Goal: Task Accomplishment & Management: Complete application form

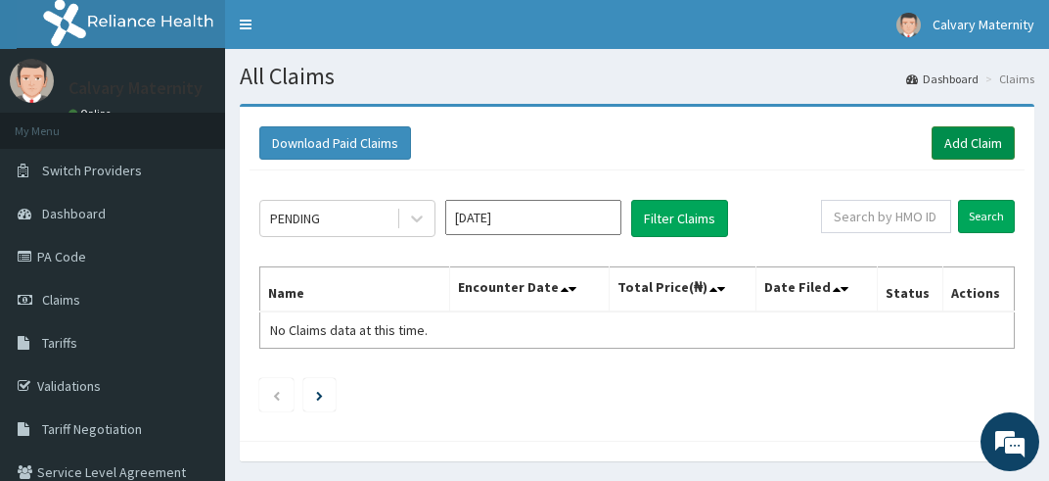
drag, startPoint x: 981, startPoint y: 134, endPoint x: 977, endPoint y: 145, distance: 11.5
click at [977, 145] on link "Add Claim" at bounding box center [973, 142] width 83 height 33
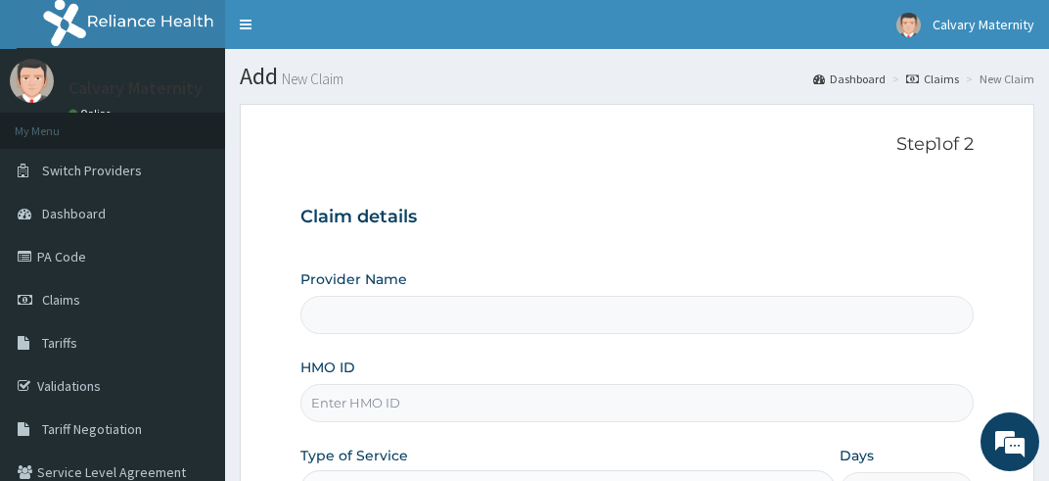
type input "Calvary Clinic and Maternity"
drag, startPoint x: 573, startPoint y: 257, endPoint x: 495, endPoint y: 329, distance: 105.3
click at [495, 329] on input "Calvary Clinic and Maternity" at bounding box center [638, 315] width 674 height 38
click at [402, 404] on input "HMO ID" at bounding box center [638, 403] width 674 height 38
type input "i"
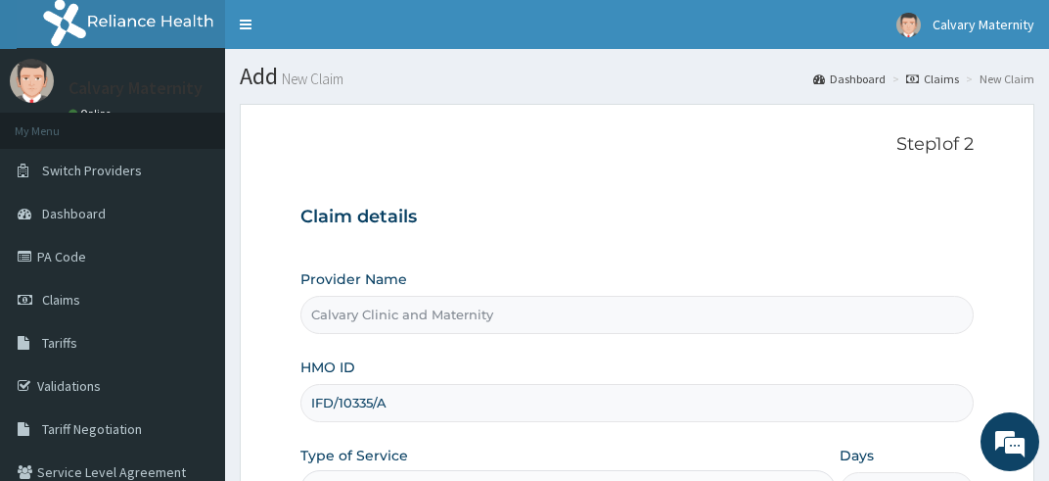
type input "IFD/10335/A"
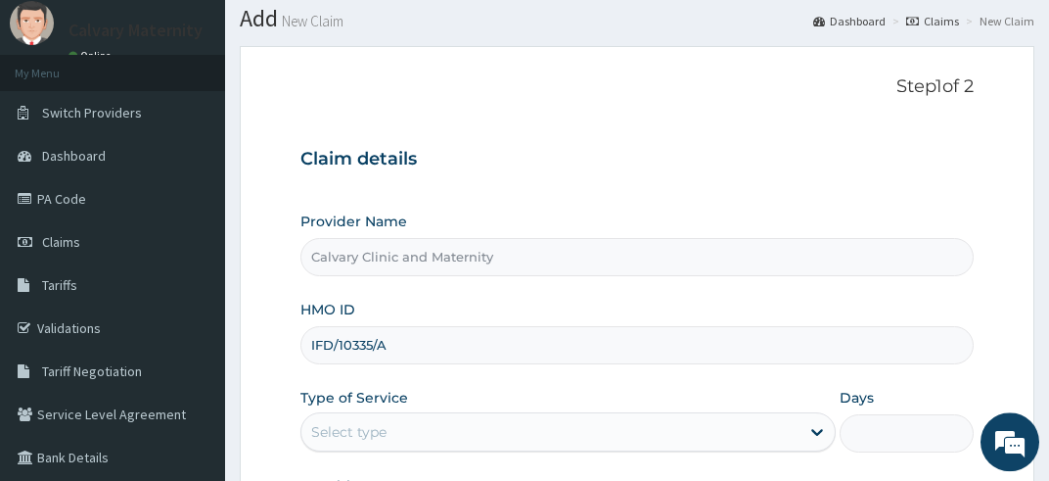
scroll to position [103, 0]
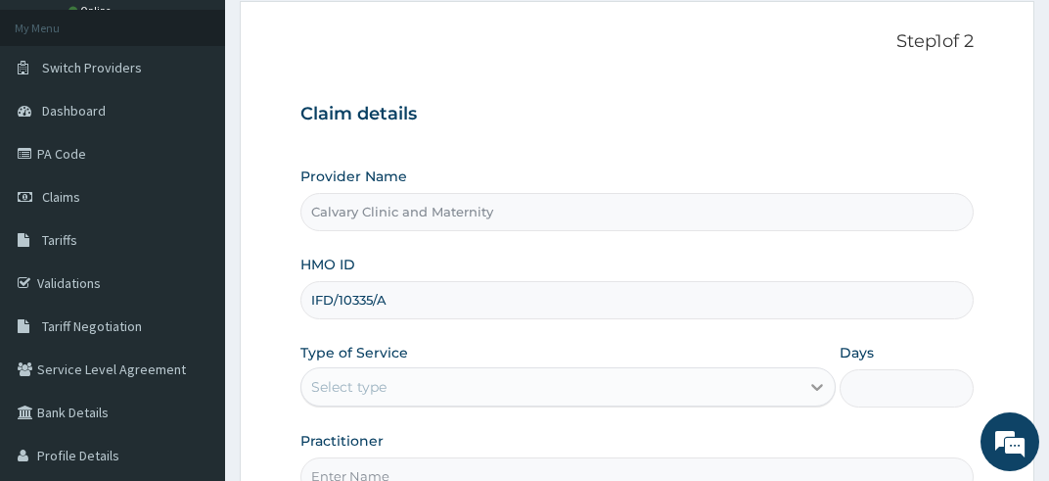
click at [827, 380] on div at bounding box center [817, 386] width 35 height 35
click at [827, 380] on icon at bounding box center [818, 387] width 20 height 20
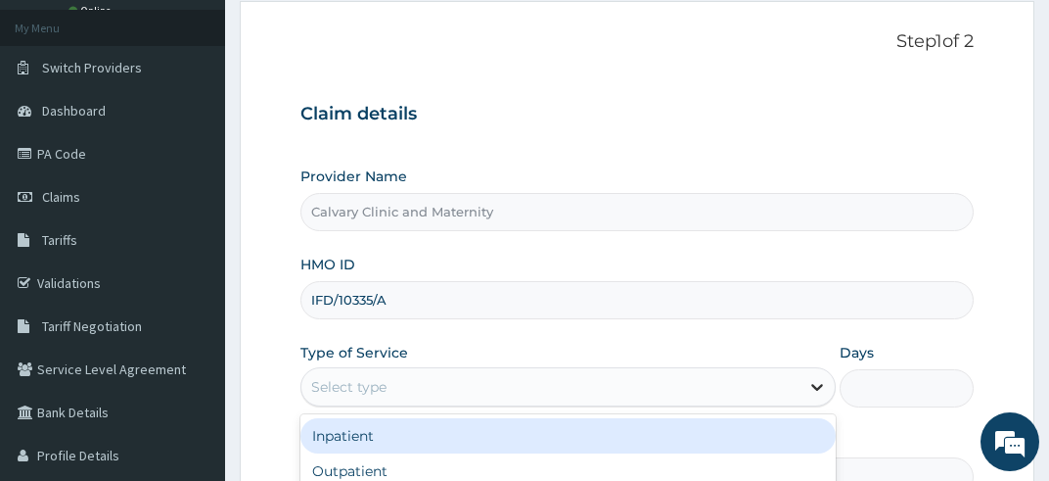
click at [820, 380] on icon at bounding box center [818, 387] width 20 height 20
drag, startPoint x: 784, startPoint y: 455, endPoint x: 883, endPoint y: 387, distance: 120.3
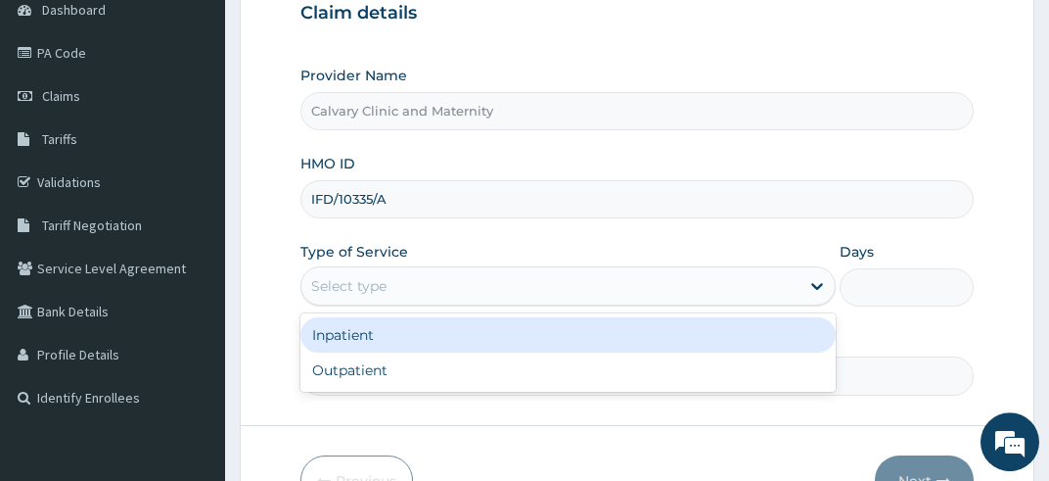
scroll to position [207, 0]
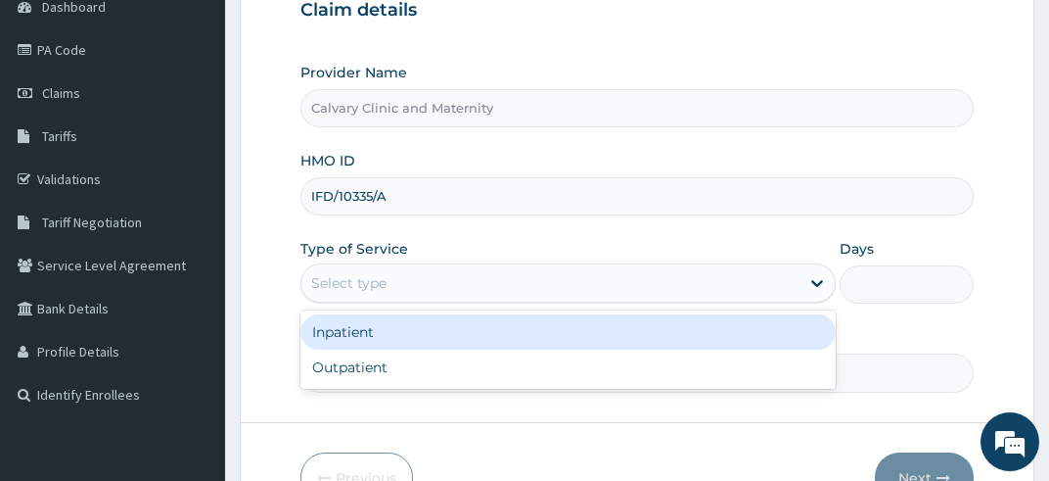
drag, startPoint x: 1058, startPoint y: 466, endPoint x: 957, endPoint y: 450, distance: 102.0
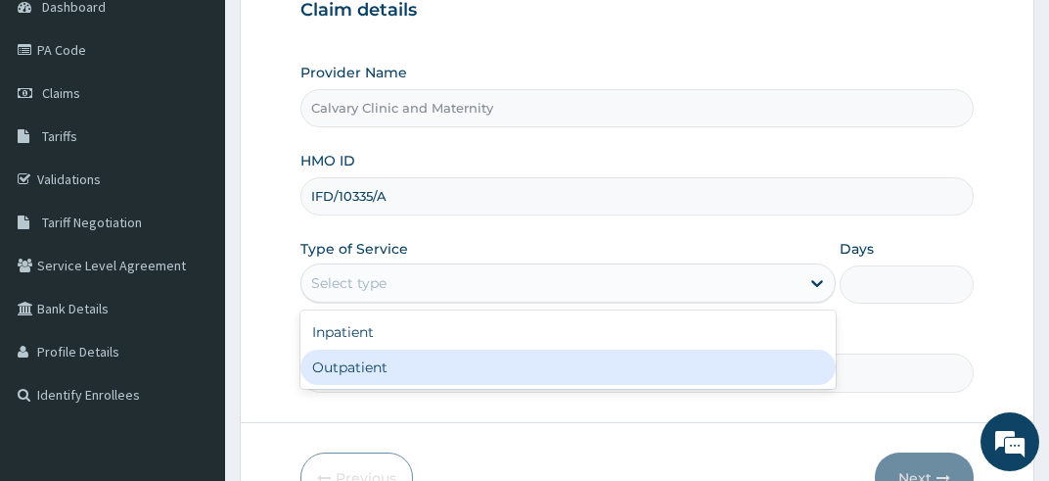
drag, startPoint x: 793, startPoint y: 347, endPoint x: 798, endPoint y: 366, distance: 20.2
click at [798, 366] on div "Inpatient Outpatient" at bounding box center [569, 349] width 536 height 78
click at [775, 365] on div "Outpatient" at bounding box center [569, 366] width 536 height 35
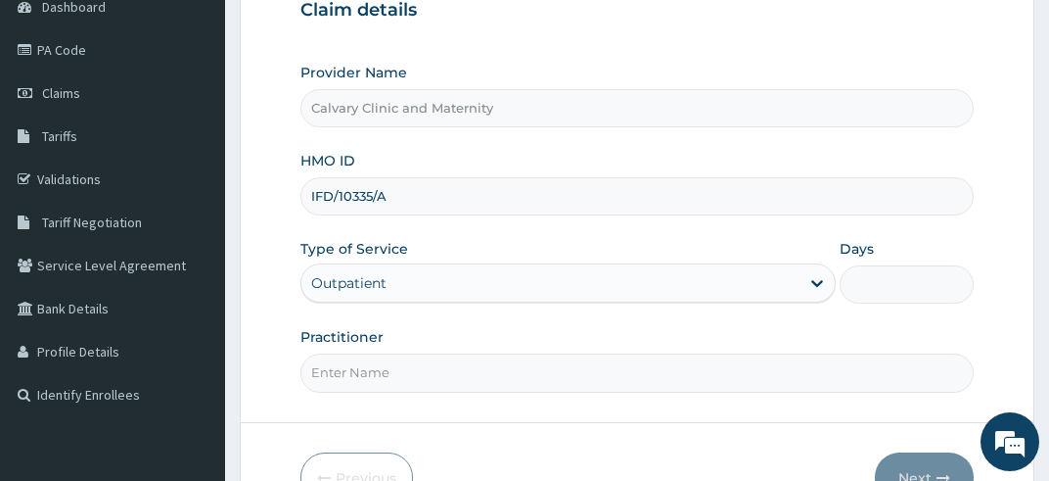
type input "1"
click at [752, 382] on input "Practitioner" at bounding box center [638, 372] width 674 height 38
type input "[PERSON_NAME]"
drag, startPoint x: 933, startPoint y: 444, endPoint x: 928, endPoint y: 466, distance: 22.1
click at [928, 466] on button "Next" at bounding box center [924, 477] width 99 height 51
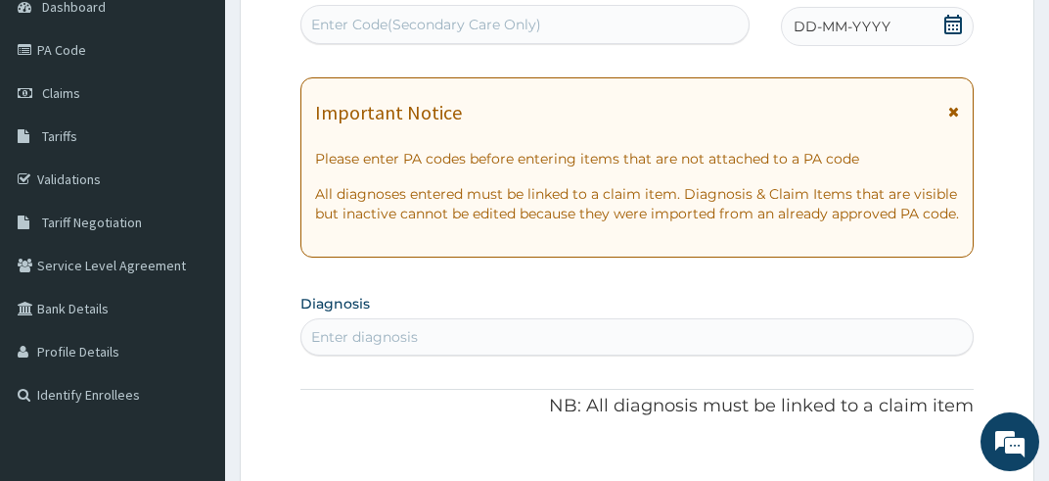
click at [961, 18] on icon at bounding box center [954, 25] width 18 height 20
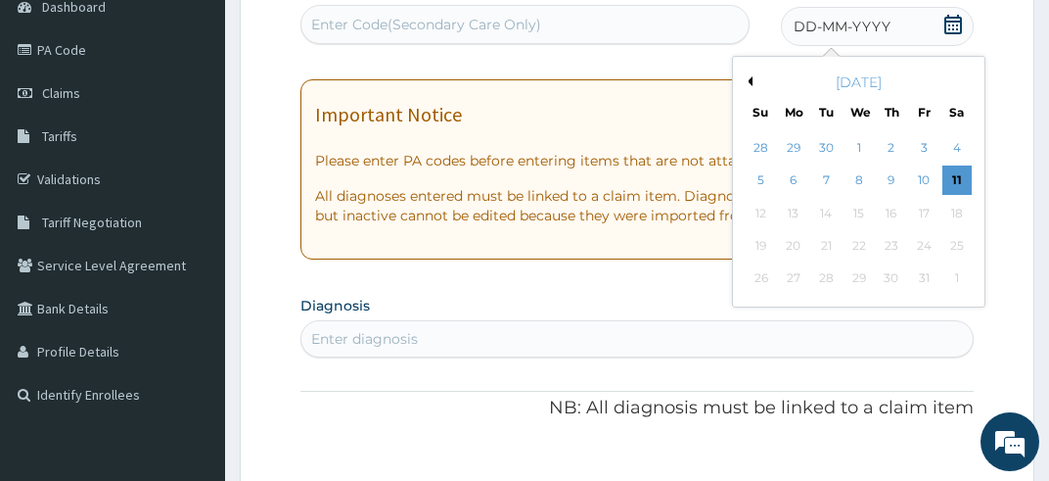
drag, startPoint x: 961, startPoint y: 18, endPoint x: 938, endPoint y: 95, distance: 80.8
click at [938, 48] on div "Encounter Date DD-MM-YYYY Previous Month [DATE] Su Mo Tu We Th Fr Sa 28 29 30 1…" at bounding box center [877, 14] width 193 height 68
click at [936, 96] on div "[DATE] Su Mo Tu We Th Fr Sa" at bounding box center [859, 93] width 236 height 57
click at [953, 172] on div "11" at bounding box center [957, 180] width 29 height 29
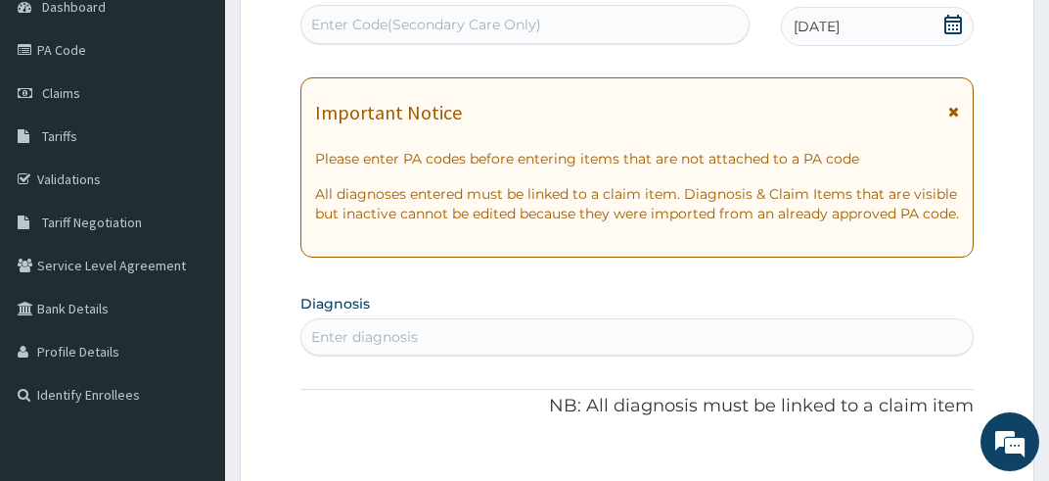
click at [958, 108] on icon at bounding box center [954, 112] width 11 height 14
click at [958, 318] on div "Enter diagnosis" at bounding box center [638, 336] width 674 height 37
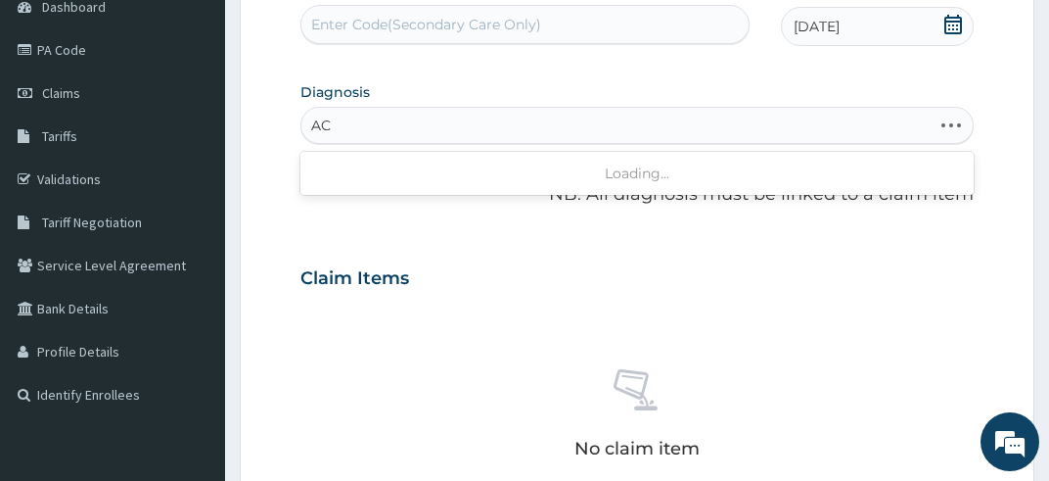
type input "A"
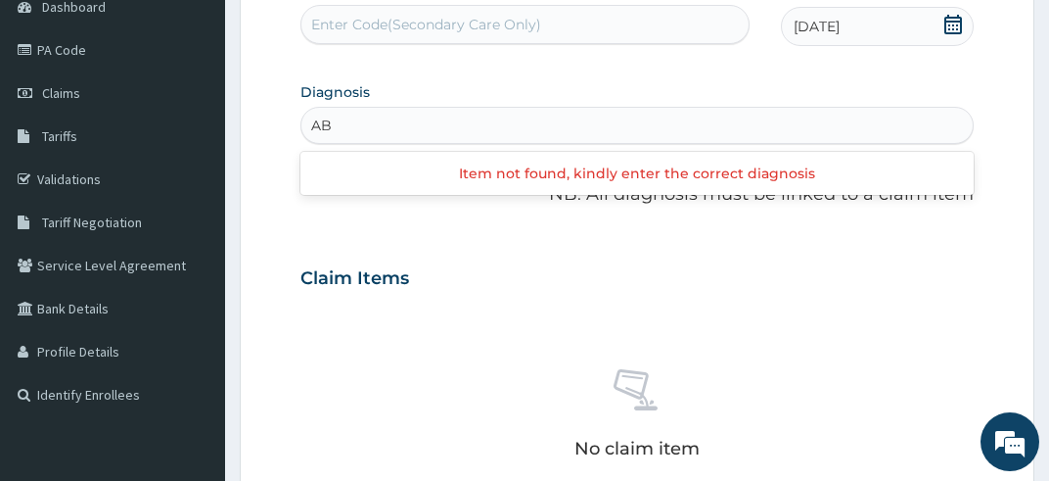
type input "A"
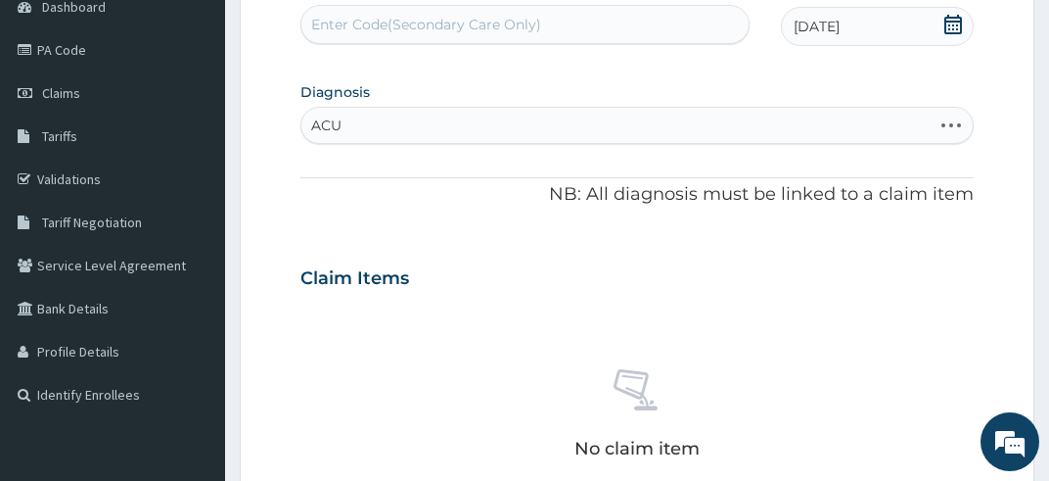
type input "ACUT"
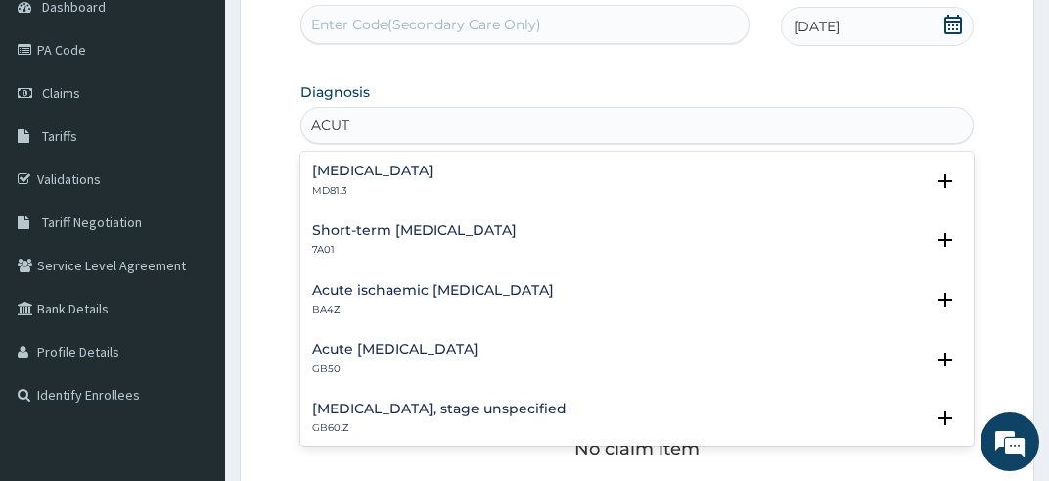
click at [409, 176] on h4 "[MEDICAL_DATA]" at bounding box center [372, 170] width 121 height 15
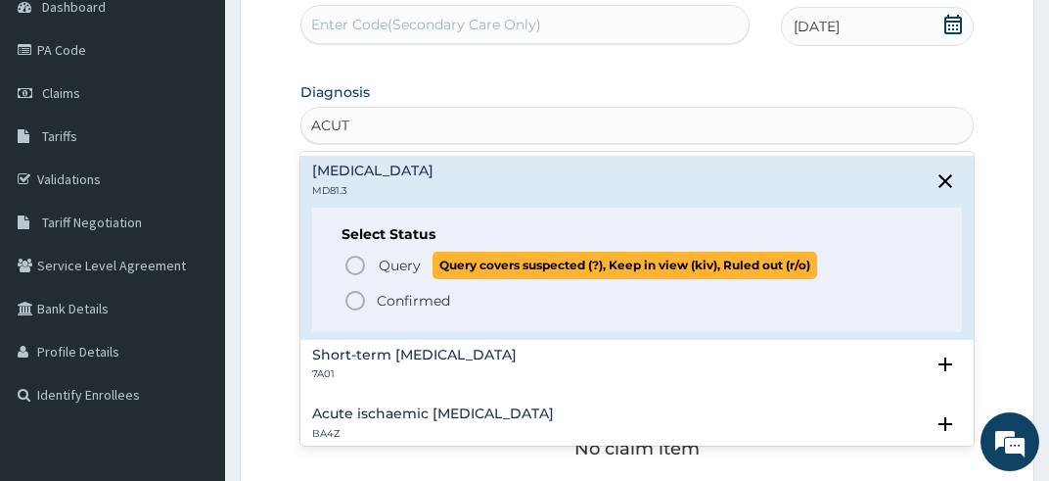
click at [353, 261] on icon "status option query" at bounding box center [355, 265] width 23 height 23
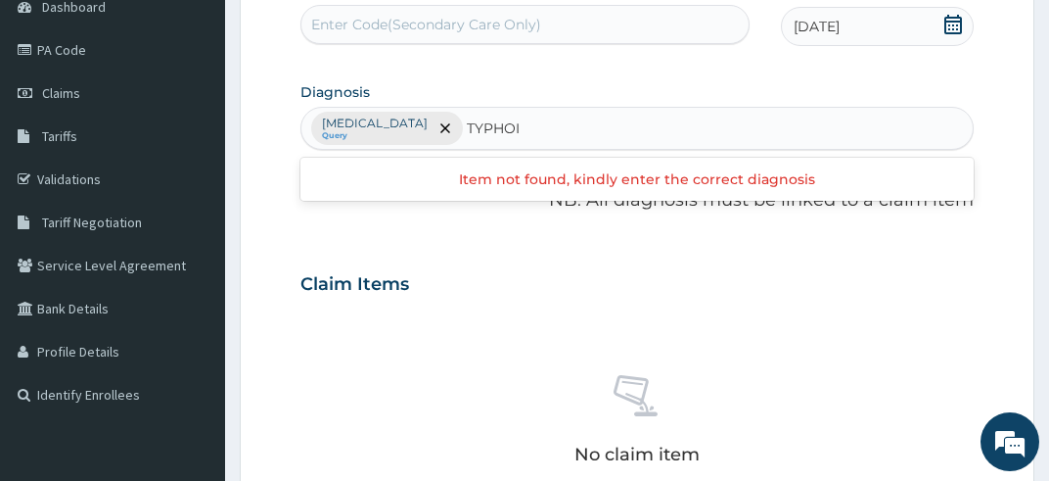
type input "[MEDICAL_DATA]"
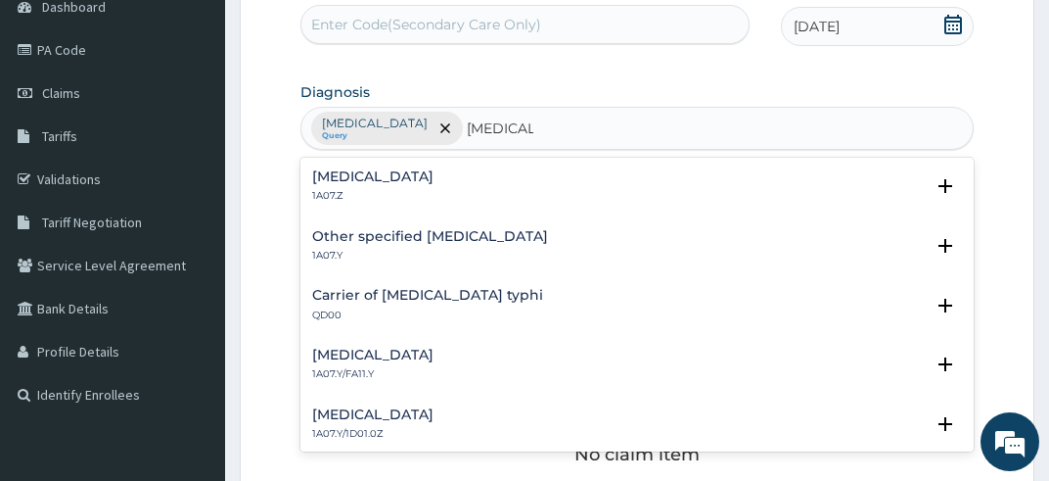
click at [434, 181] on h4 "[MEDICAL_DATA]" at bounding box center [372, 176] width 121 height 15
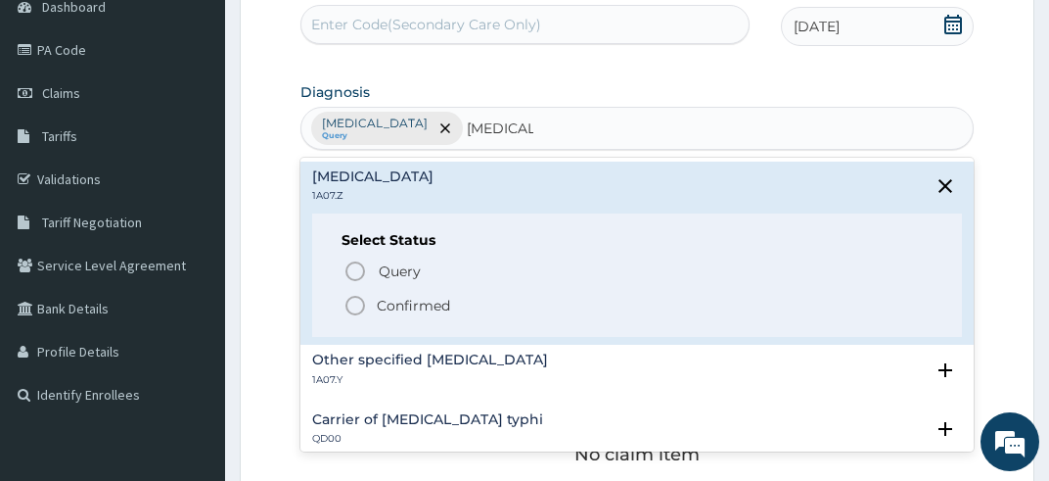
click at [350, 303] on icon "status option filled" at bounding box center [355, 305] width 23 height 23
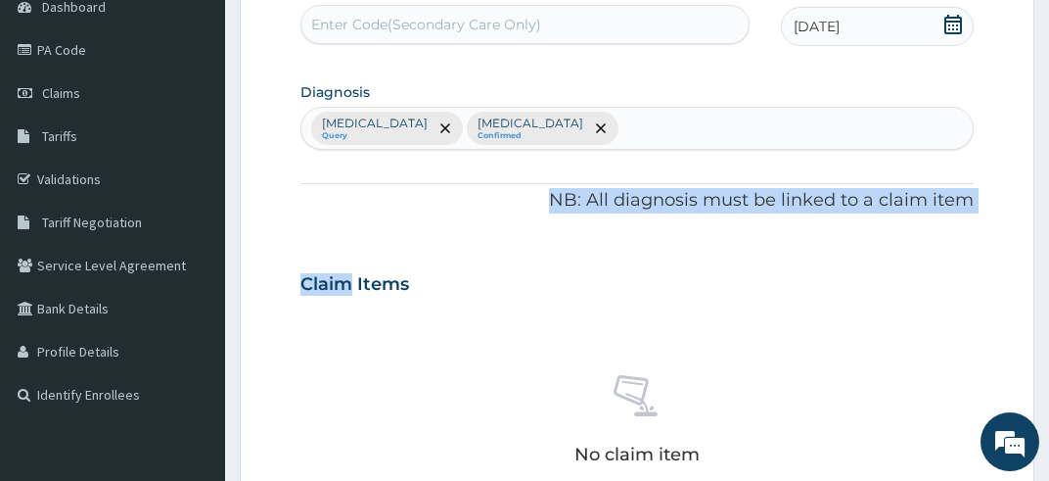
drag, startPoint x: 350, startPoint y: 303, endPoint x: 679, endPoint y: 125, distance: 374.1
click at [679, 125] on div "PA Code / Prescription Code Enter Code(Secondary Care Only) Encounter Date [DAT…" at bounding box center [638, 393] width 674 height 827
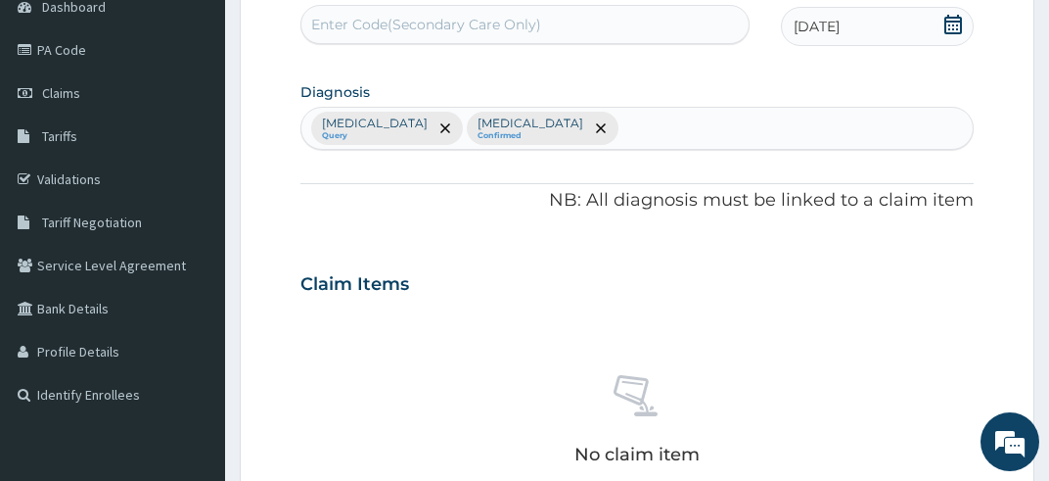
click at [678, 124] on div "[MEDICAL_DATA] Query [MEDICAL_DATA] Confirmed" at bounding box center [638, 128] width 673 height 41
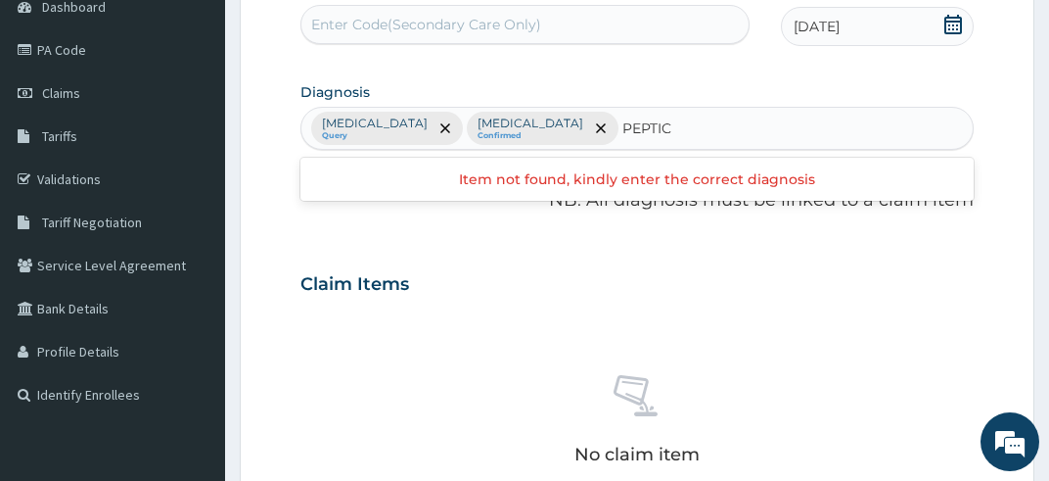
type input "PEPTIC"
click at [678, 124] on input "PEPTIC" at bounding box center [651, 128] width 56 height 20
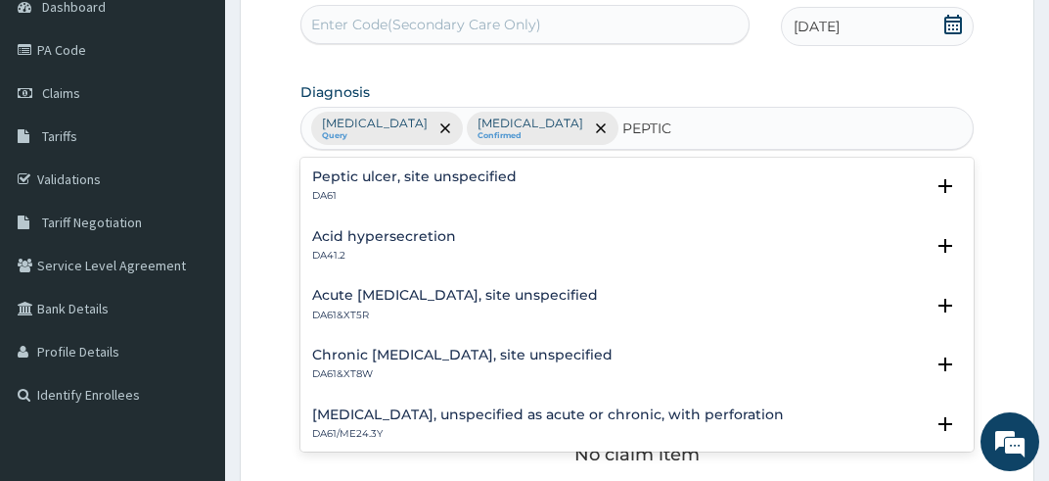
click at [456, 178] on h4 "Peptic ulcer, site unspecified" at bounding box center [414, 176] width 205 height 15
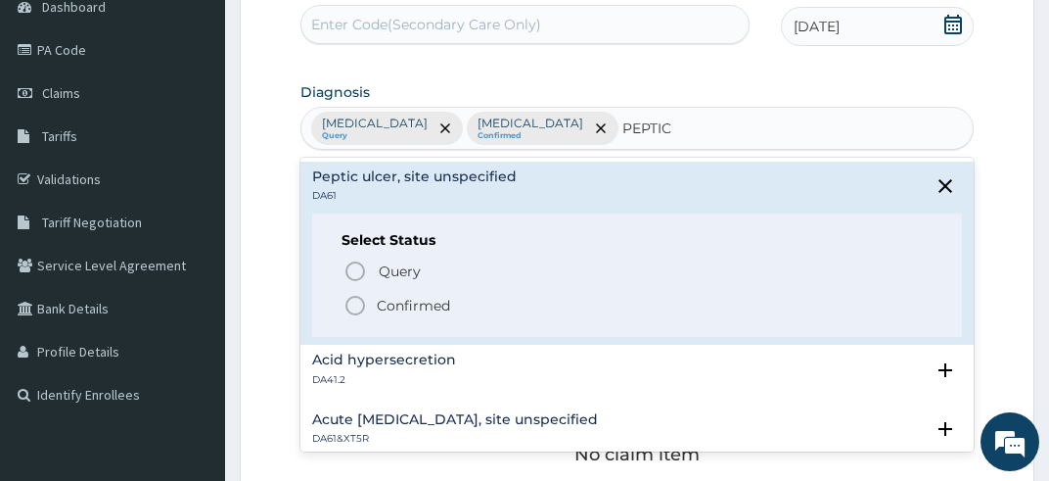
drag, startPoint x: 456, startPoint y: 178, endPoint x: 410, endPoint y: 230, distance: 69.3
click at [410, 230] on div "[MEDICAL_DATA], site unspecified DA61 Select Status Query Query covers suspecte…" at bounding box center [637, 252] width 651 height 167
click at [351, 311] on icon "status option filled" at bounding box center [355, 305] width 23 height 23
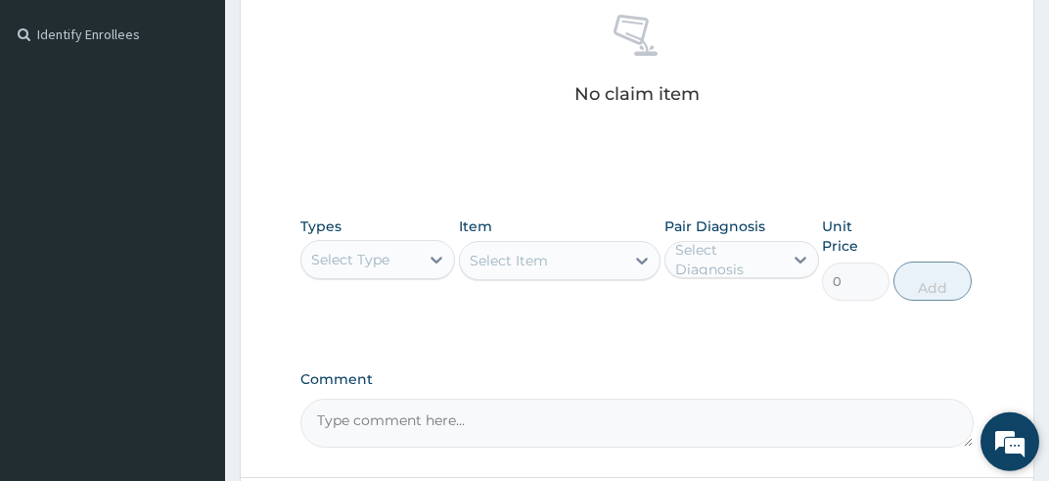
scroll to position [568, 0]
click at [483, 354] on div "PA Code / Prescription Code Enter Code(Secondary Care Only) Encounter Date [DAT…" at bounding box center [638, 32] width 674 height 827
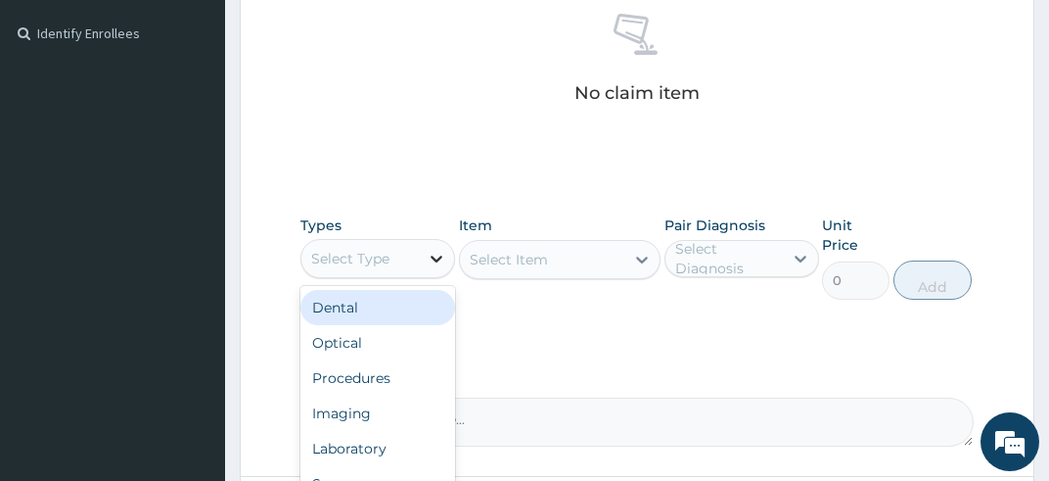
click at [439, 272] on div at bounding box center [436, 258] width 35 height 35
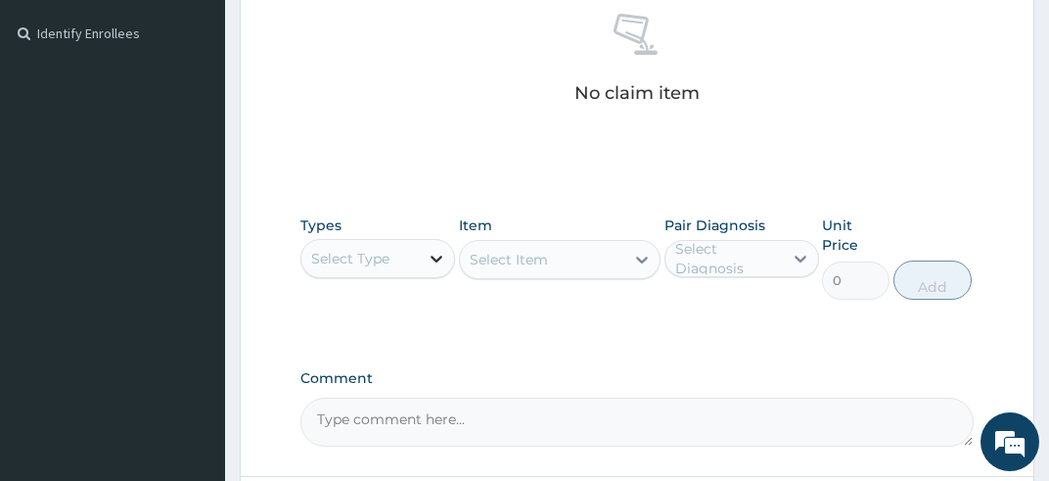
drag, startPoint x: 439, startPoint y: 272, endPoint x: 437, endPoint y: 256, distance: 15.8
click at [437, 256] on div at bounding box center [436, 258] width 35 height 35
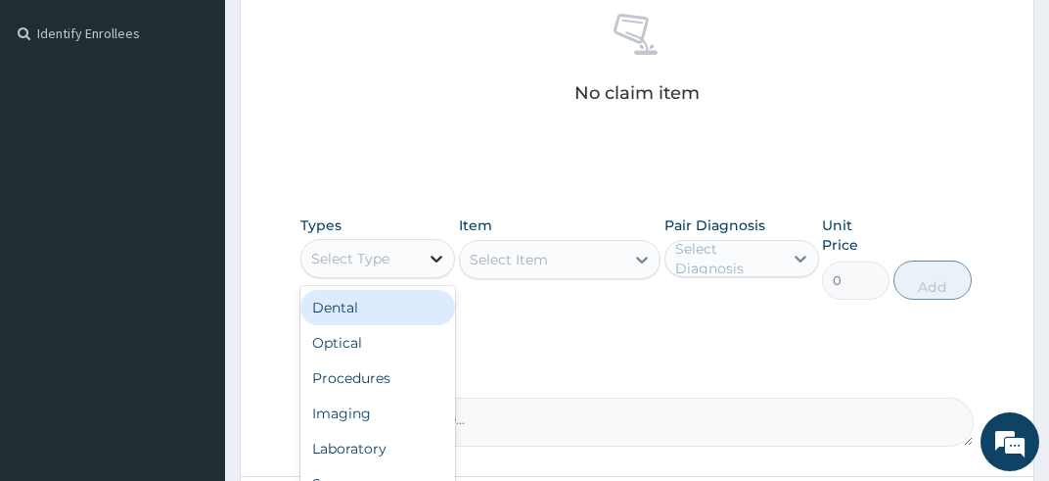
click at [437, 256] on icon at bounding box center [437, 259] width 20 height 20
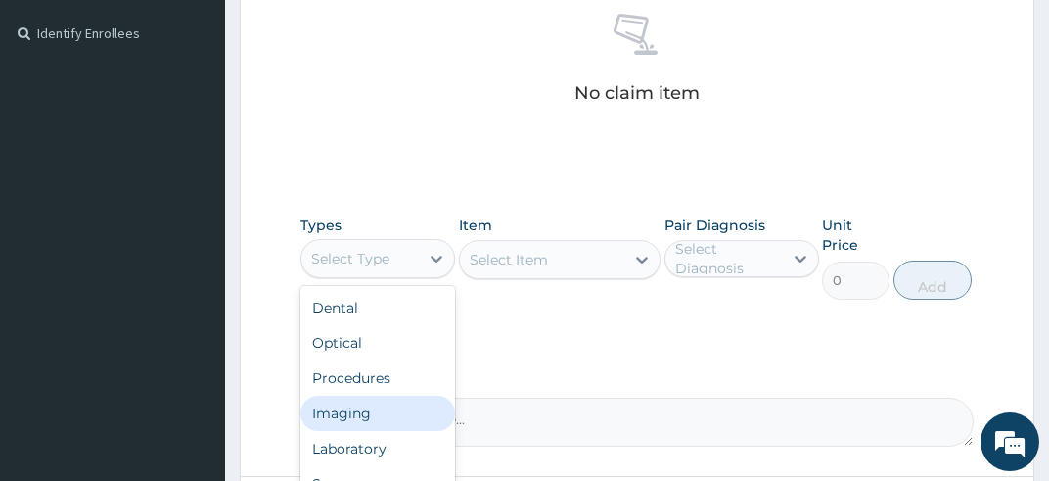
click at [388, 408] on div "Imaging" at bounding box center [378, 412] width 155 height 35
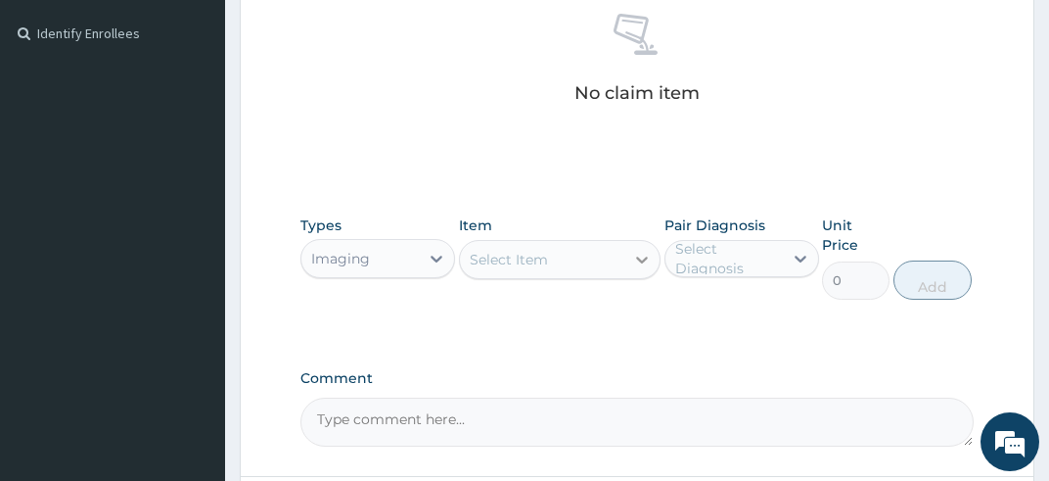
click at [637, 257] on icon at bounding box center [642, 260] width 20 height 20
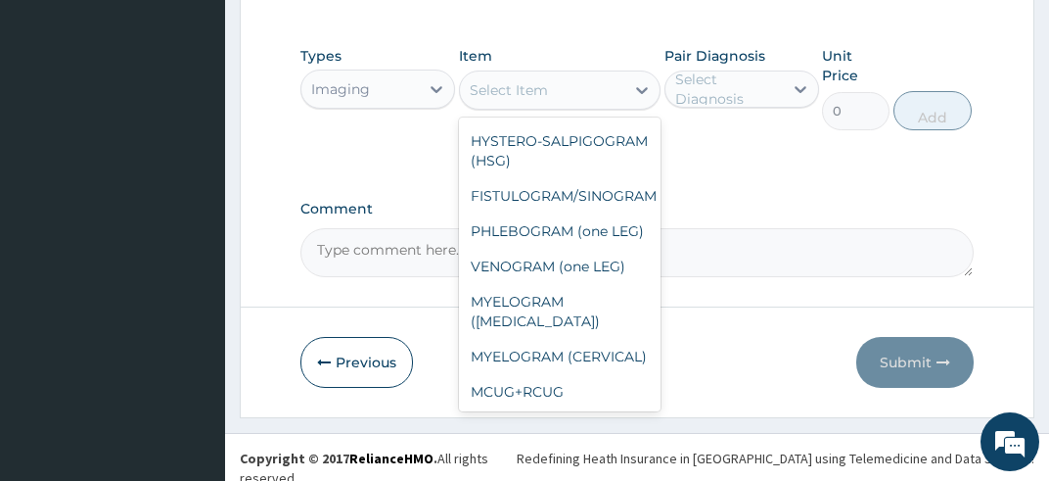
scroll to position [296, 0]
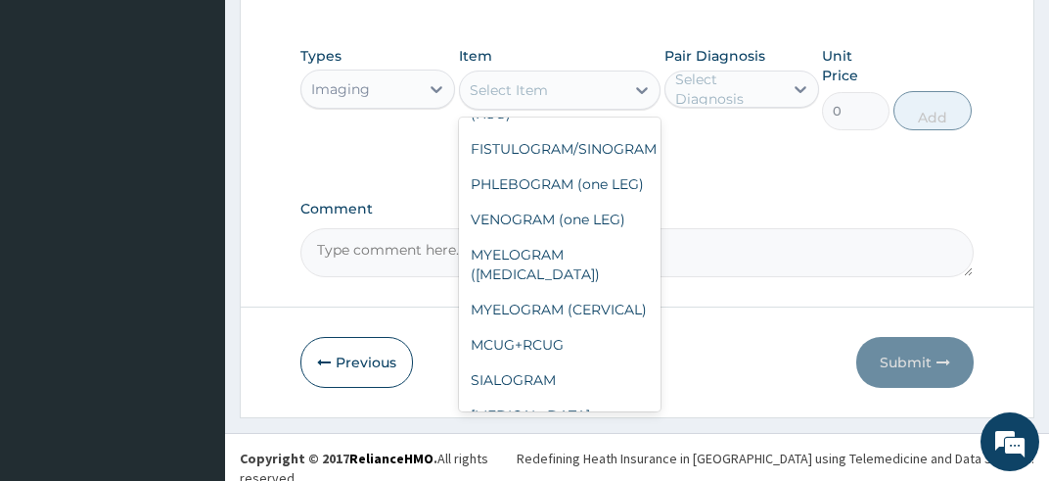
click at [634, 448] on div "Redefining Heath Insurance in [GEOGRAPHIC_DATA] using Telemedicine and Data Sci…" at bounding box center [776, 458] width 518 height 20
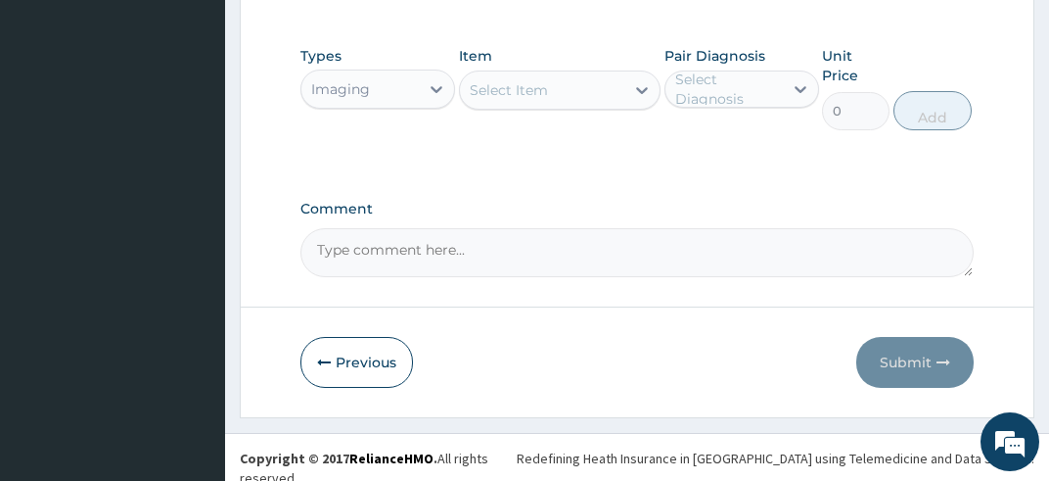
click at [632, 449] on div "Redefining Heath Insurance in [GEOGRAPHIC_DATA] using Telemedicine and Data Sci…" at bounding box center [776, 458] width 518 height 20
drag, startPoint x: 625, startPoint y: 142, endPoint x: 628, endPoint y: 120, distance: 21.9
click at [628, 141] on div "Types Imaging Item Select Item Pair Diagnosis Select Diagnosis Unit Price 0 Add" at bounding box center [638, 102] width 674 height 133
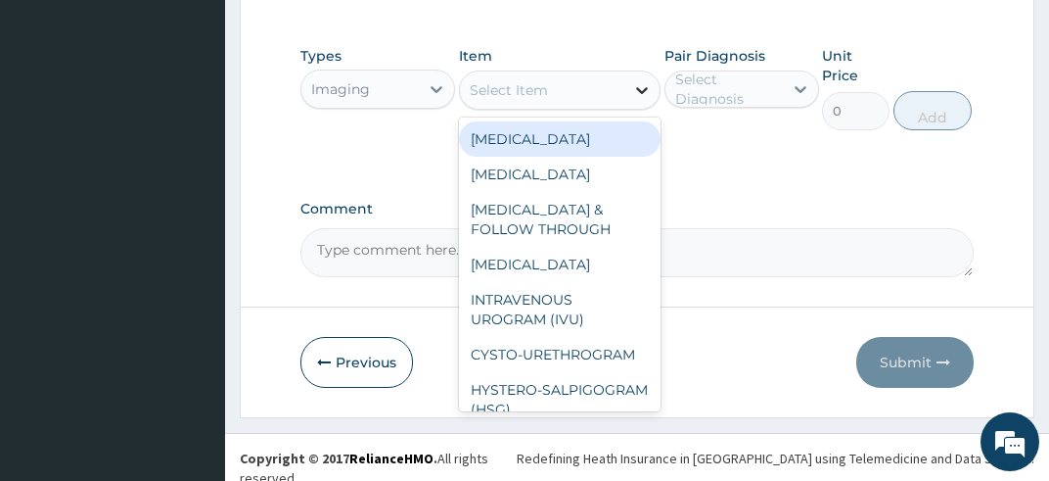
click at [642, 94] on icon at bounding box center [642, 90] width 20 height 20
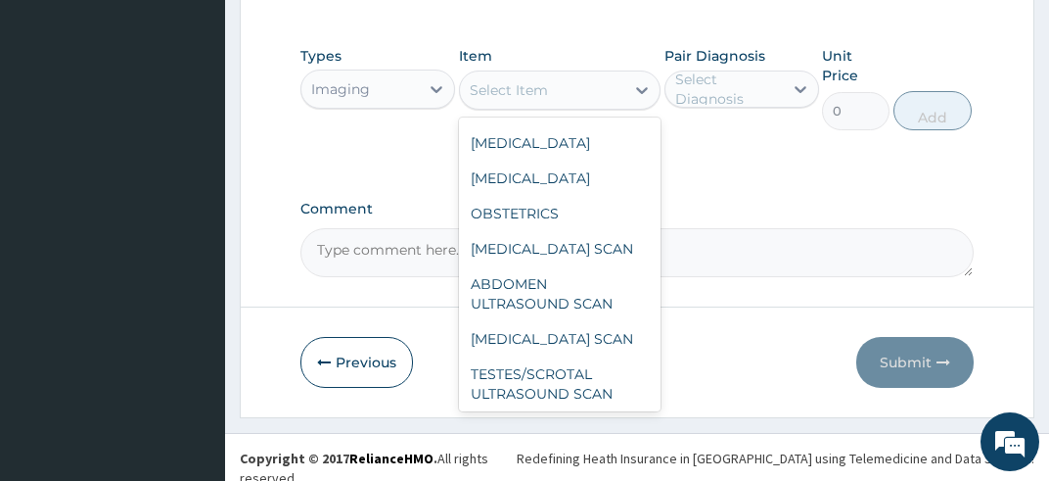
scroll to position [987, 0]
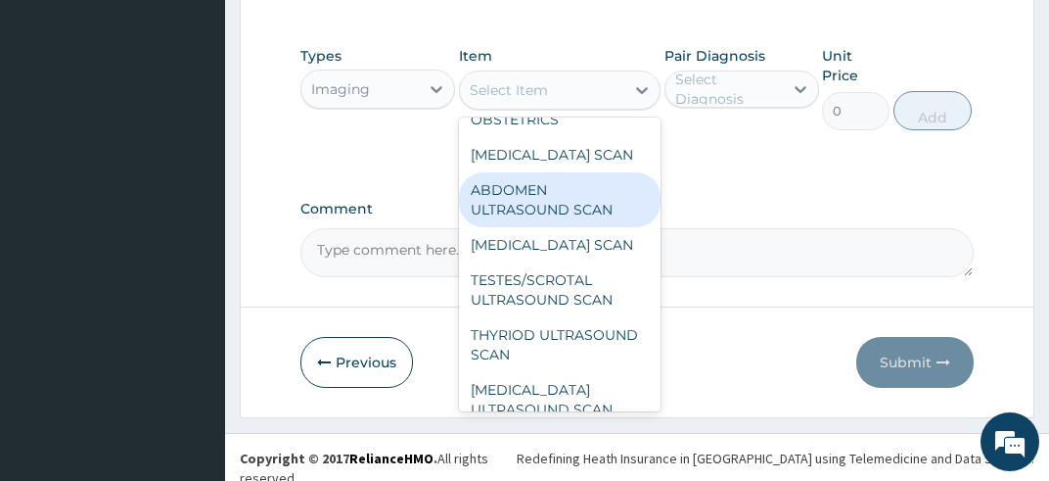
click at [513, 227] on div "ABDOMEN ULTRASOUND SCAN" at bounding box center [560, 199] width 203 height 55
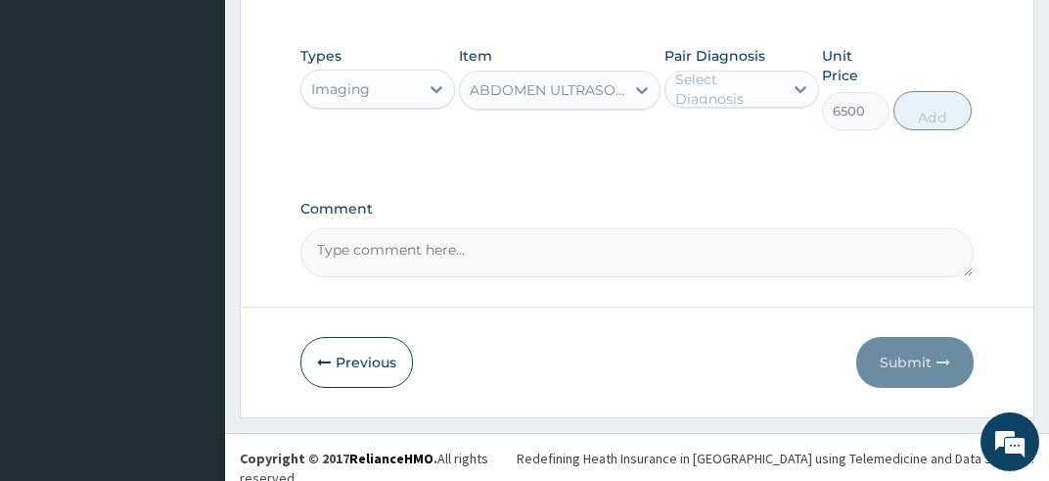
type input "6500"
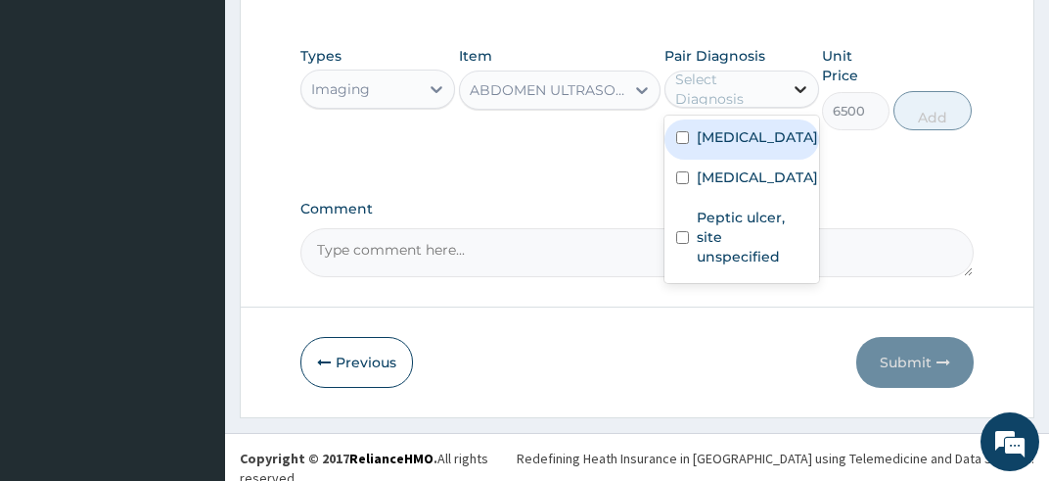
click at [793, 88] on icon at bounding box center [801, 89] width 20 height 20
click at [683, 142] on input "checkbox" at bounding box center [682, 137] width 13 height 13
checkbox input "true"
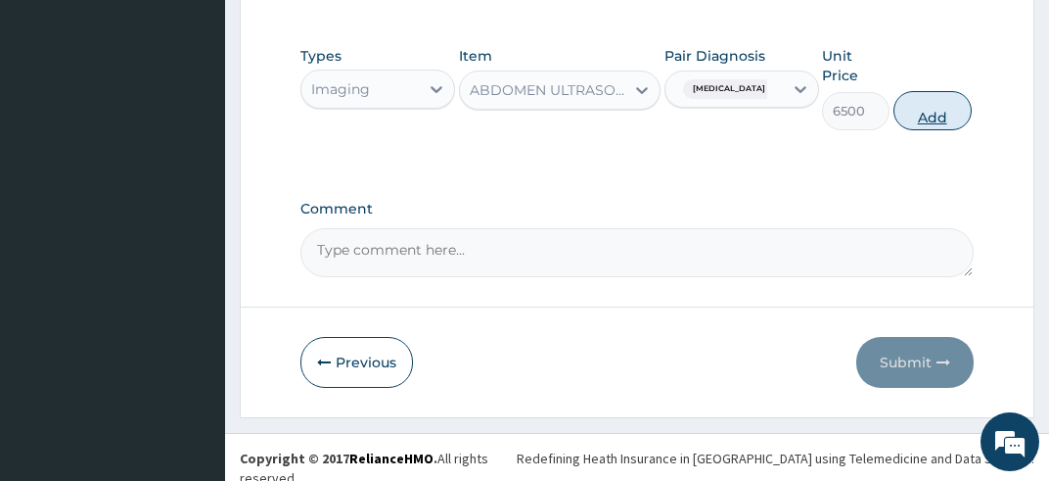
click at [922, 110] on button "Add" at bounding box center [933, 110] width 78 height 39
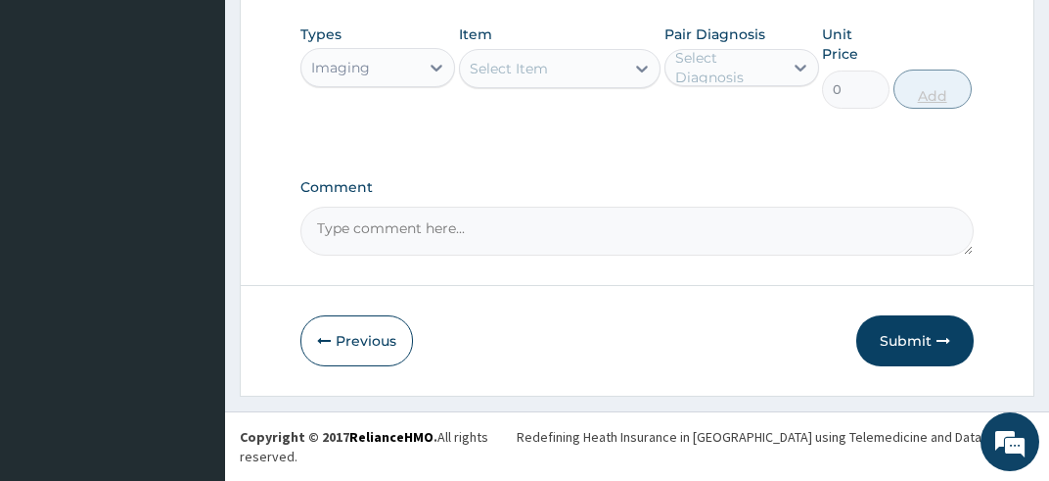
scroll to position [582, 0]
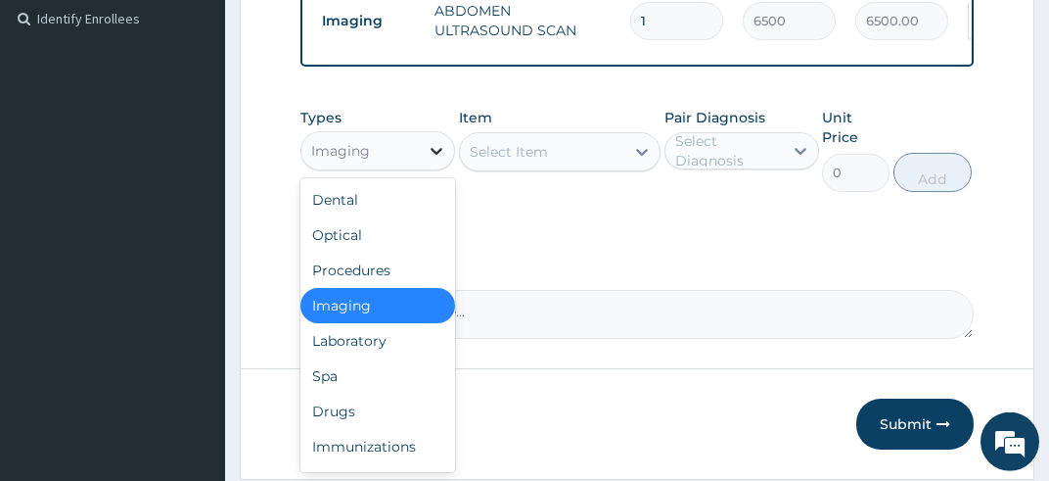
click at [433, 161] on icon at bounding box center [437, 151] width 20 height 20
click at [376, 351] on div "Laboratory" at bounding box center [378, 340] width 155 height 35
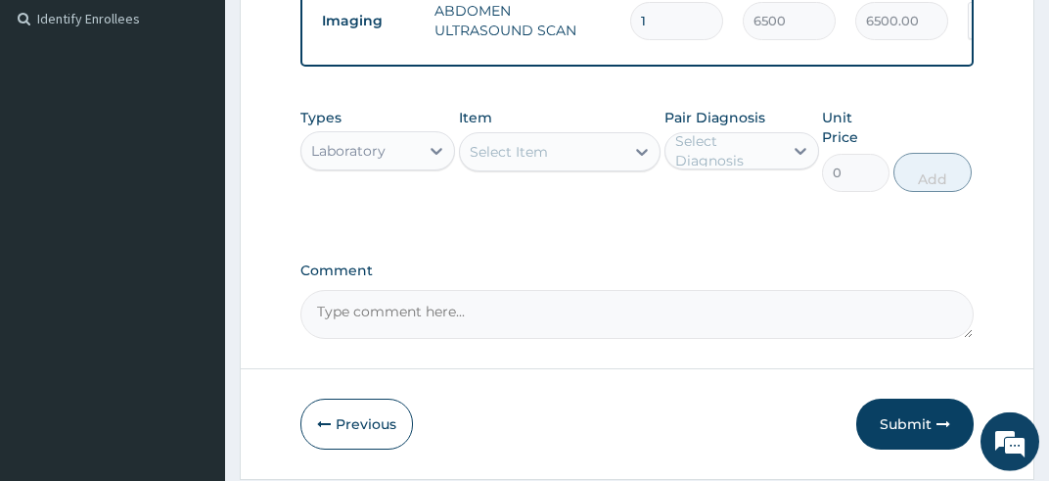
click at [645, 162] on icon at bounding box center [642, 152] width 20 height 20
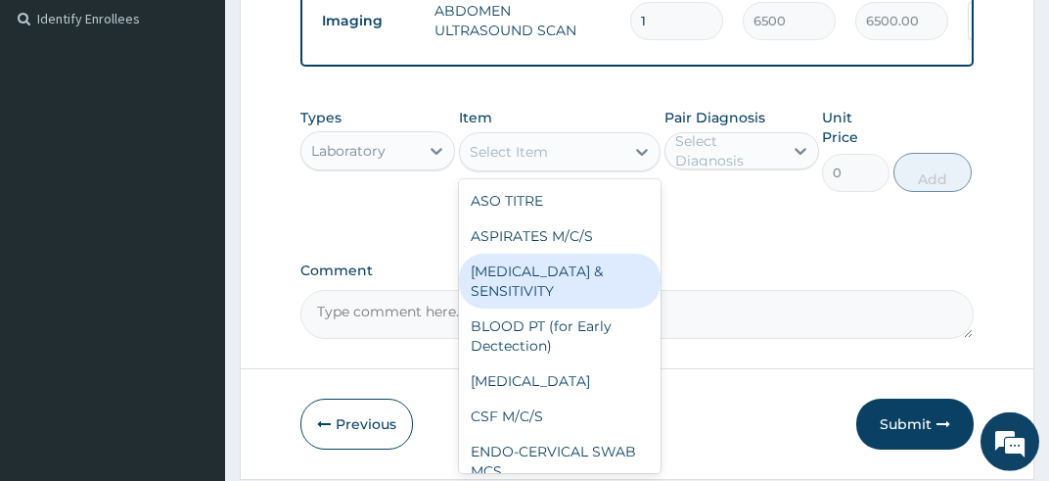
click at [597, 281] on div "[MEDICAL_DATA] & SENSITIVITY" at bounding box center [560, 281] width 203 height 55
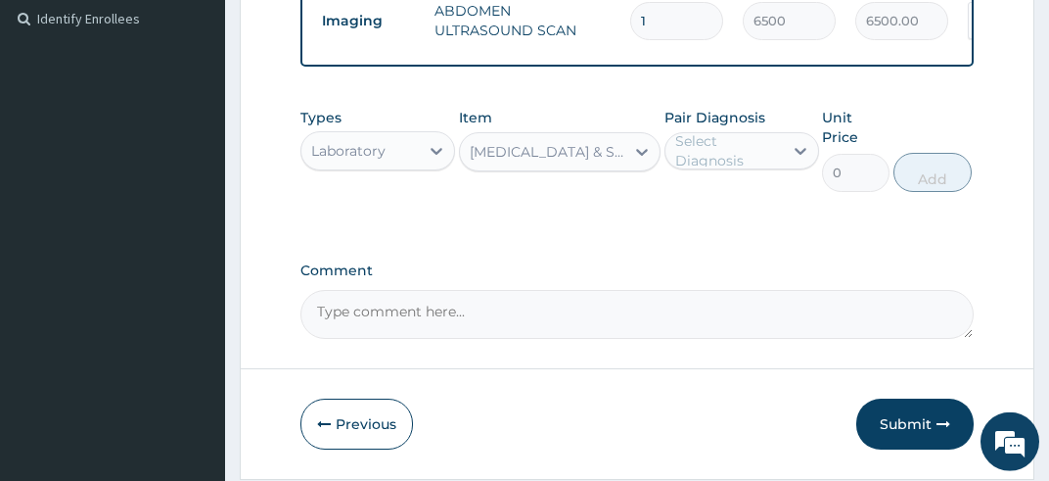
type input "13000"
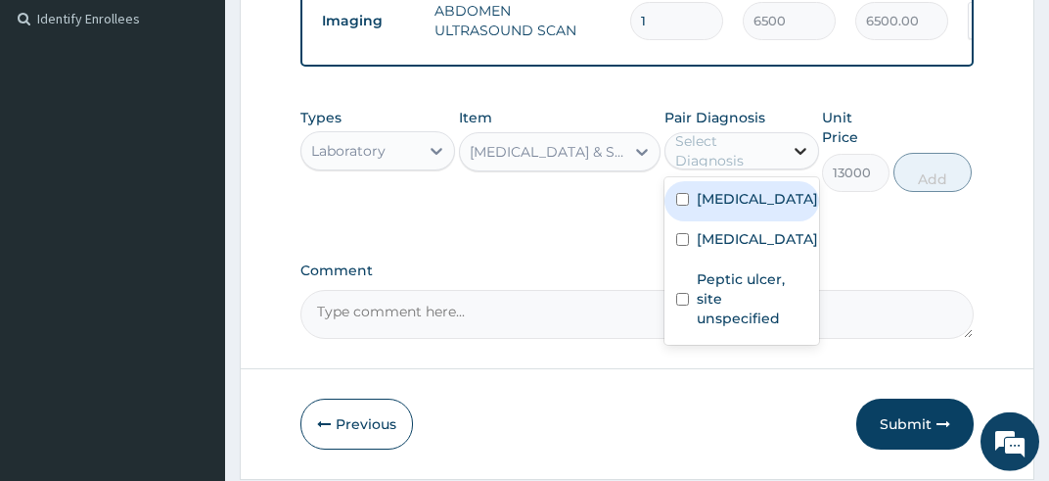
click at [803, 161] on icon at bounding box center [801, 151] width 20 height 20
click at [683, 206] on input "checkbox" at bounding box center [682, 199] width 13 height 13
checkbox input "true"
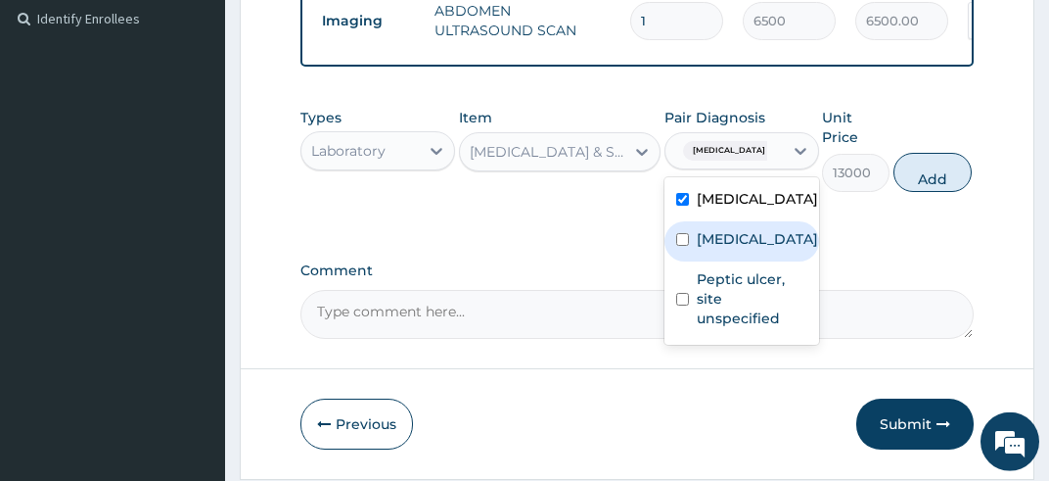
click at [681, 246] on input "checkbox" at bounding box center [682, 239] width 13 height 13
checkbox input "true"
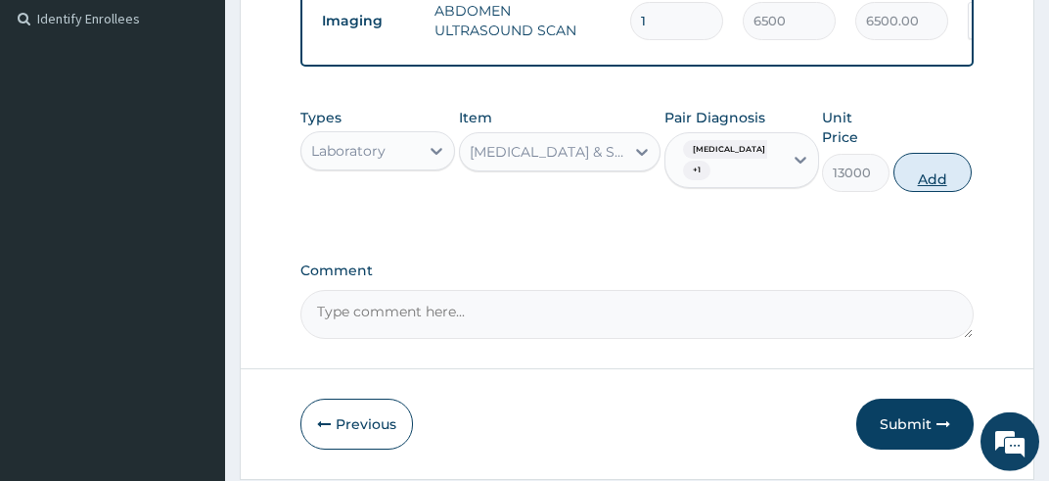
click at [923, 192] on button "Add" at bounding box center [933, 172] width 78 height 39
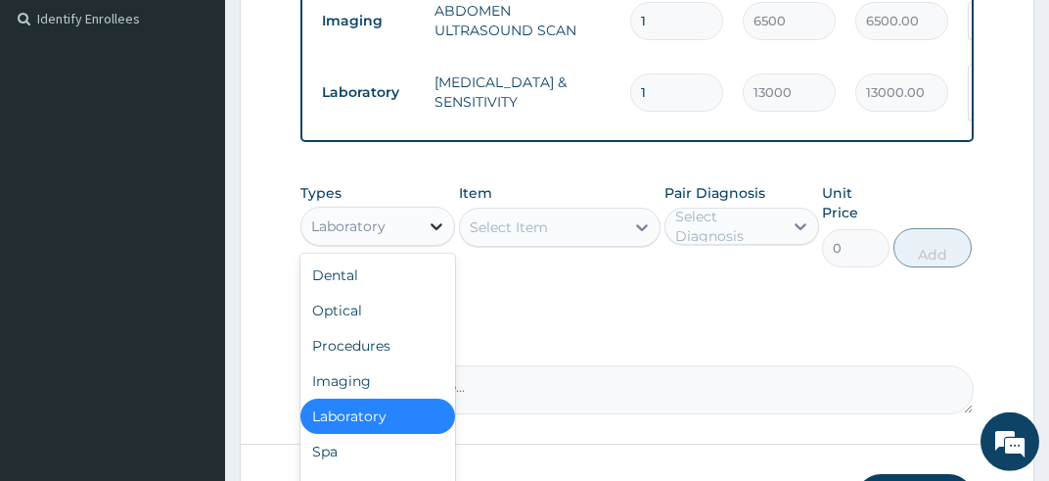
click at [439, 236] on icon at bounding box center [437, 226] width 20 height 20
click at [406, 358] on div "Procedures" at bounding box center [378, 345] width 155 height 35
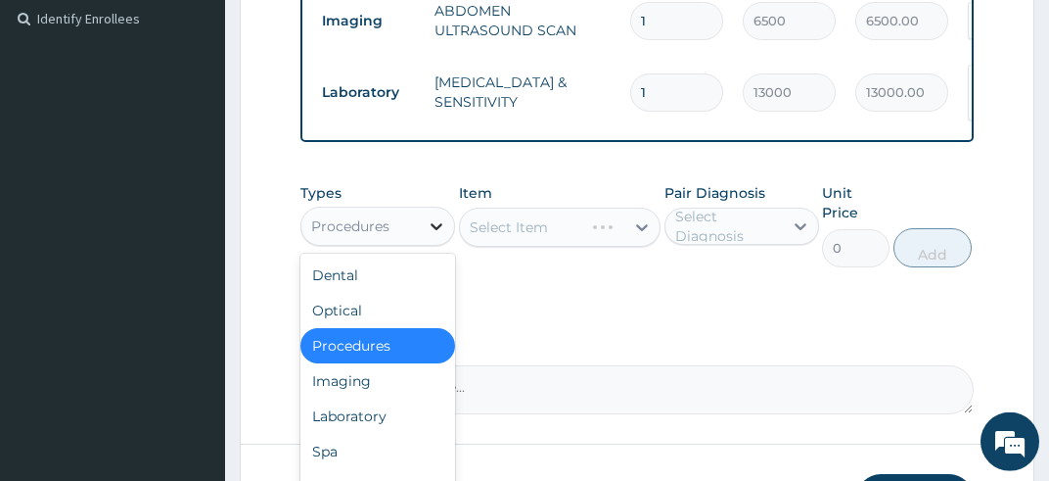
click at [441, 230] on icon at bounding box center [437, 226] width 12 height 7
click at [413, 356] on div "Procedures" at bounding box center [378, 345] width 155 height 35
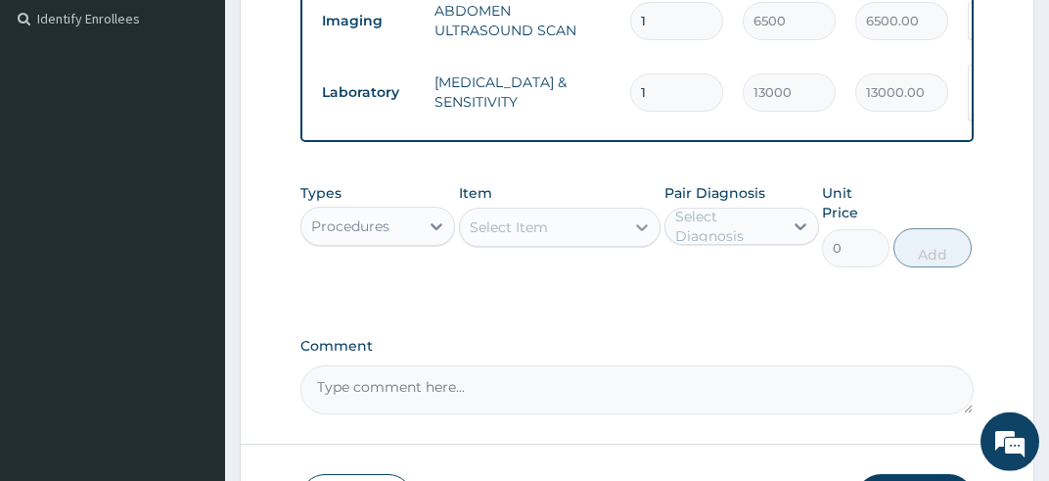
click at [636, 237] on icon at bounding box center [642, 227] width 20 height 20
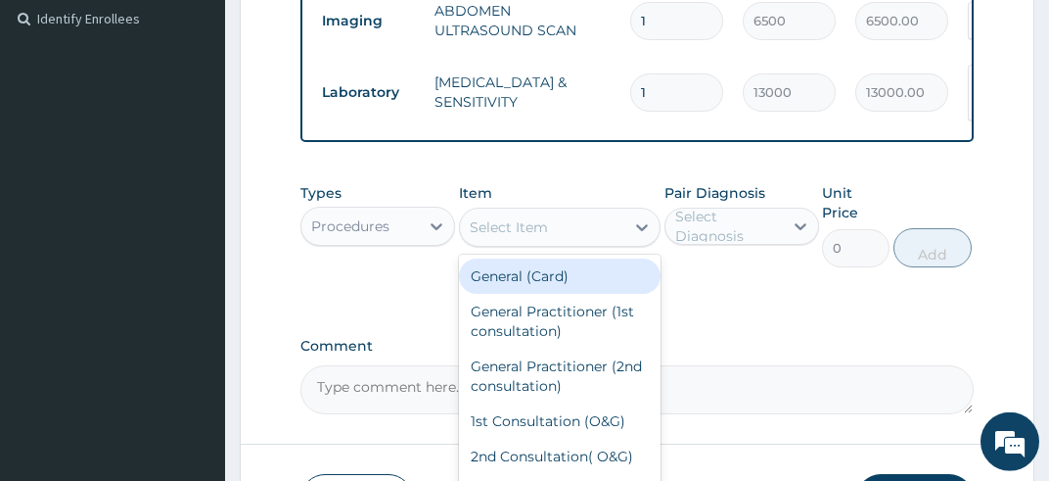
click at [604, 285] on div "General (Card)" at bounding box center [560, 275] width 203 height 35
type input "2000"
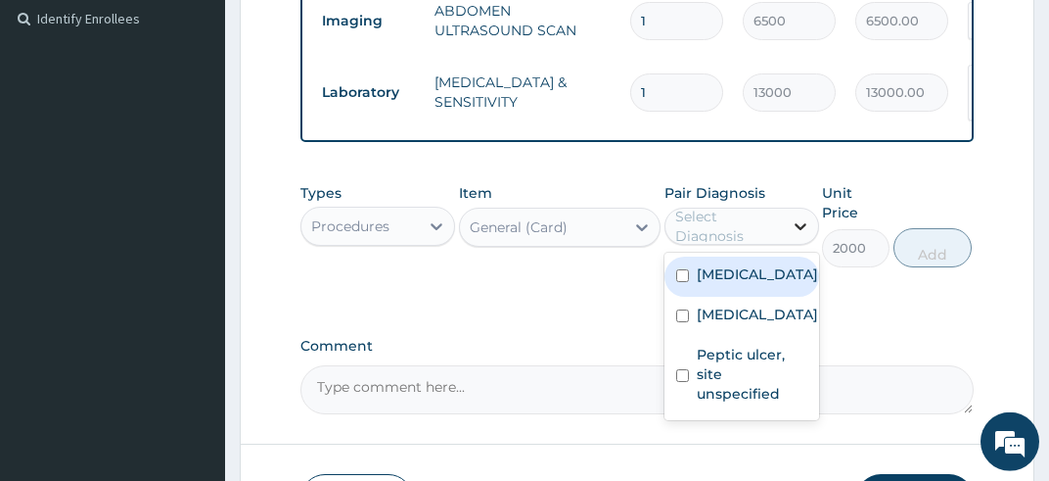
click at [797, 230] on icon at bounding box center [801, 226] width 12 height 7
click at [681, 282] on input "checkbox" at bounding box center [682, 275] width 13 height 13
checkbox input "true"
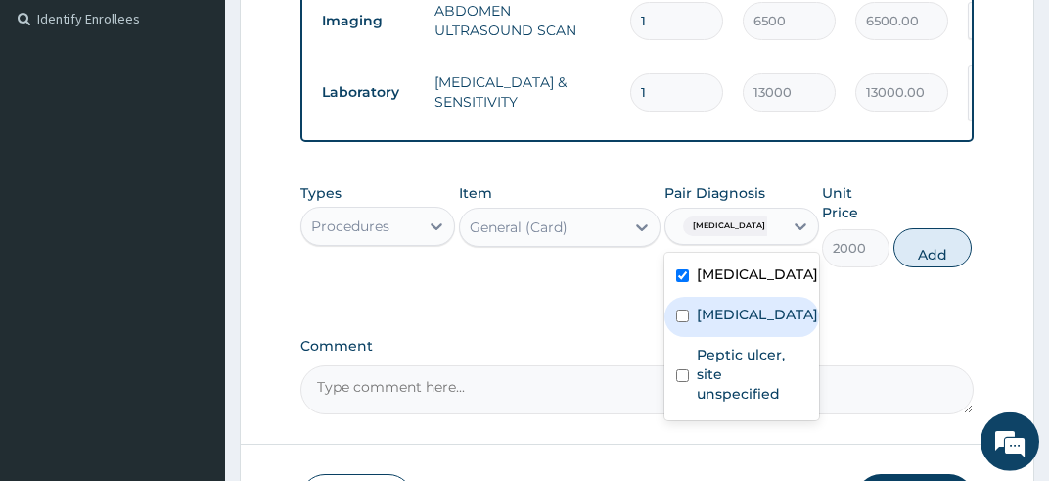
click at [683, 322] on input "checkbox" at bounding box center [682, 315] width 13 height 13
checkbox input "true"
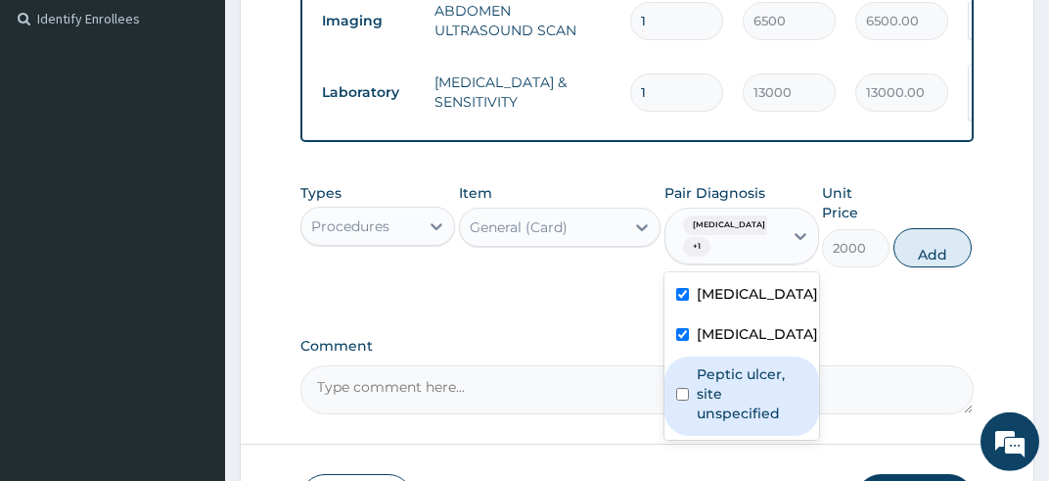
click at [682, 400] on input "checkbox" at bounding box center [682, 394] width 13 height 13
checkbox input "true"
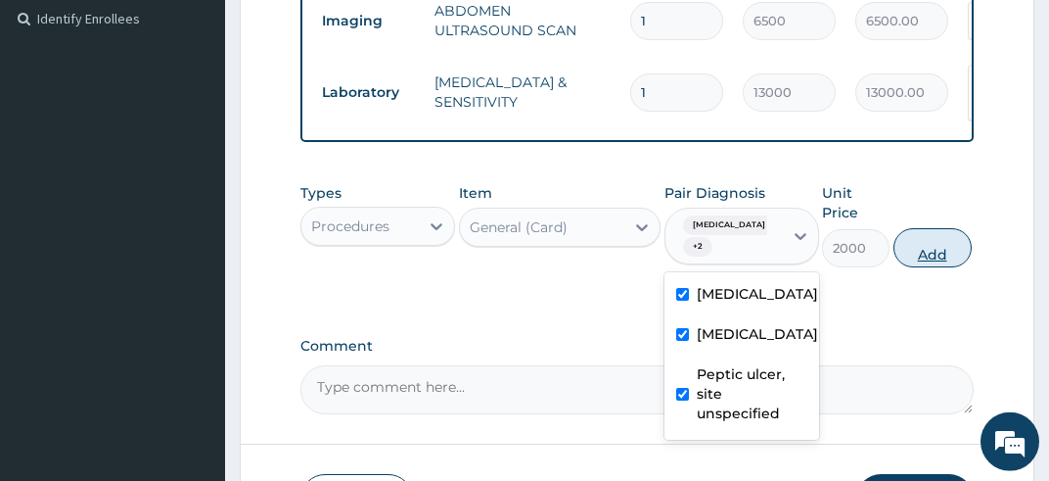
click at [932, 261] on button "Add" at bounding box center [933, 247] width 78 height 39
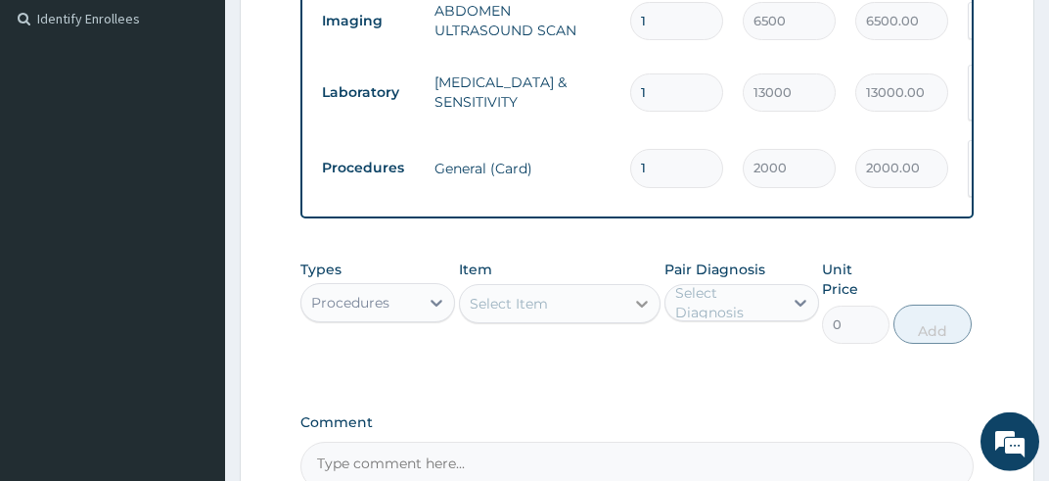
click at [644, 308] on icon at bounding box center [642, 304] width 20 height 20
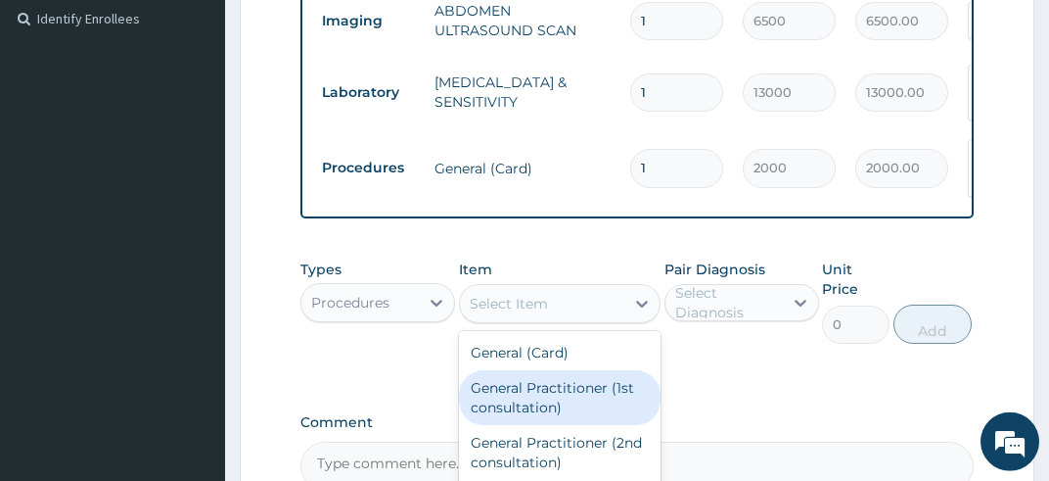
click at [604, 404] on div "General Practitioner (1st consultation)" at bounding box center [560, 397] width 203 height 55
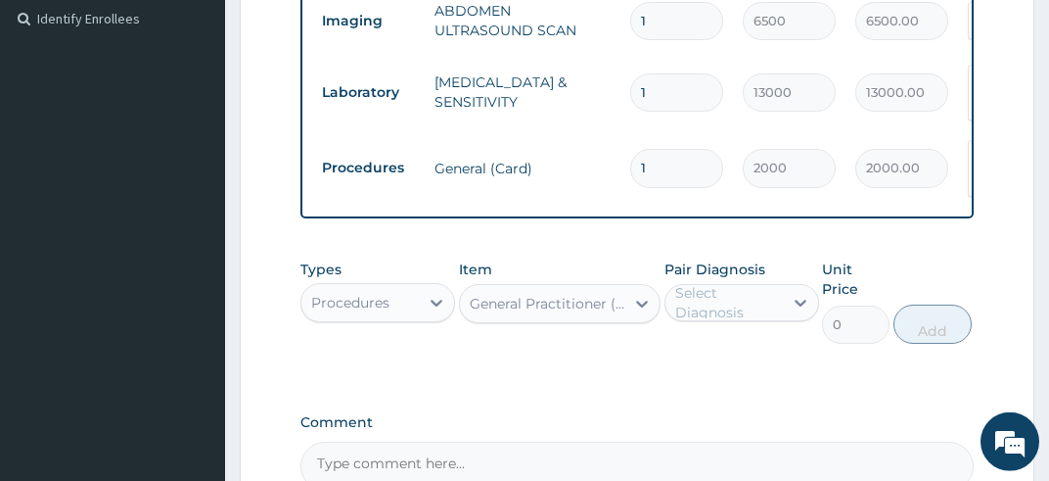
type input "3900"
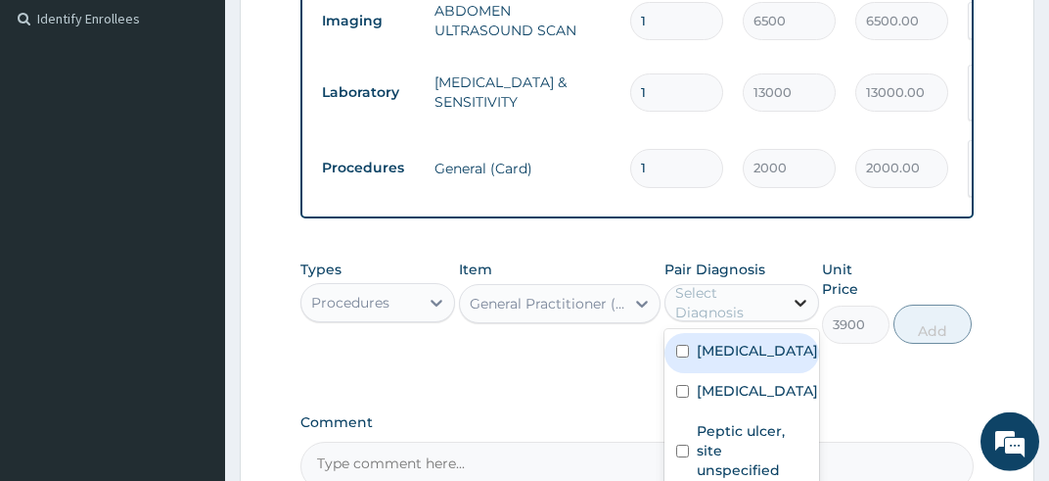
click at [807, 303] on icon at bounding box center [801, 303] width 20 height 20
click at [682, 357] on input "checkbox" at bounding box center [682, 351] width 13 height 13
checkbox input "true"
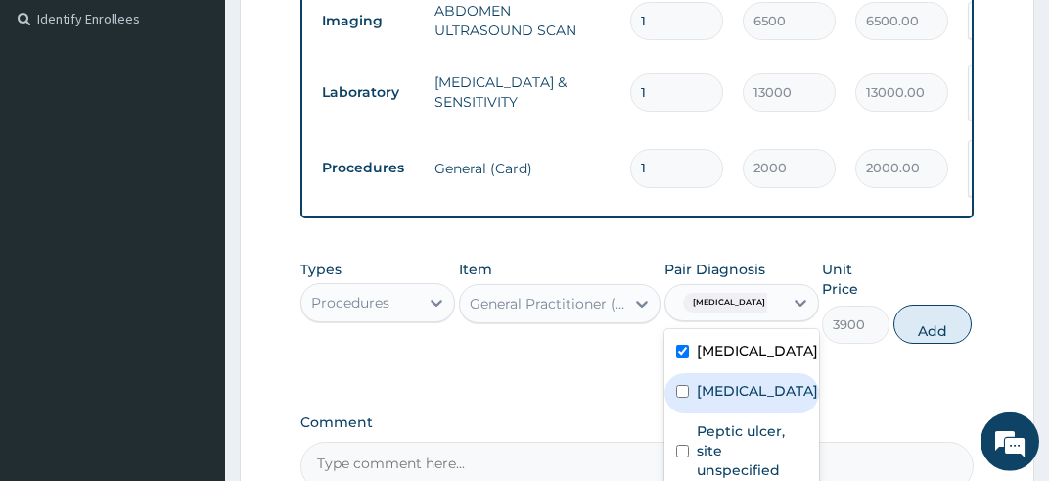
click at [681, 397] on input "checkbox" at bounding box center [682, 391] width 13 height 13
checkbox input "true"
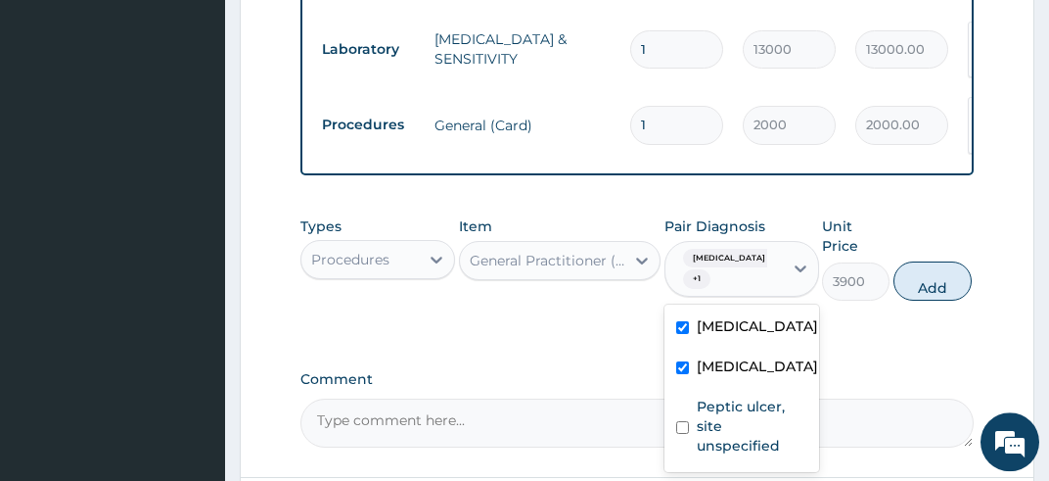
scroll to position [634, 0]
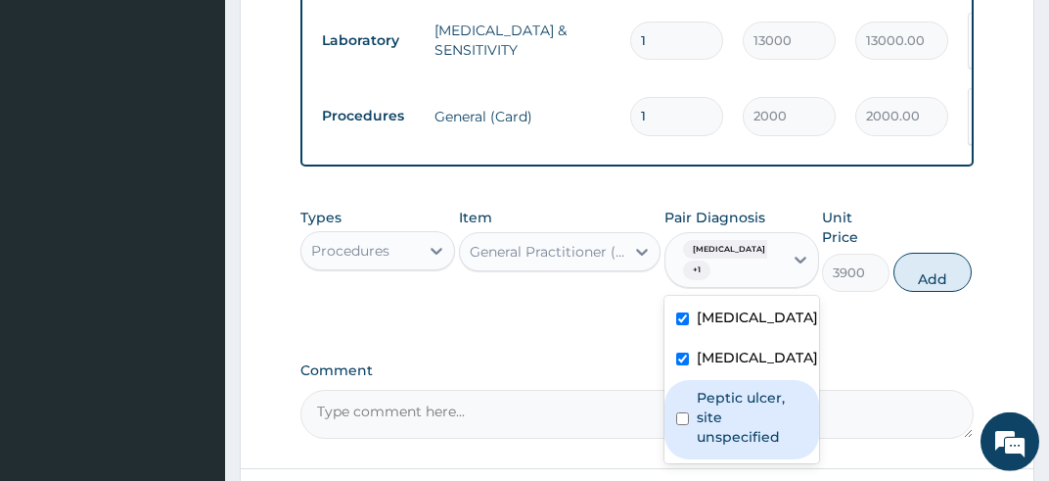
click at [681, 425] on input "checkbox" at bounding box center [682, 418] width 13 height 13
checkbox input "true"
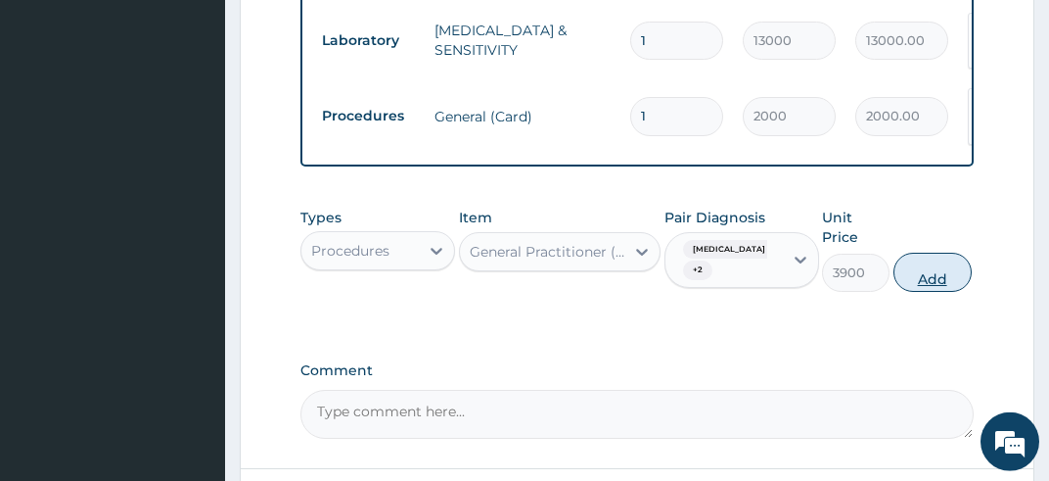
click at [940, 268] on button "Add" at bounding box center [933, 272] width 78 height 39
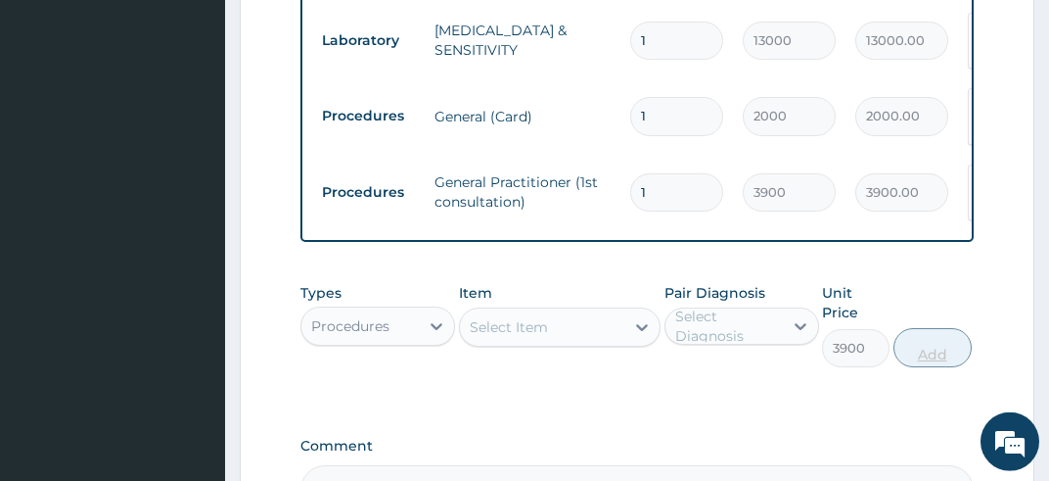
type input "0"
click at [644, 325] on icon at bounding box center [642, 327] width 20 height 20
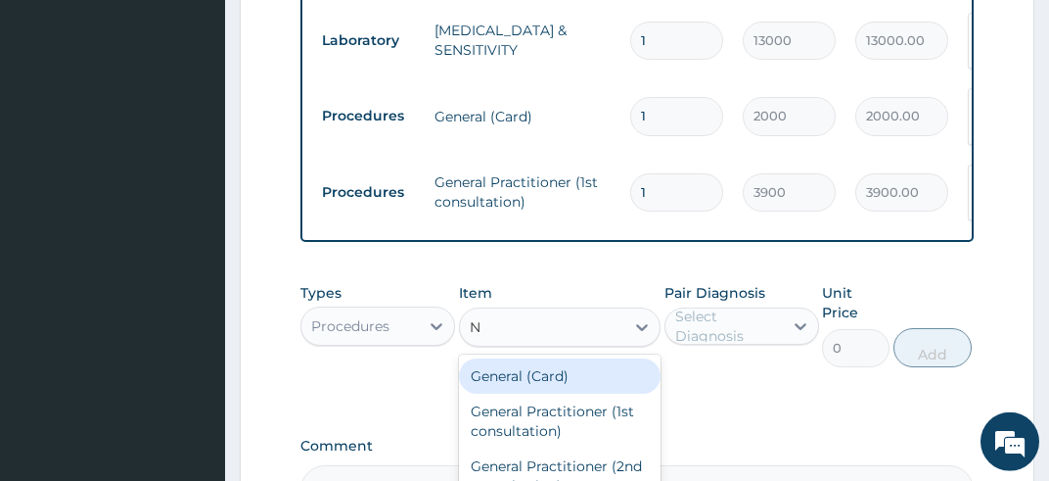
type input "NU"
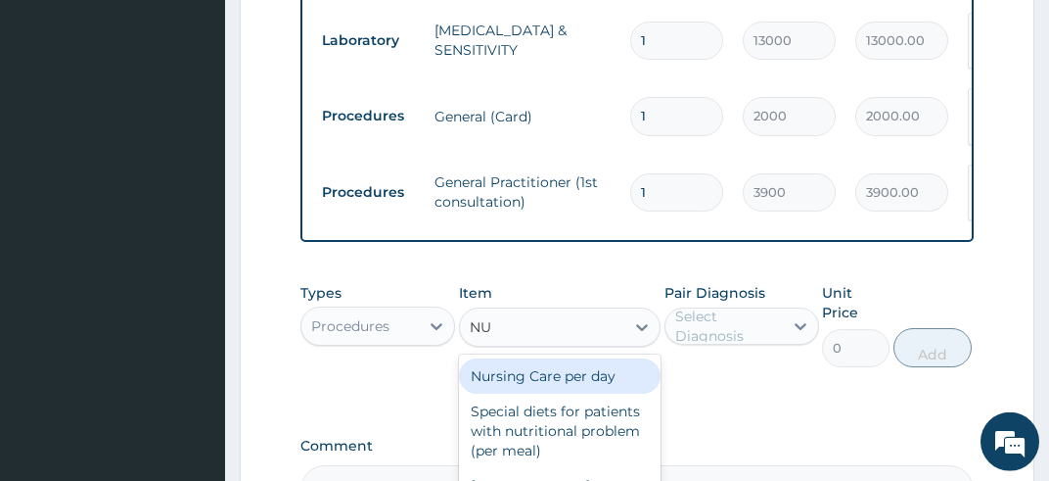
click at [581, 369] on div "Nursing Care per day" at bounding box center [560, 375] width 203 height 35
type input "2000"
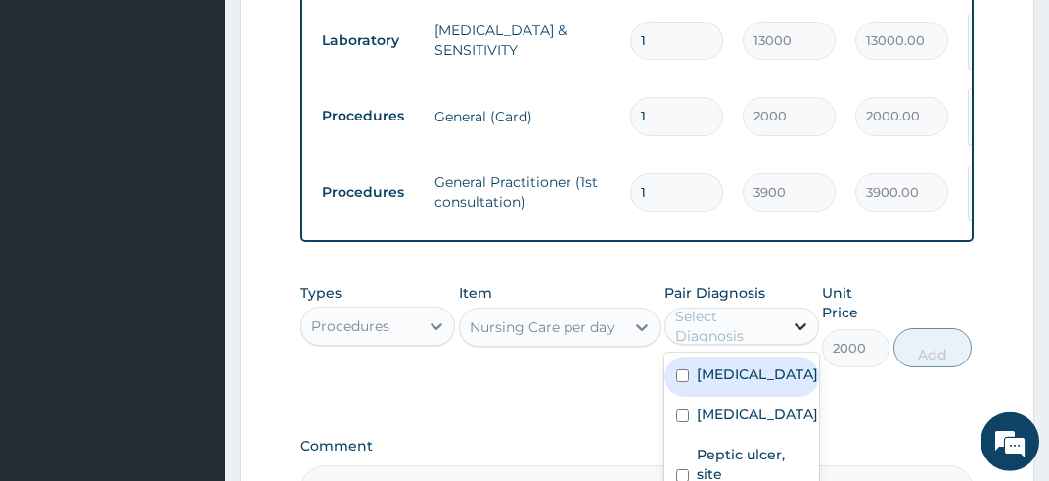
click at [796, 322] on icon at bounding box center [801, 326] width 20 height 20
click at [683, 379] on input "checkbox" at bounding box center [682, 375] width 13 height 13
checkbox input "true"
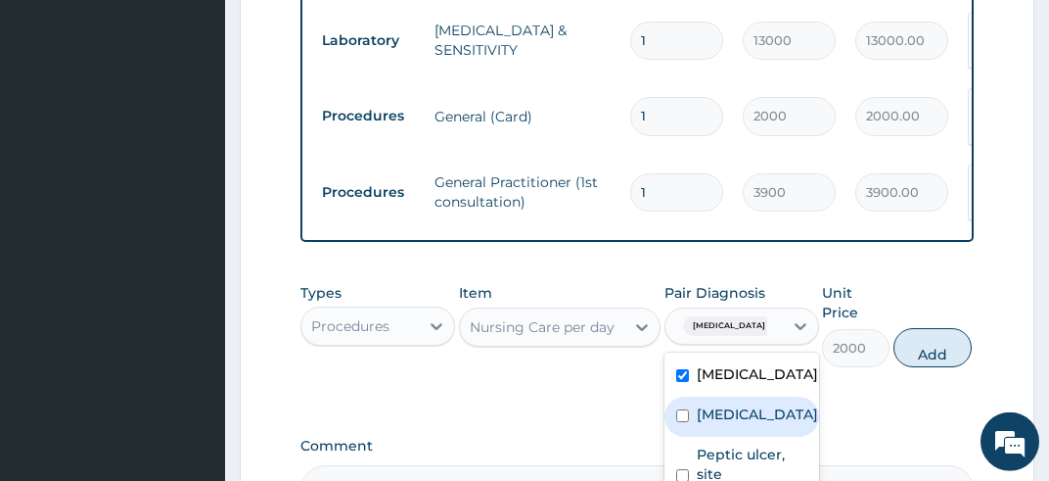
click at [682, 422] on input "checkbox" at bounding box center [682, 415] width 13 height 13
checkbox input "true"
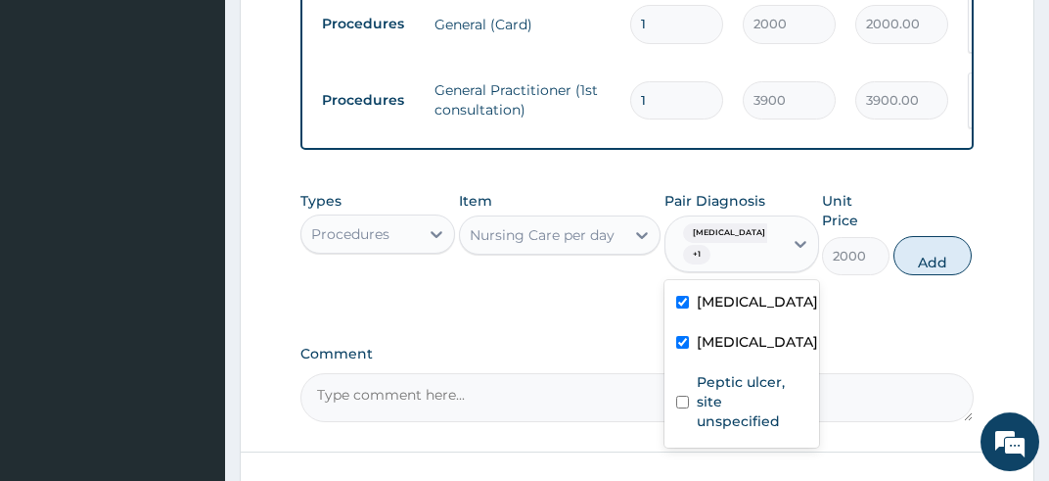
scroll to position [737, 0]
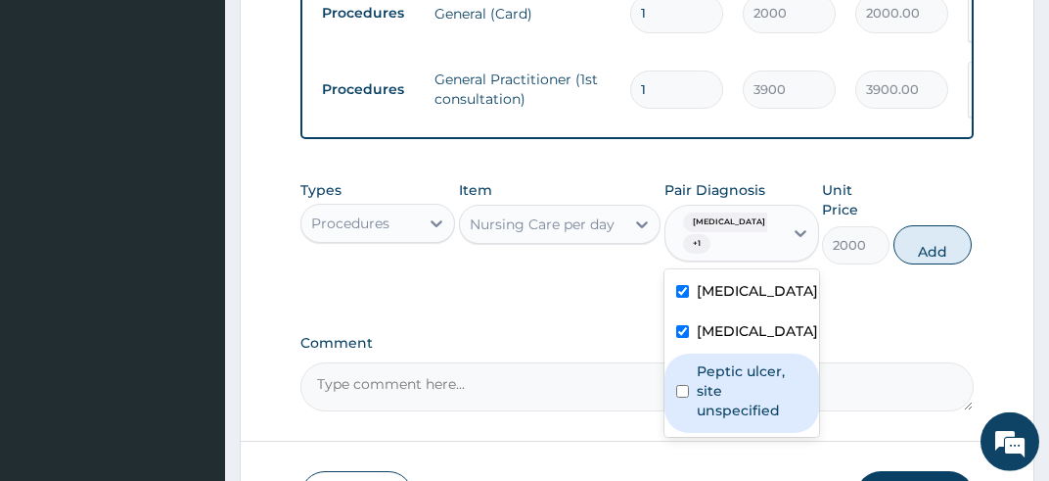
click at [681, 397] on input "checkbox" at bounding box center [682, 391] width 13 height 13
checkbox input "true"
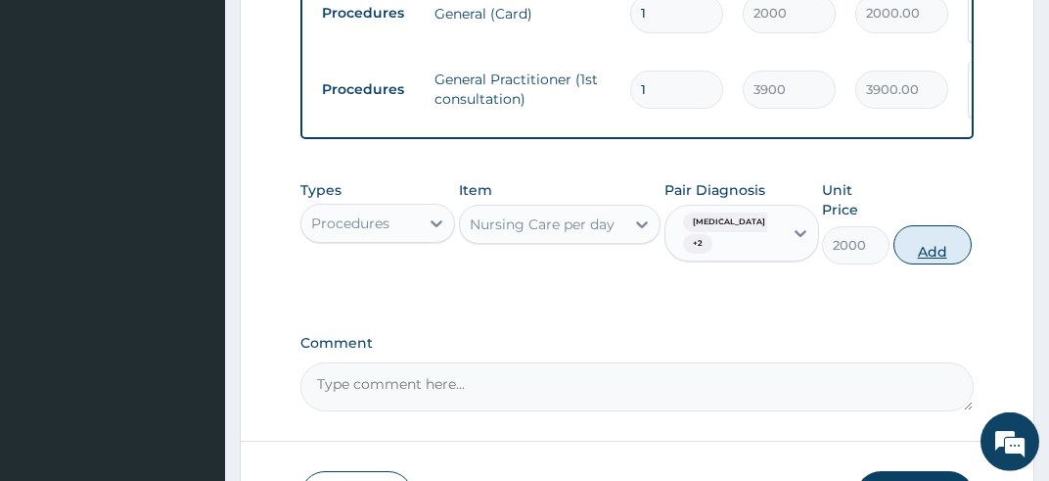
click at [939, 245] on button "Add" at bounding box center [933, 244] width 78 height 39
type input "0"
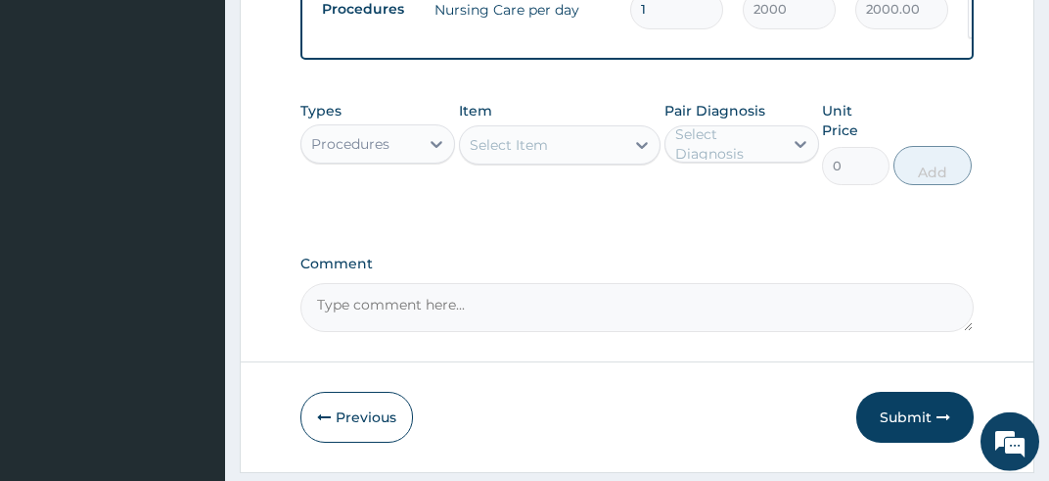
scroll to position [932, 0]
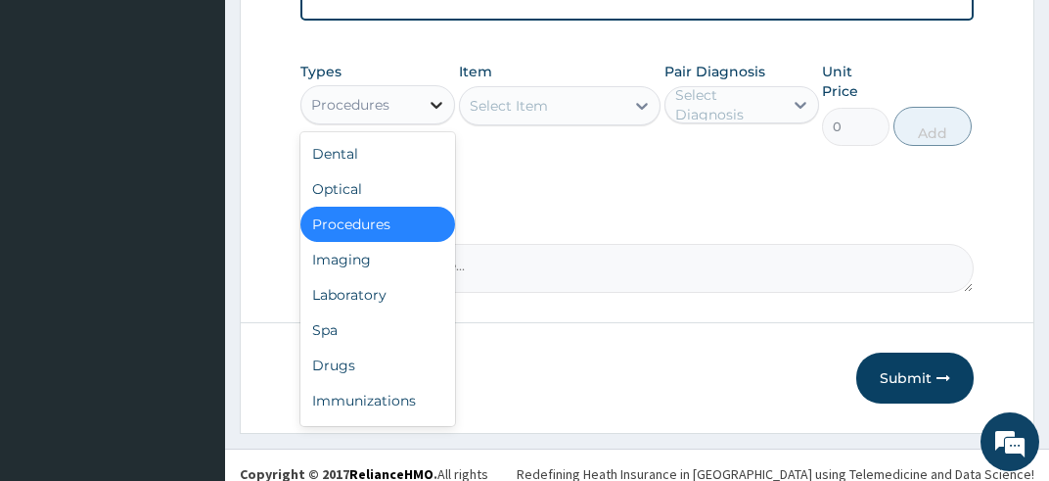
click at [434, 95] on icon at bounding box center [437, 105] width 20 height 20
click at [390, 277] on div "Laboratory" at bounding box center [378, 294] width 155 height 35
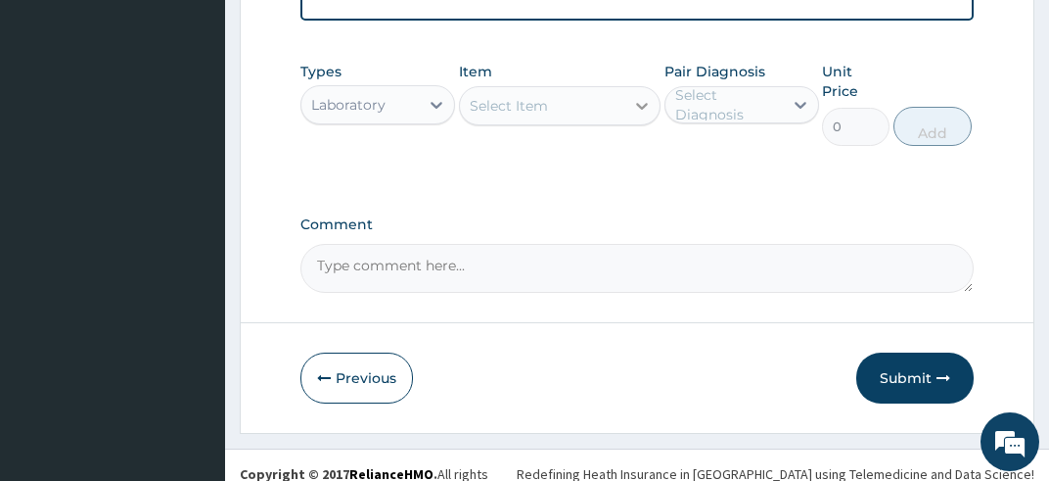
click at [637, 103] on icon at bounding box center [642, 106] width 12 height 7
click at [631, 88] on div at bounding box center [642, 105] width 35 height 35
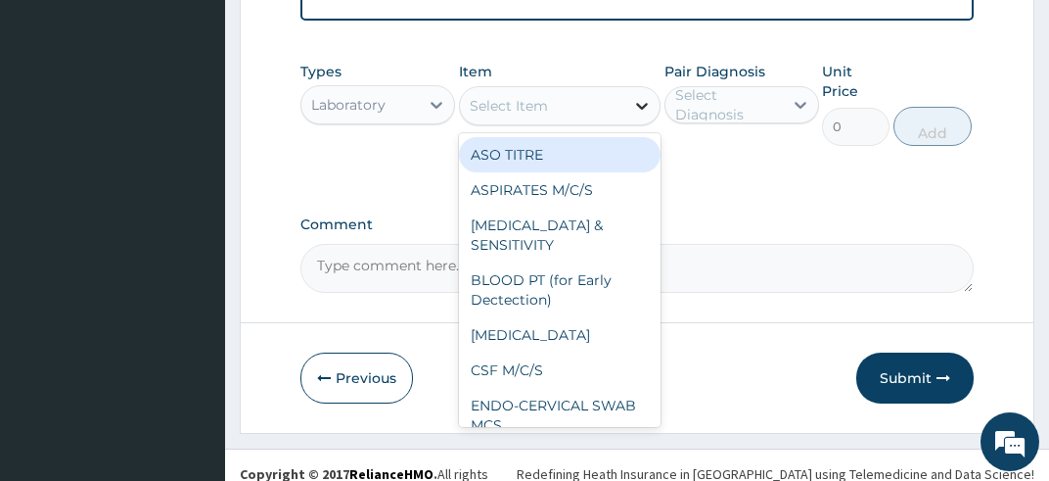
click at [637, 96] on icon at bounding box center [642, 106] width 20 height 20
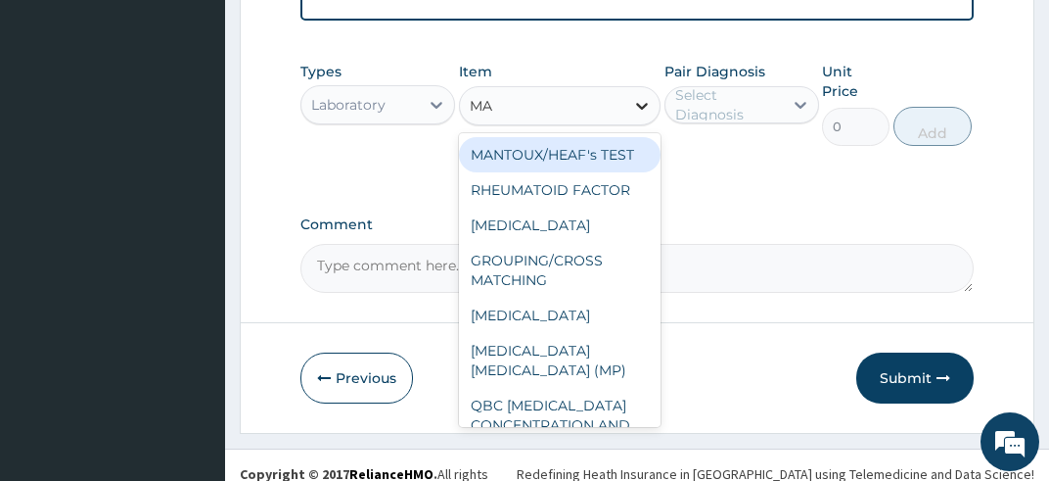
type input "MAL"
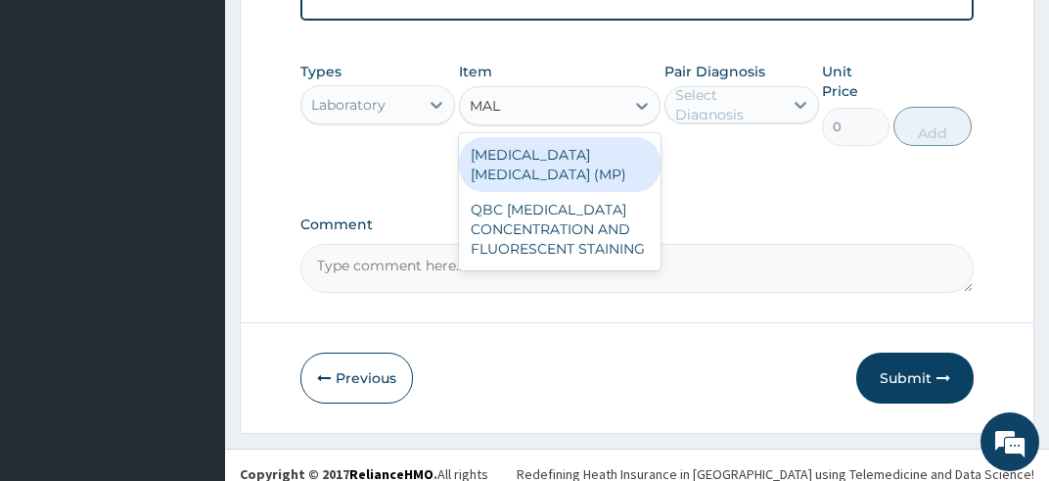
click at [609, 137] on div "[MEDICAL_DATA] [MEDICAL_DATA] (MP)" at bounding box center [560, 164] width 203 height 55
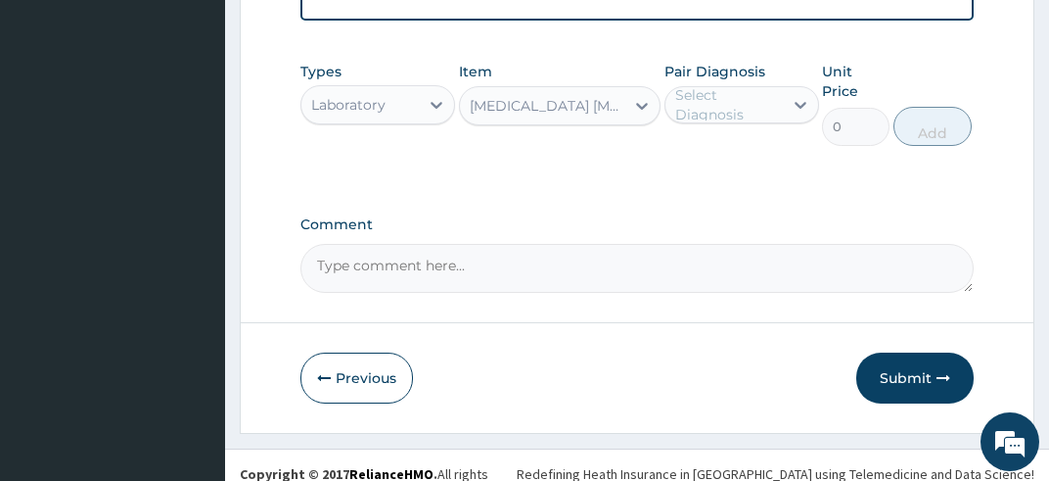
type input "1820"
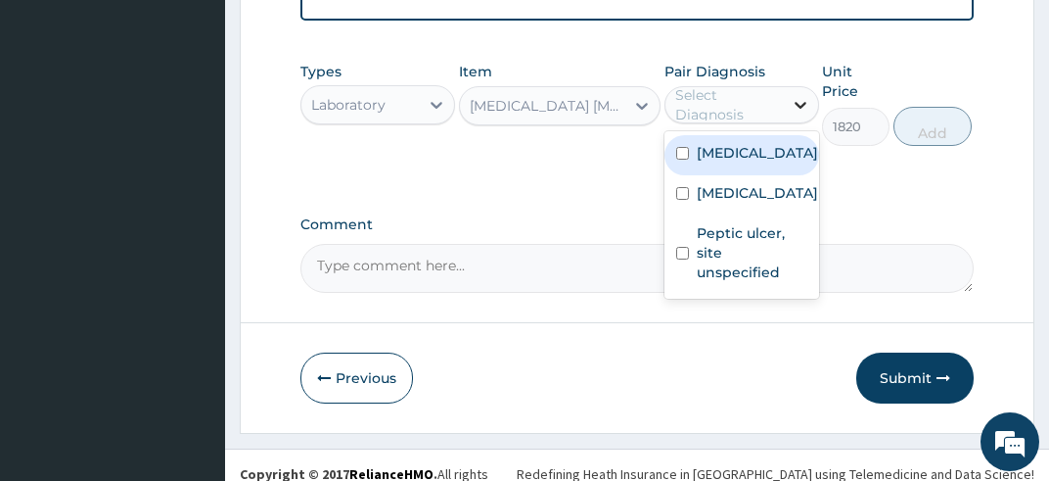
click at [797, 95] on icon at bounding box center [801, 105] width 20 height 20
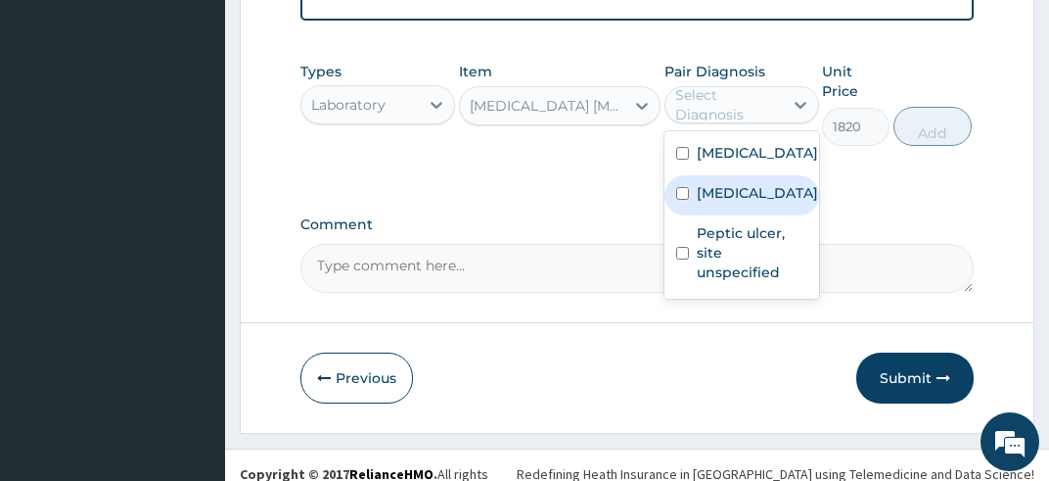
click at [678, 200] on input "checkbox" at bounding box center [682, 193] width 13 height 13
checkbox input "true"
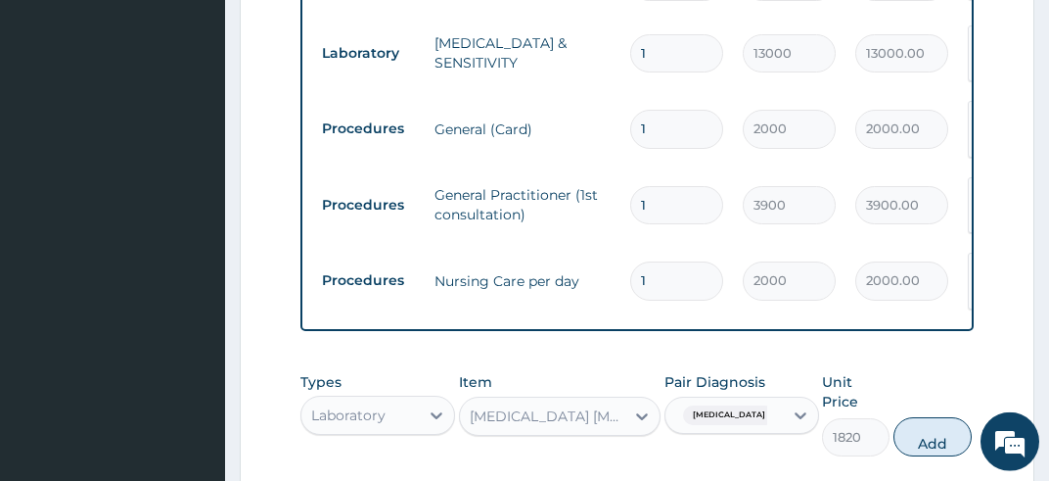
scroll to position [623, 0]
click at [942, 425] on button "Add" at bounding box center [933, 435] width 78 height 39
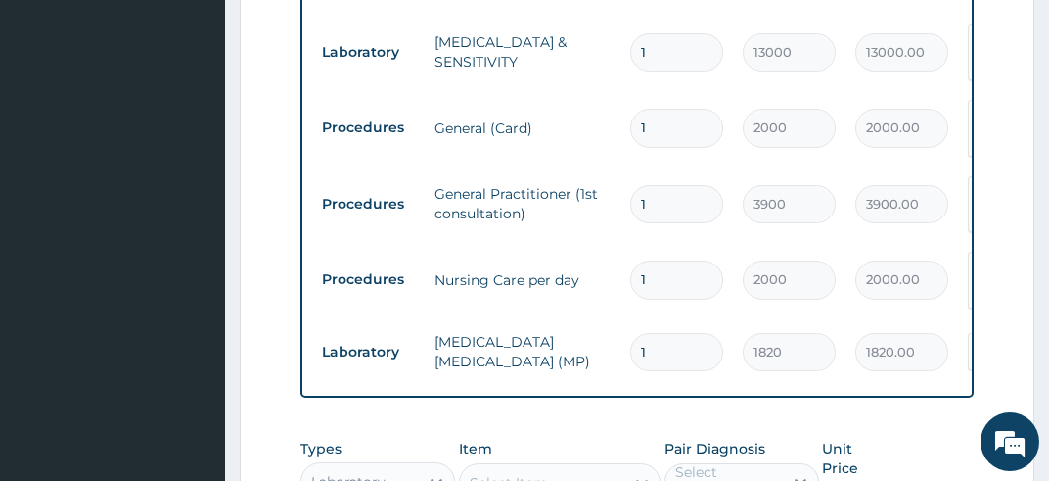
type input "0"
click at [942, 429] on div "Types Laboratory Item Select Item Pair Diagnosis Select Diagnosis Unit Price 0 …" at bounding box center [638, 481] width 674 height 104
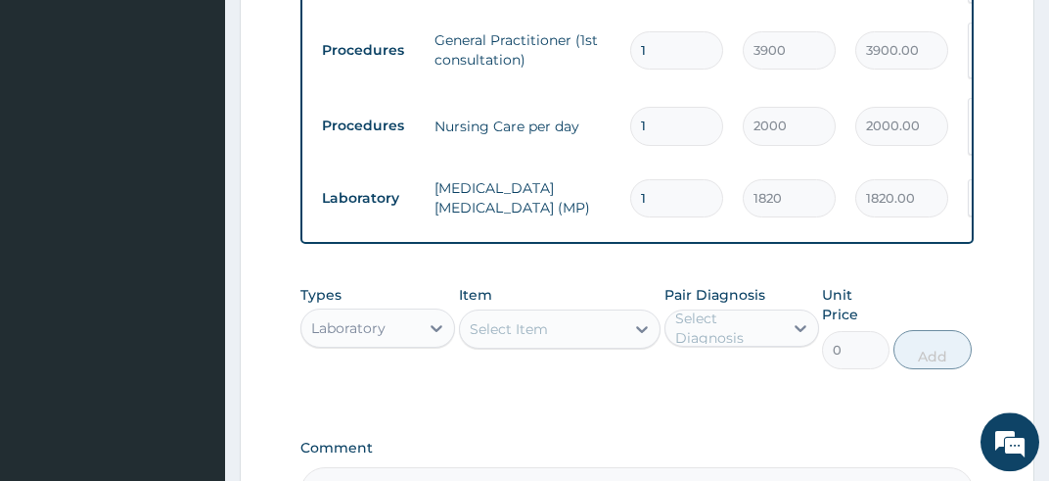
scroll to position [777, 0]
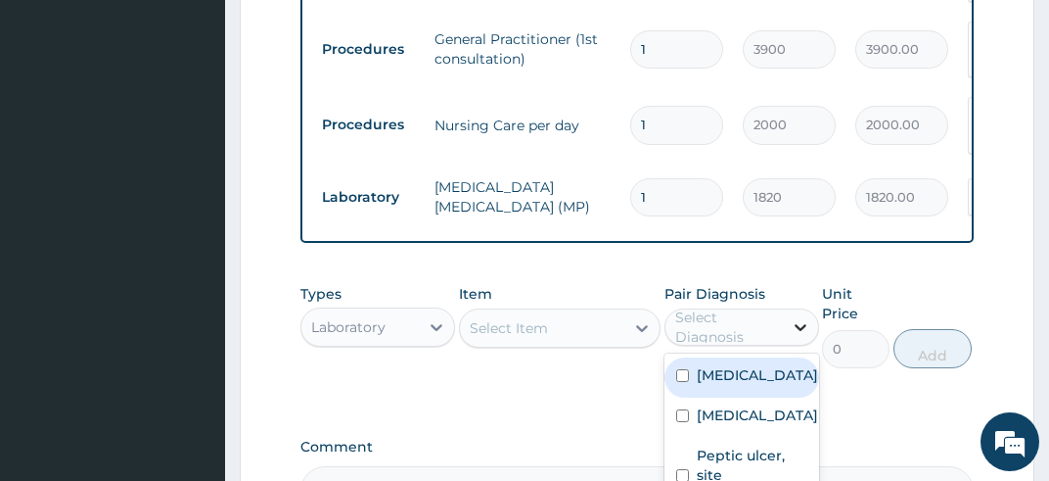
click at [803, 324] on icon at bounding box center [801, 327] width 12 height 7
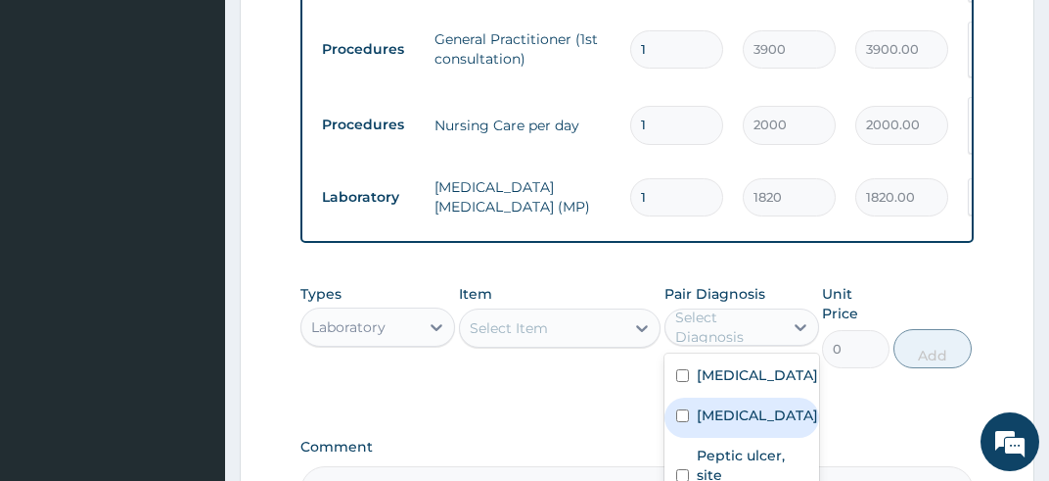
click at [680, 422] on input "checkbox" at bounding box center [682, 415] width 13 height 13
checkbox input "true"
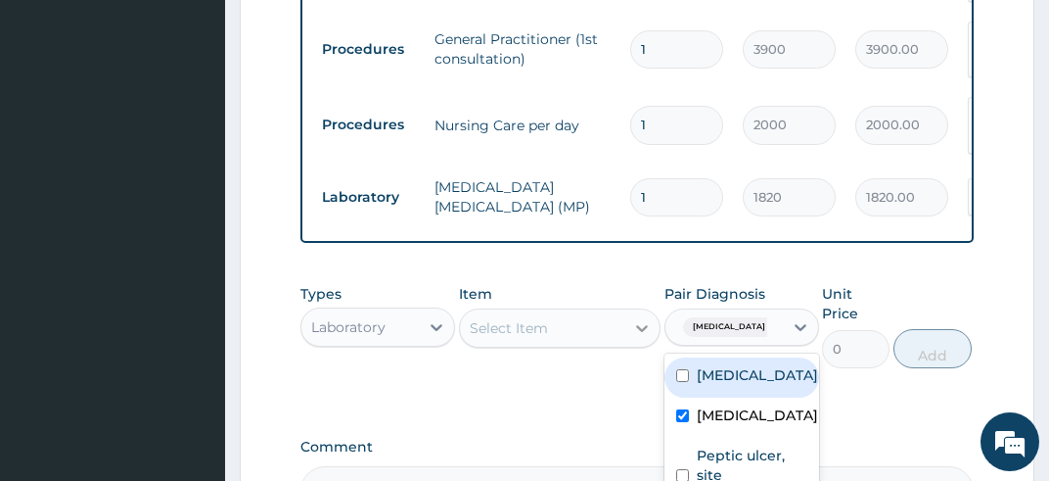
click at [639, 325] on icon at bounding box center [642, 328] width 12 height 7
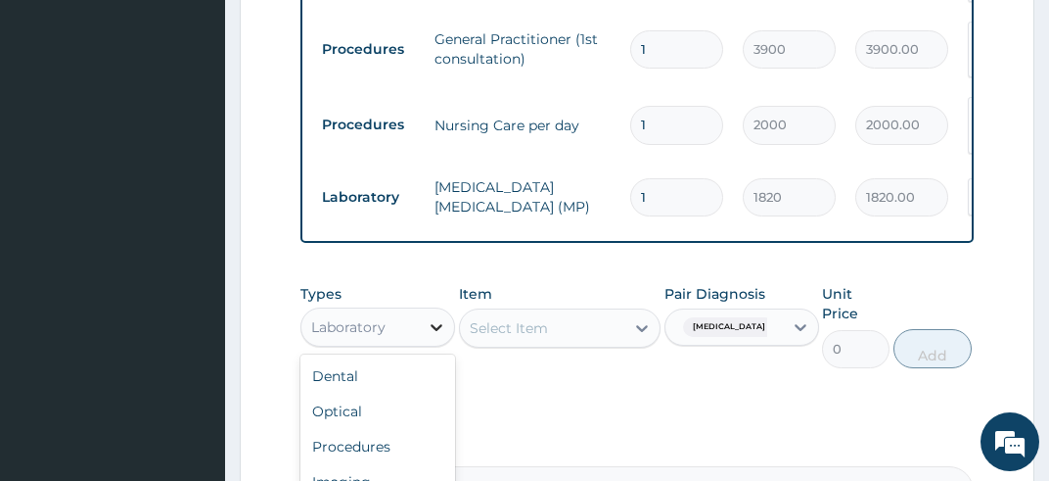
click at [438, 317] on icon at bounding box center [437, 327] width 20 height 20
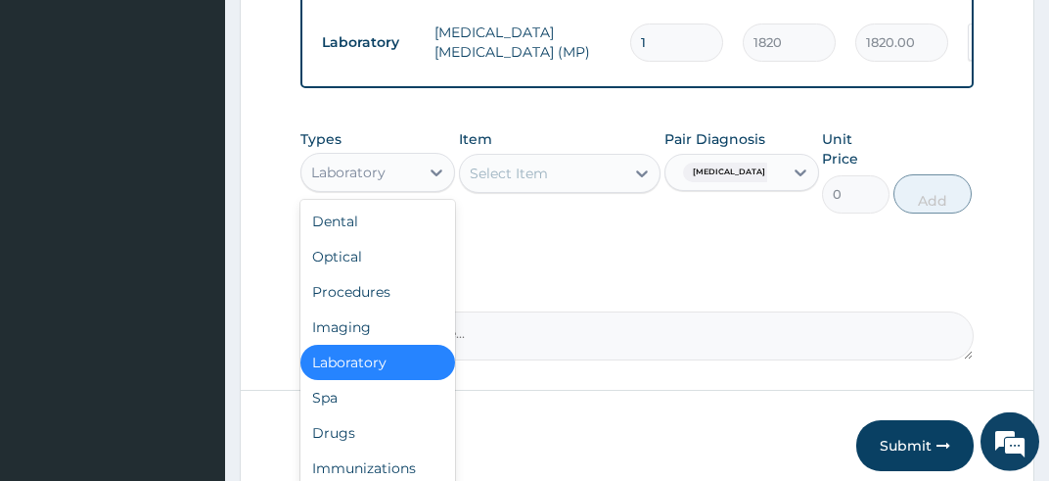
scroll to position [984, 0]
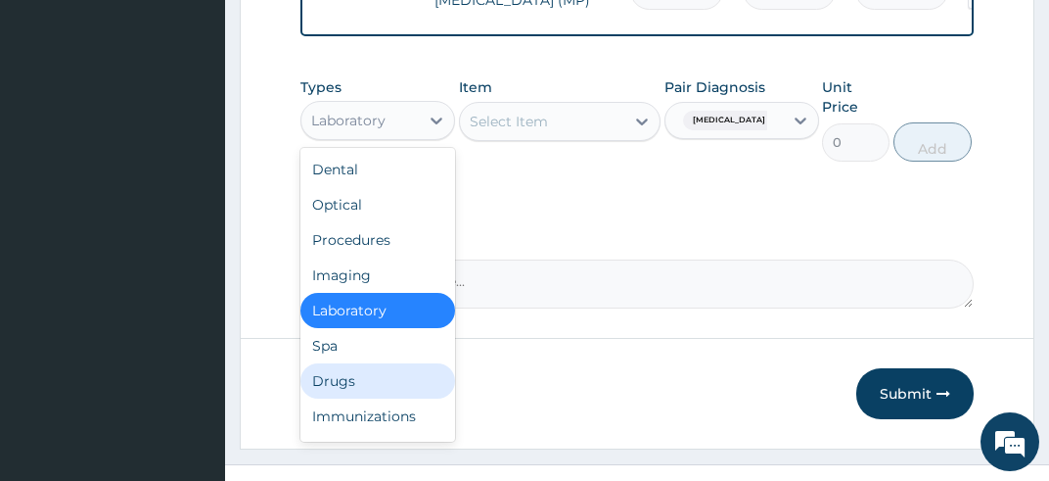
click at [383, 363] on div "Drugs" at bounding box center [378, 380] width 155 height 35
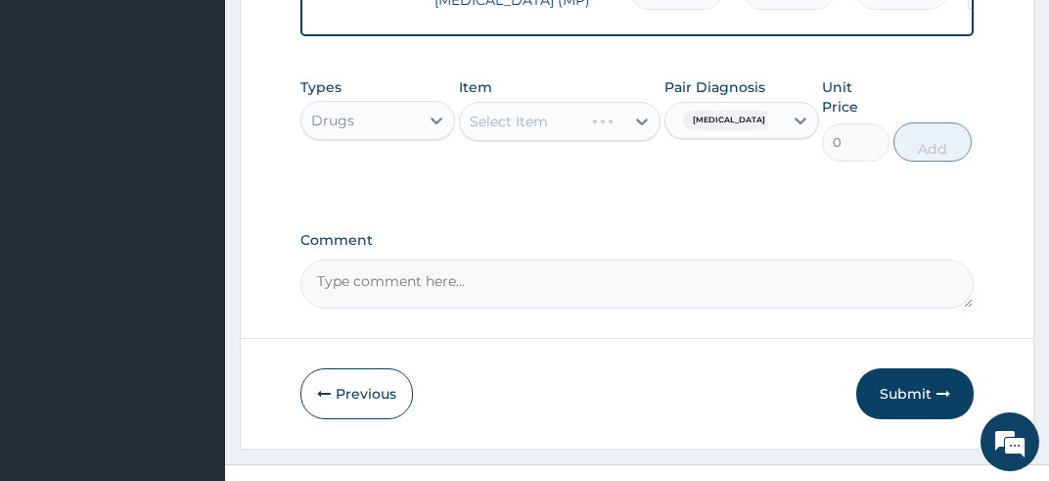
click at [644, 102] on div "Select Item" at bounding box center [560, 121] width 203 height 39
click at [644, 112] on icon at bounding box center [642, 122] width 20 height 20
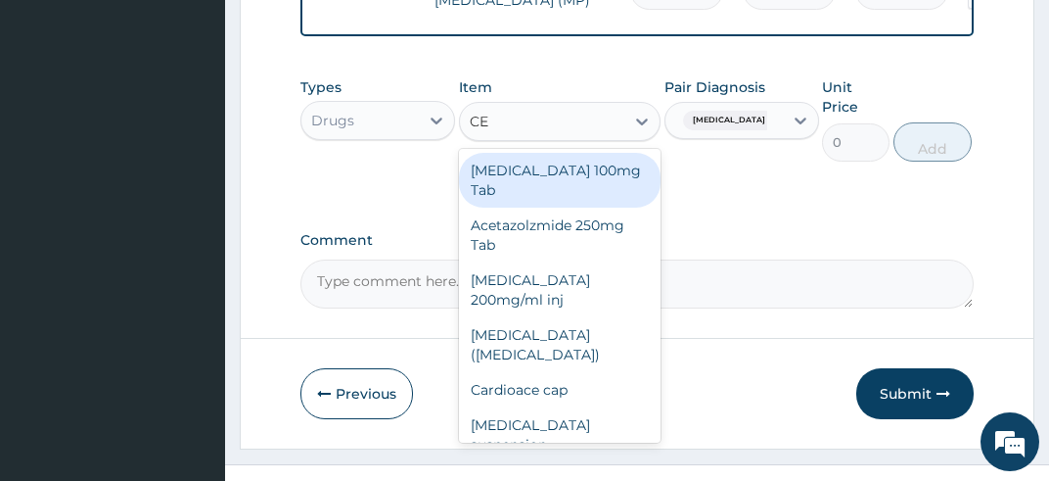
type input "CEF"
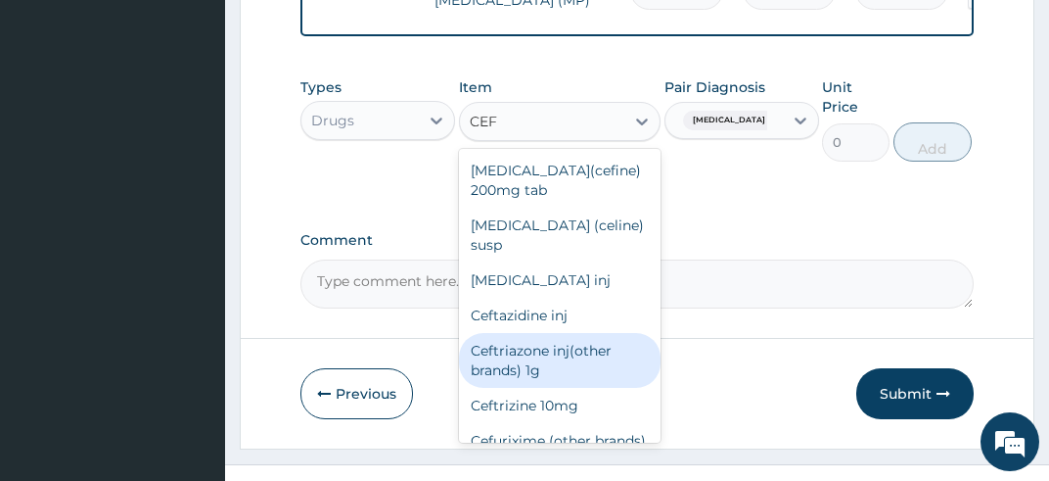
click at [546, 333] on div "Ceftriazone inj(other brands) 1g" at bounding box center [560, 360] width 203 height 55
type input "2850"
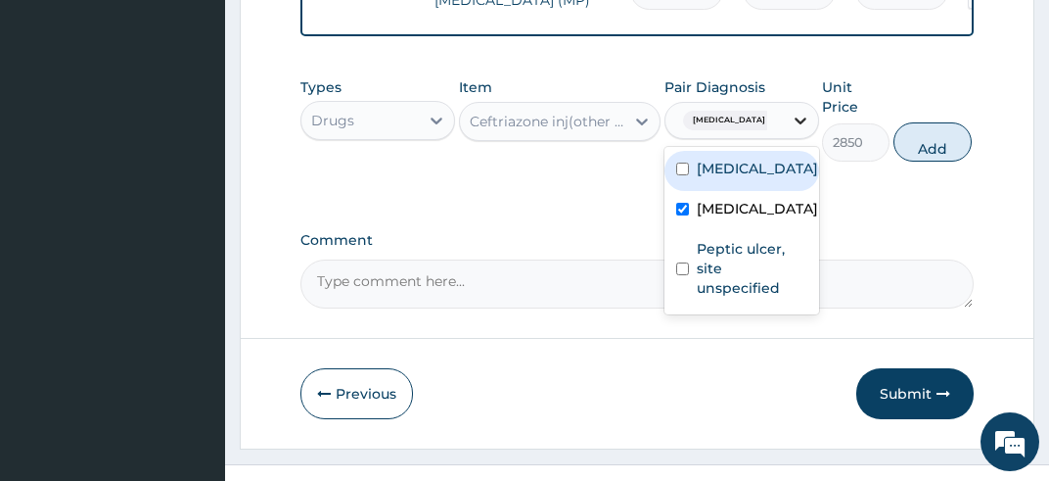
click at [807, 117] on icon at bounding box center [801, 120] width 12 height 7
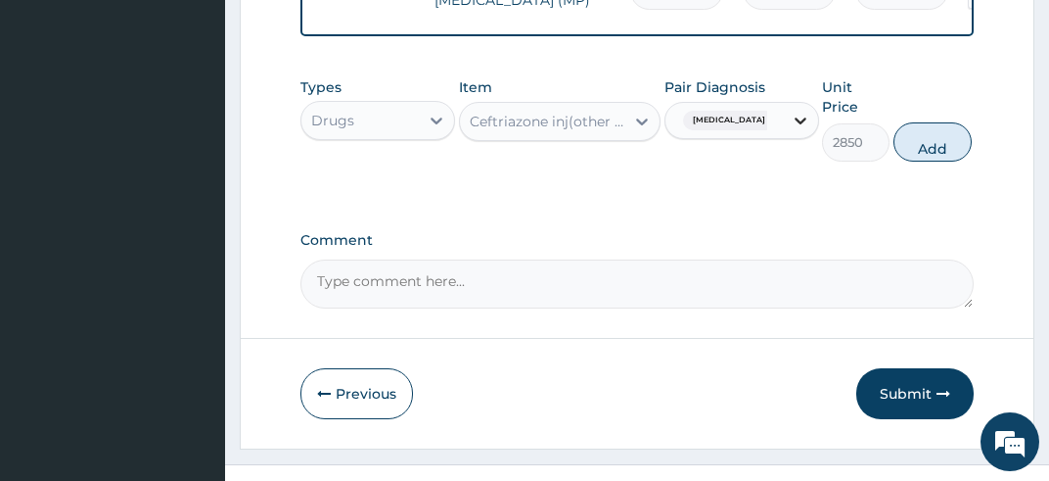
click at [807, 117] on icon at bounding box center [801, 120] width 12 height 7
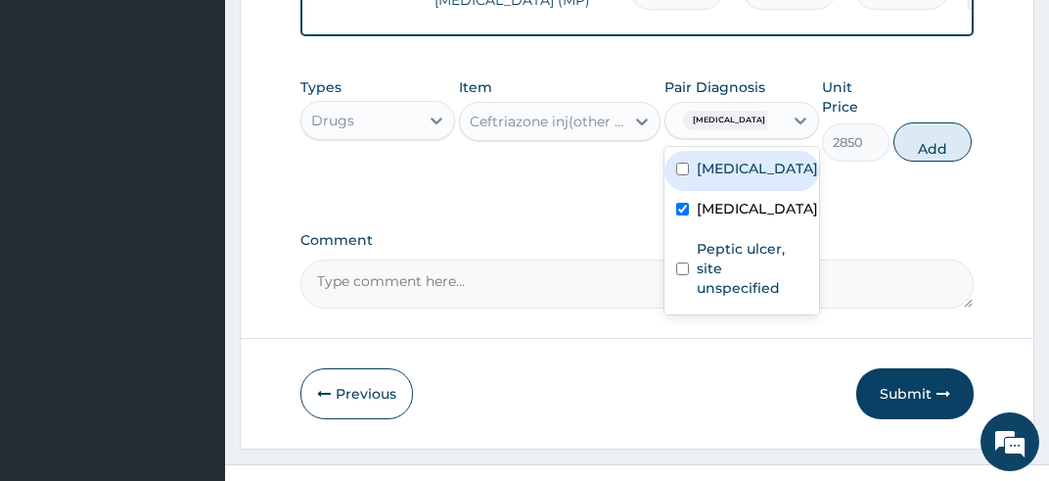
click at [685, 163] on input "checkbox" at bounding box center [682, 169] width 13 height 13
checkbox input "true"
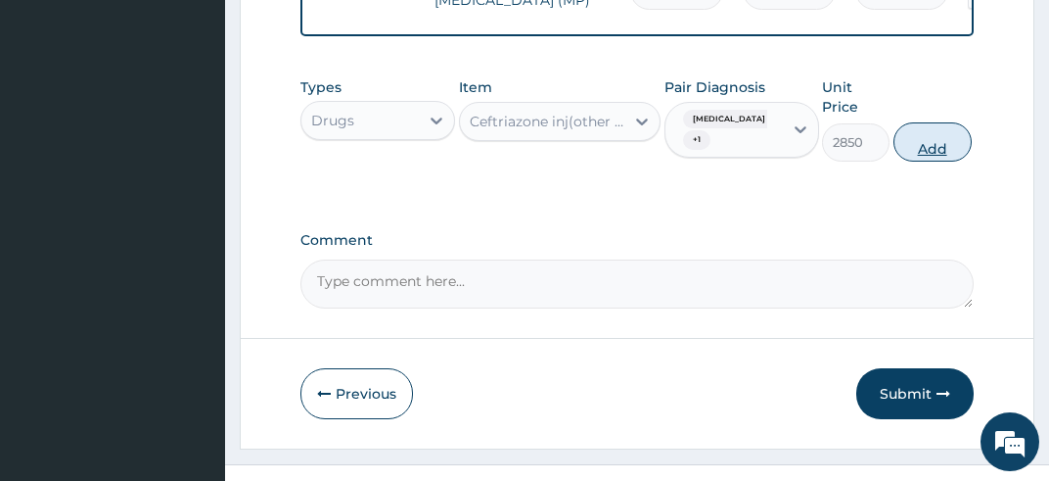
click at [953, 128] on button "Add" at bounding box center [933, 141] width 78 height 39
type input "0"
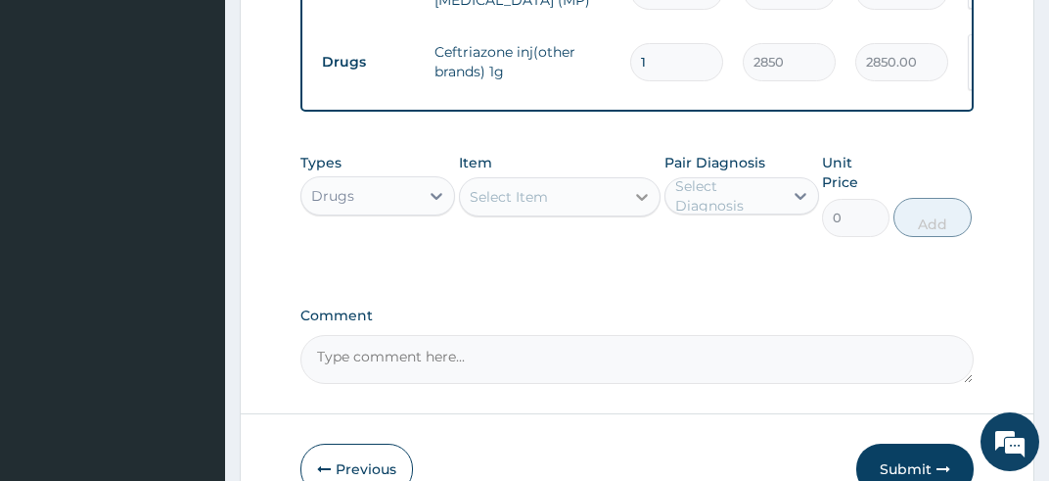
click at [638, 187] on icon at bounding box center [642, 197] width 20 height 20
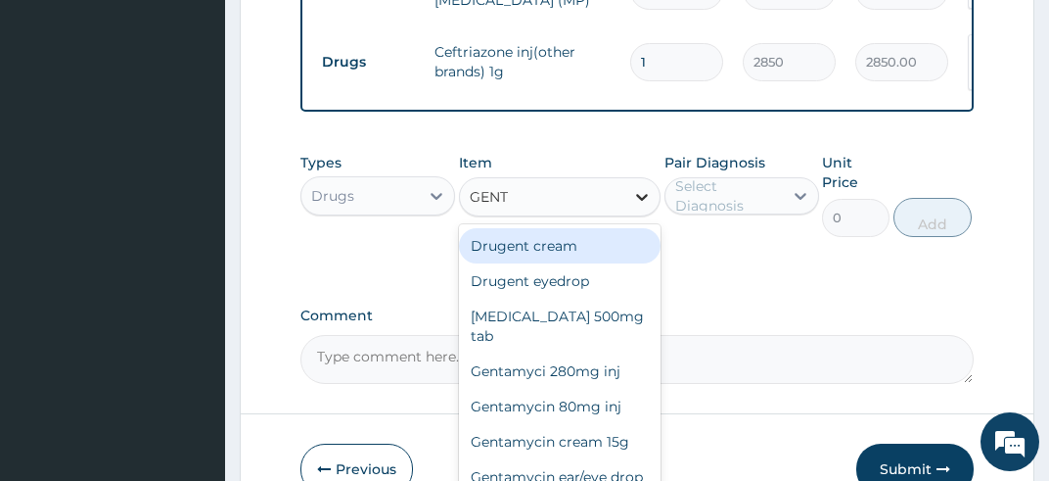
type input "GENTA"
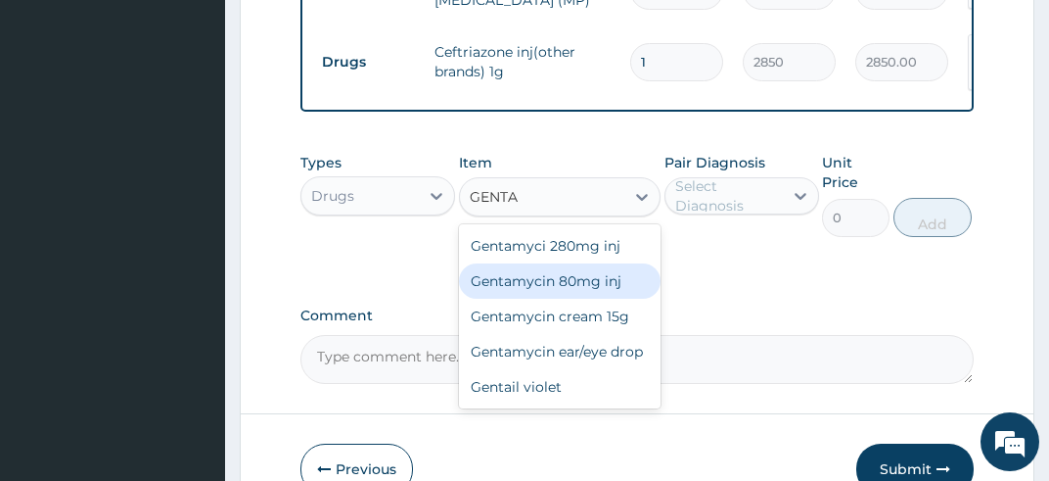
click at [611, 263] on div "Gentamycin 80mg inj" at bounding box center [560, 280] width 203 height 35
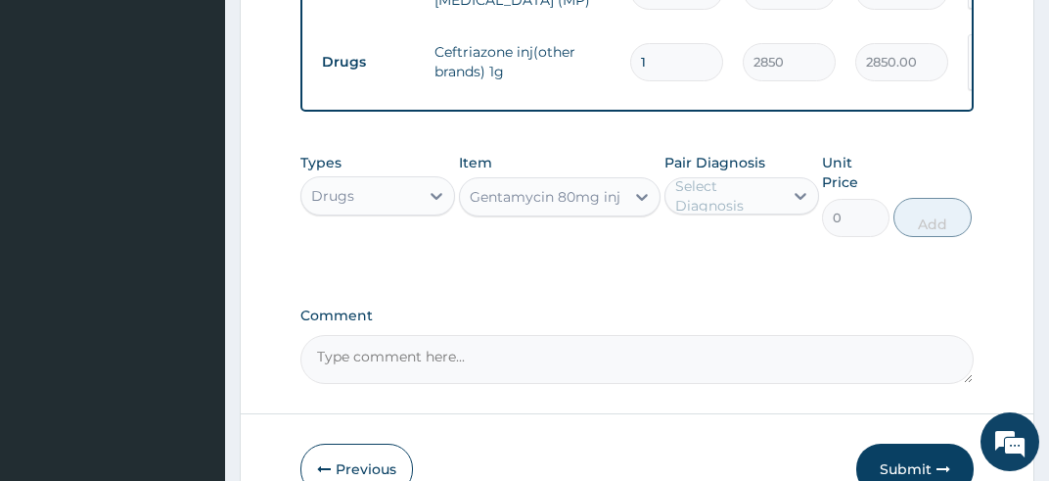
type input "480.63"
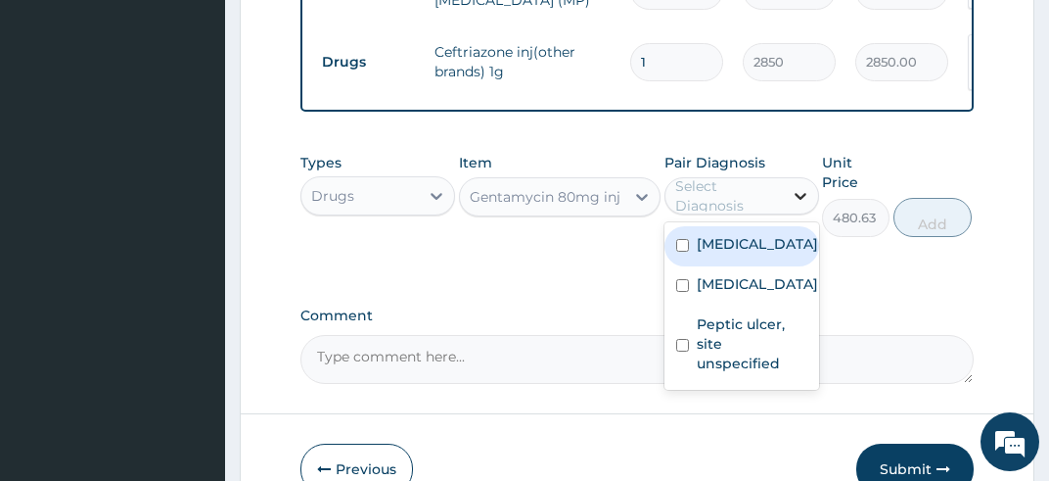
click at [801, 186] on icon at bounding box center [801, 196] width 20 height 20
click at [677, 239] on input "checkbox" at bounding box center [682, 245] width 13 height 13
checkbox input "true"
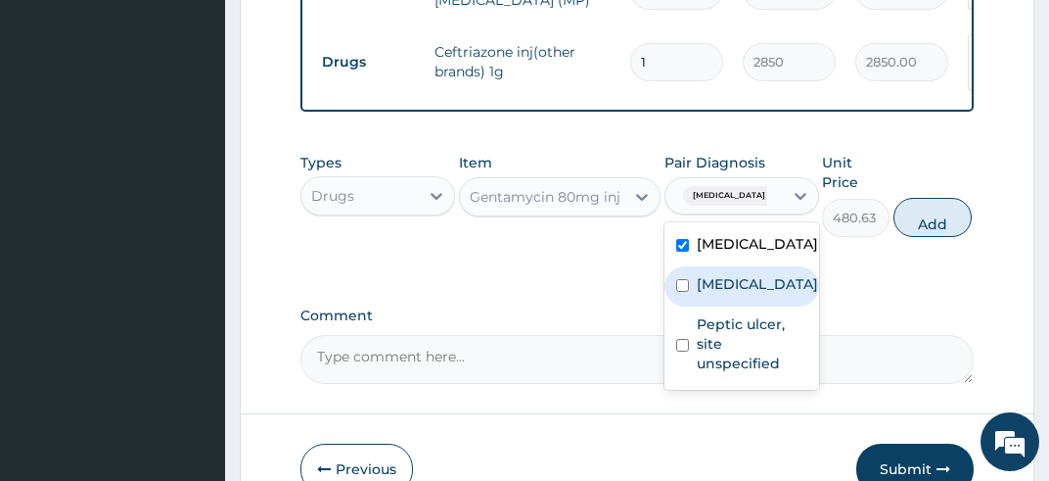
click at [681, 292] on input "checkbox" at bounding box center [682, 285] width 13 height 13
checkbox input "true"
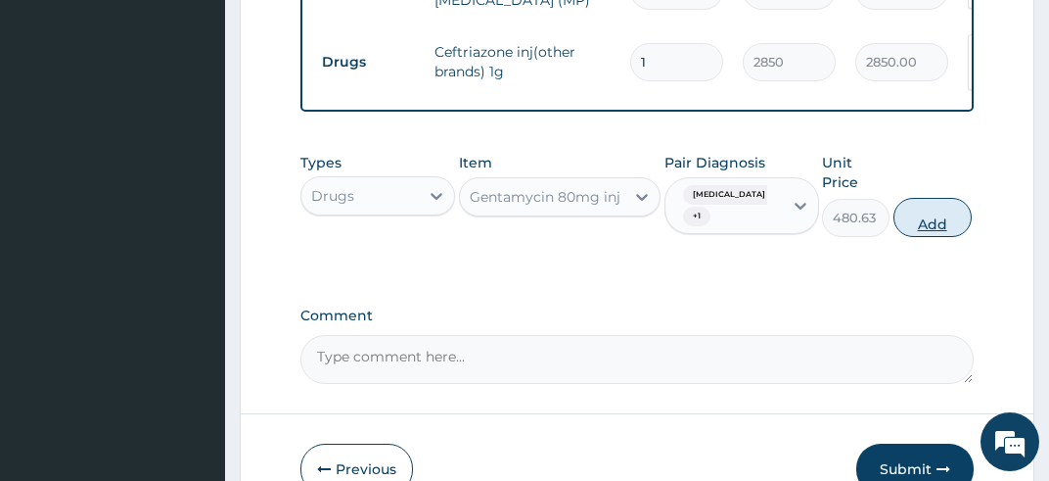
click at [937, 204] on button "Add" at bounding box center [933, 217] width 78 height 39
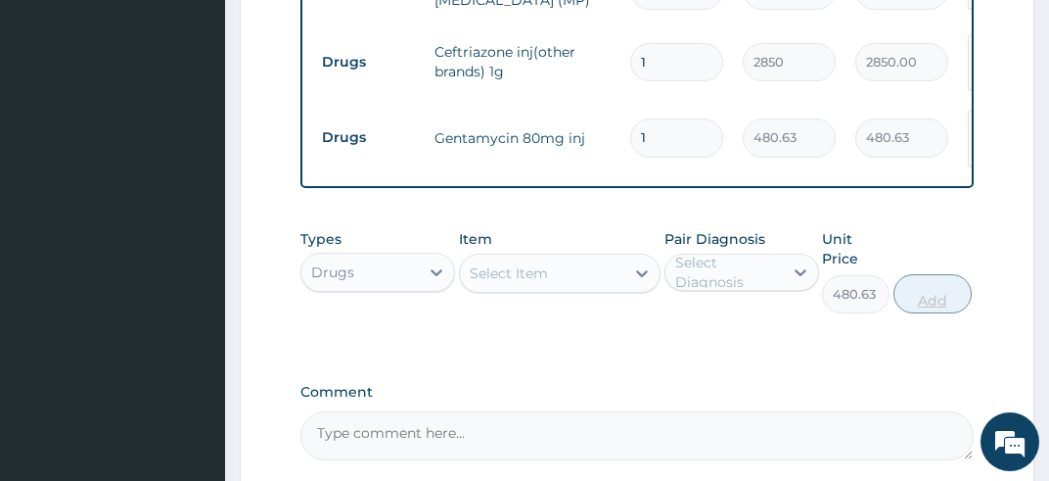
type input "0"
click at [640, 270] on icon at bounding box center [642, 273] width 12 height 7
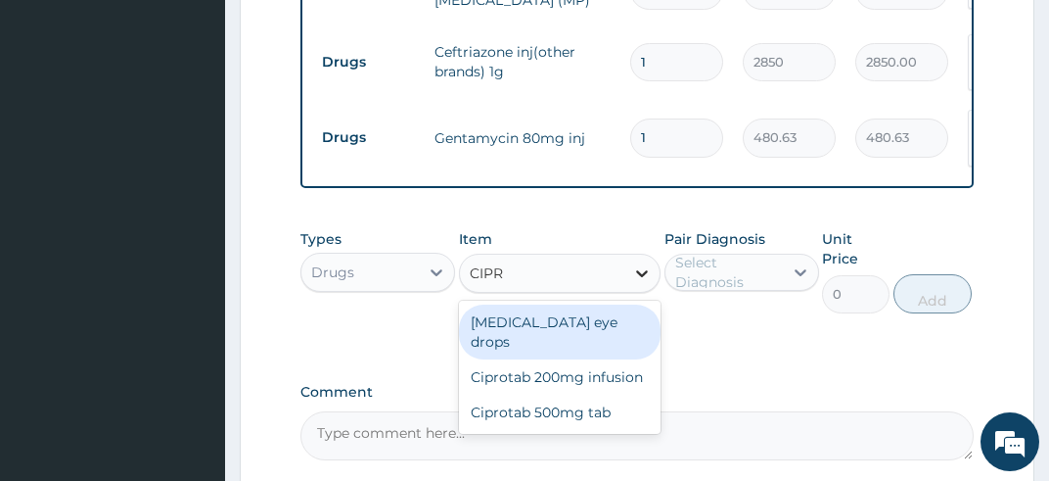
type input "[MEDICAL_DATA]"
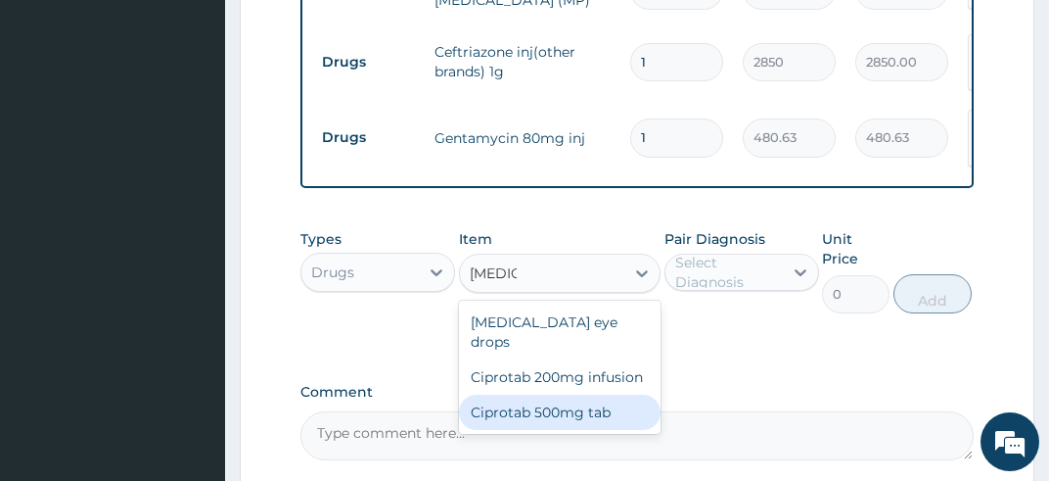
click at [612, 395] on div "Ciprotab 500mg tab" at bounding box center [560, 412] width 203 height 35
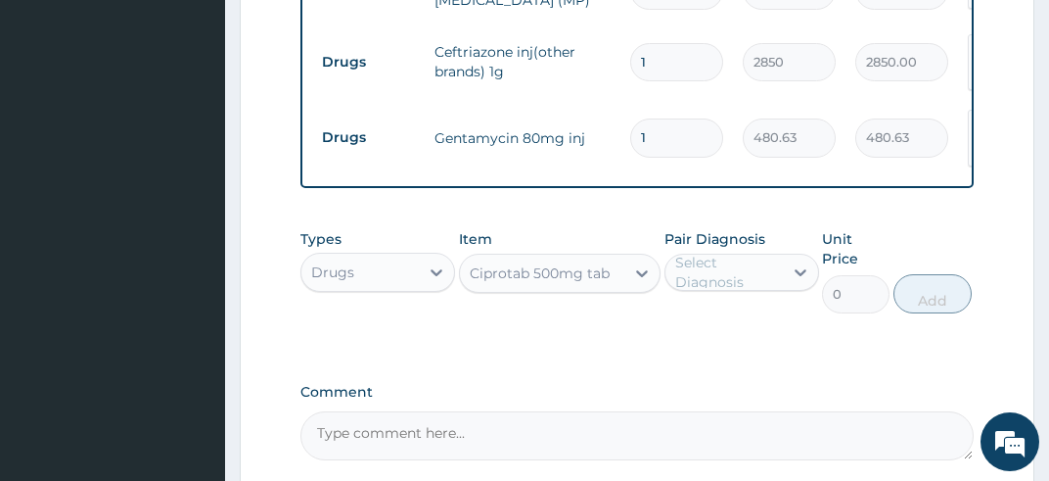
type input "200"
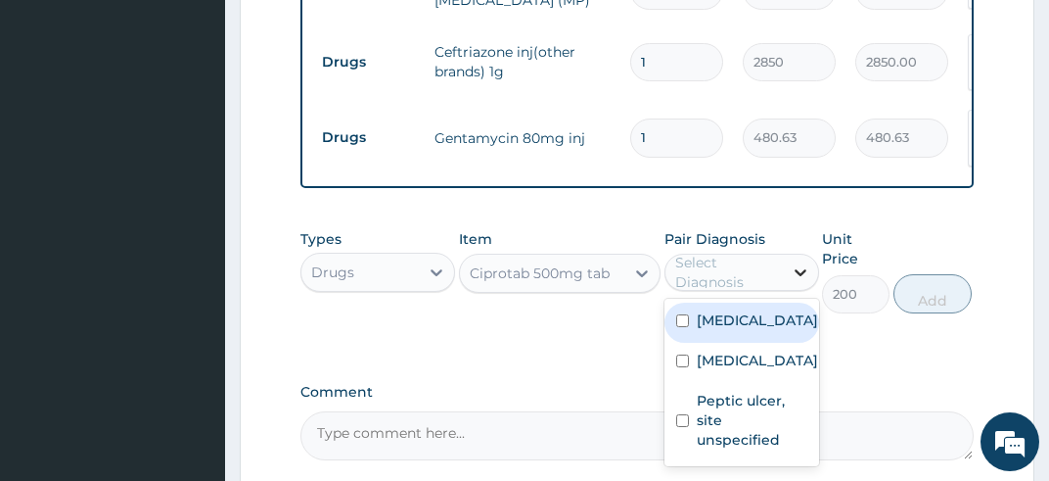
click at [793, 262] on icon at bounding box center [801, 272] width 20 height 20
click at [678, 314] on input "checkbox" at bounding box center [682, 320] width 13 height 13
checkbox input "true"
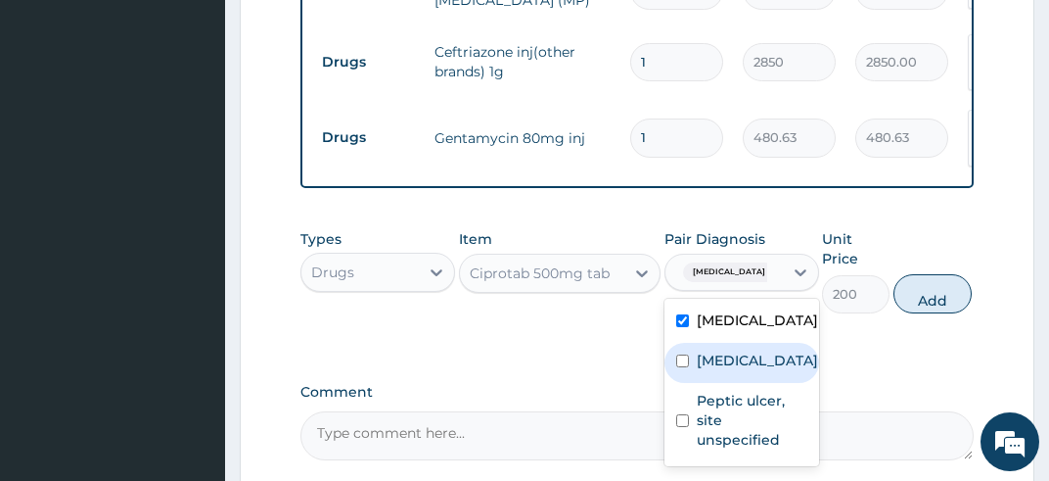
click at [679, 363] on input "checkbox" at bounding box center [682, 360] width 13 height 13
checkbox input "true"
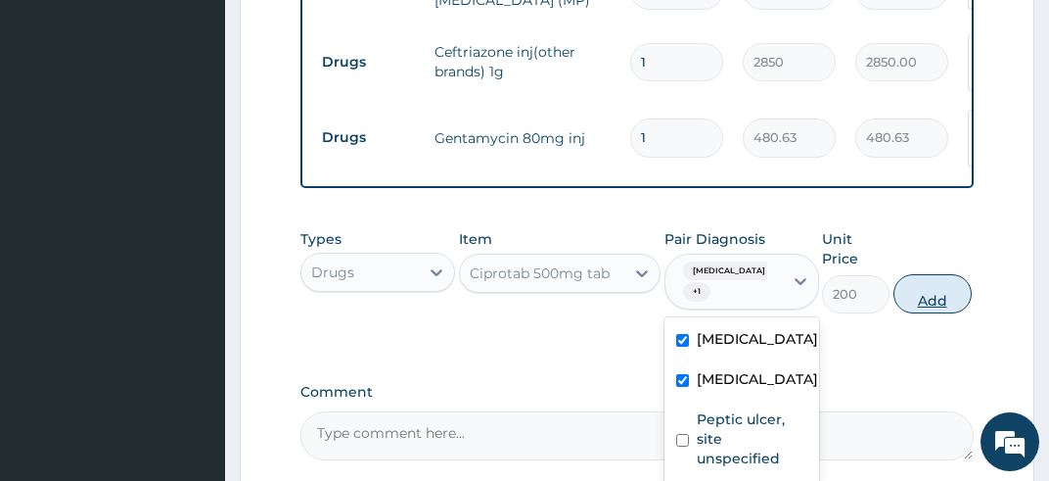
click at [924, 274] on button "Add" at bounding box center [933, 293] width 78 height 39
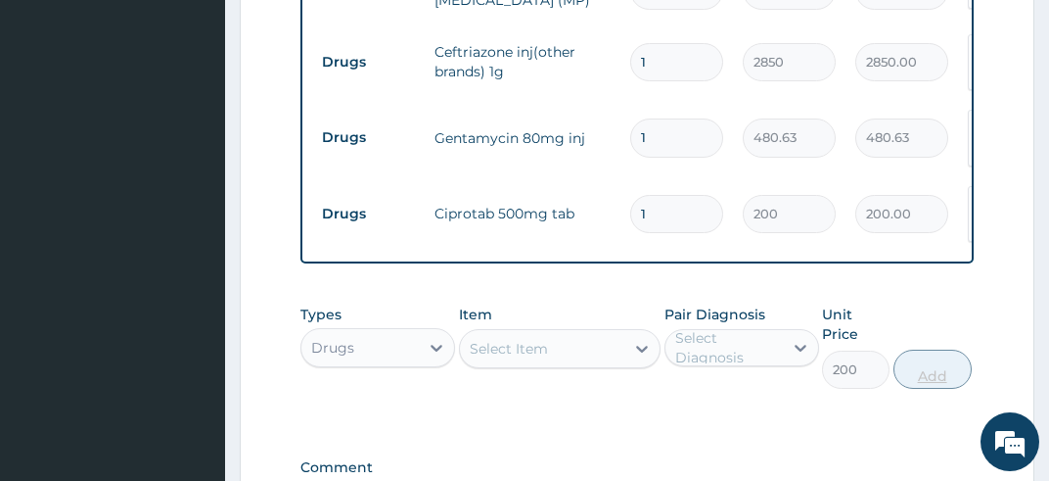
type input "0"
click at [642, 339] on icon at bounding box center [642, 349] width 20 height 20
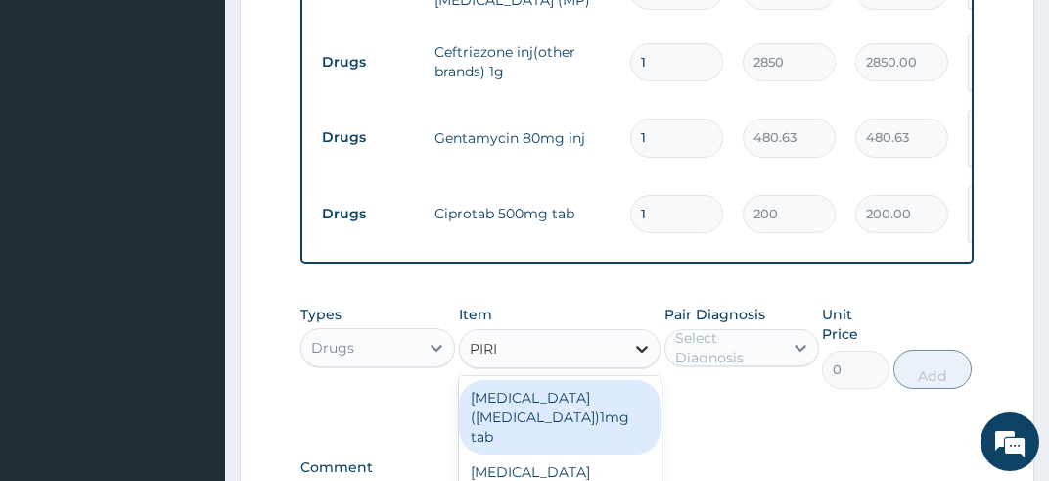
type input "PIRIT"
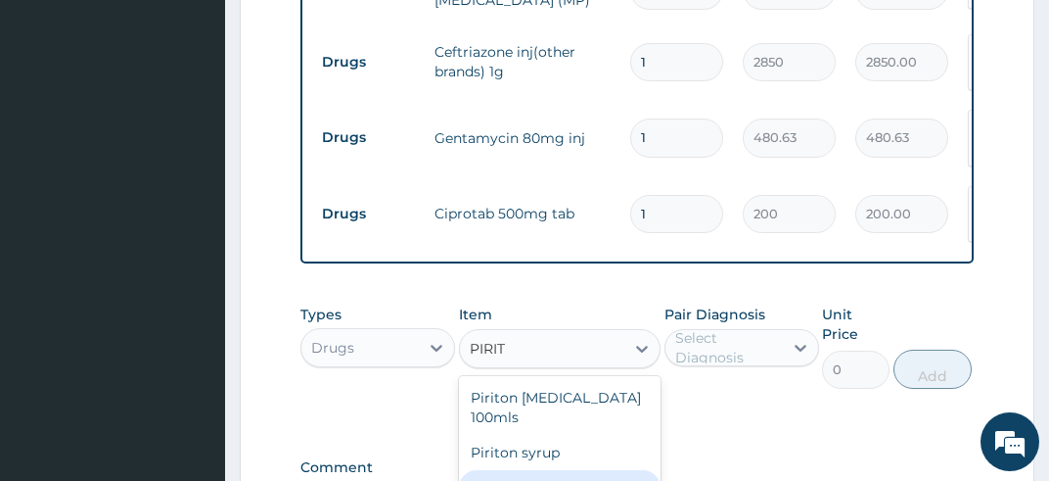
click at [591, 470] on div "Piriton tab" at bounding box center [560, 487] width 203 height 35
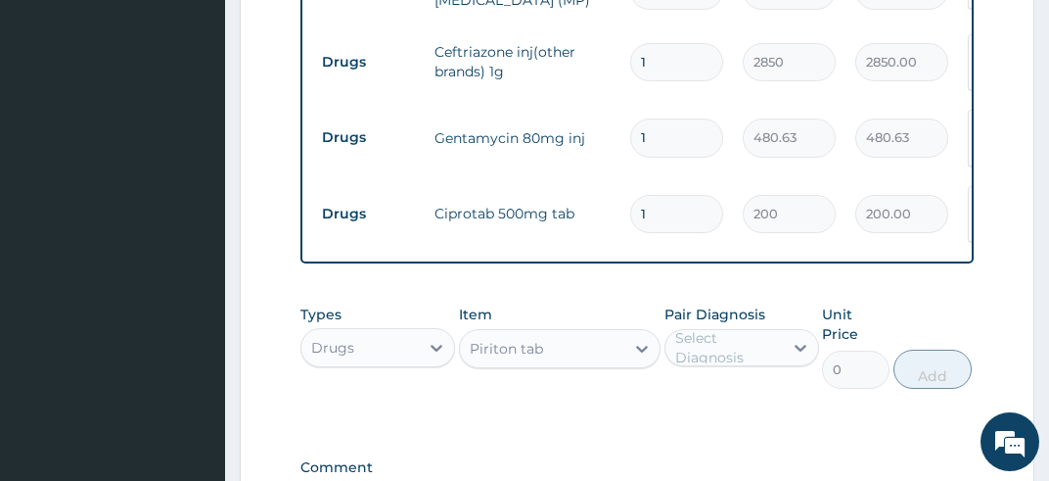
type input "50"
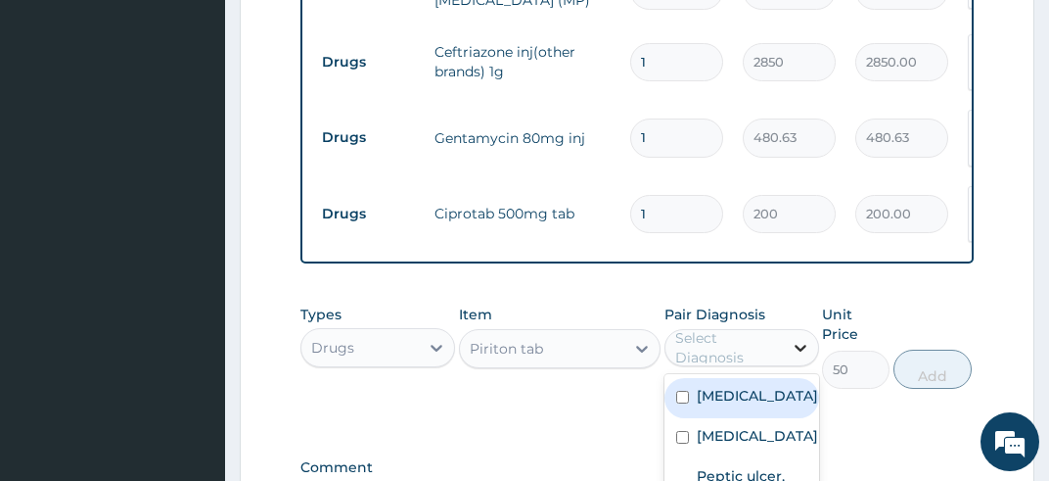
click at [798, 338] on icon at bounding box center [801, 348] width 20 height 20
click at [680, 391] on input "checkbox" at bounding box center [682, 397] width 13 height 13
checkbox input "true"
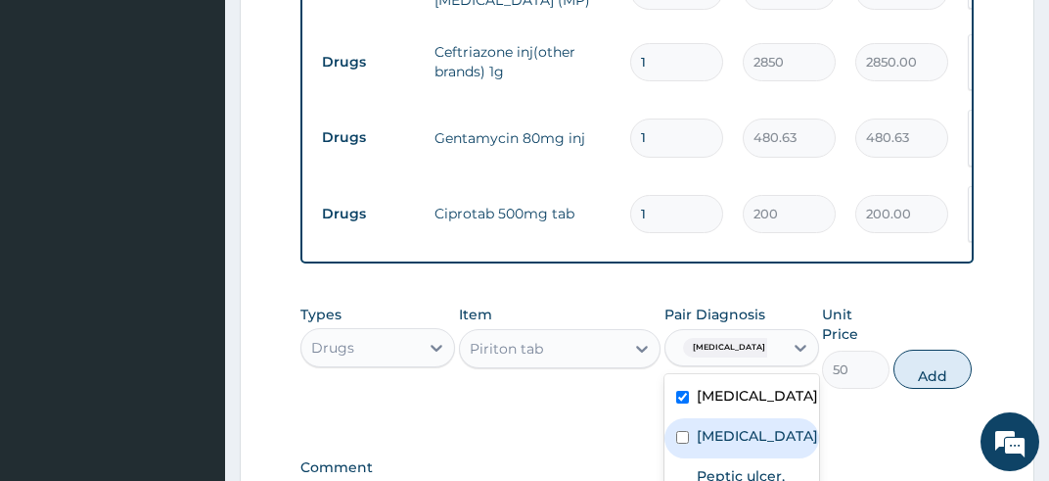
click at [683, 432] on input "checkbox" at bounding box center [682, 437] width 13 height 13
checkbox input "true"
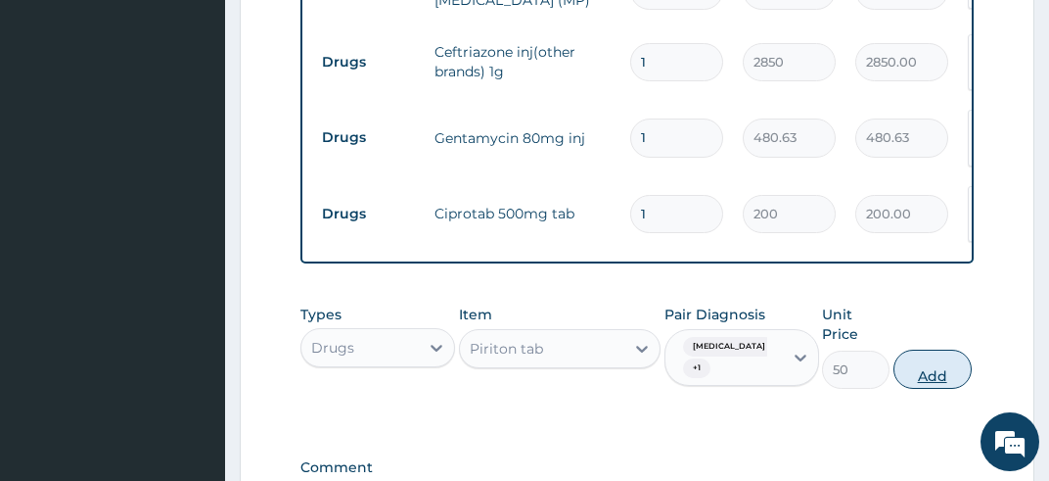
click at [927, 349] on button "Add" at bounding box center [933, 368] width 78 height 39
type input "0"
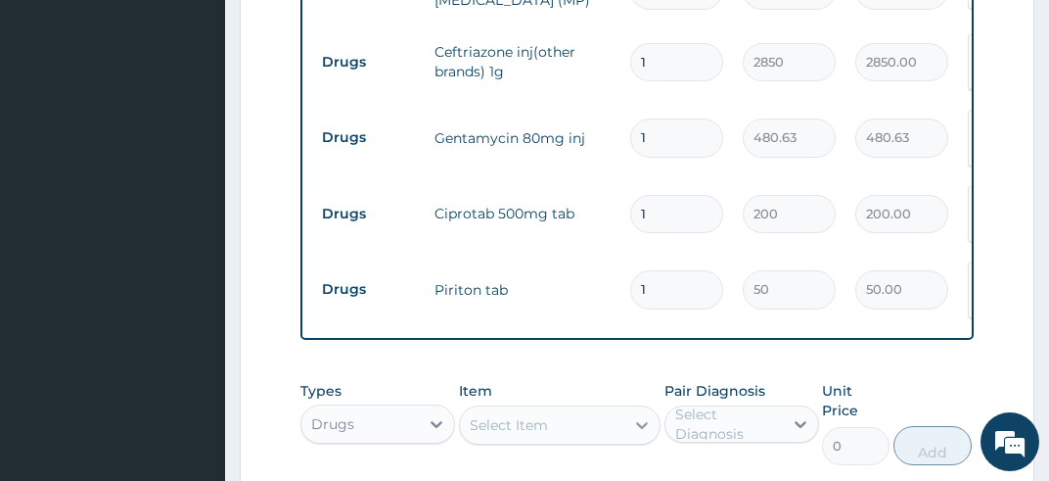
click at [645, 415] on icon at bounding box center [642, 425] width 20 height 20
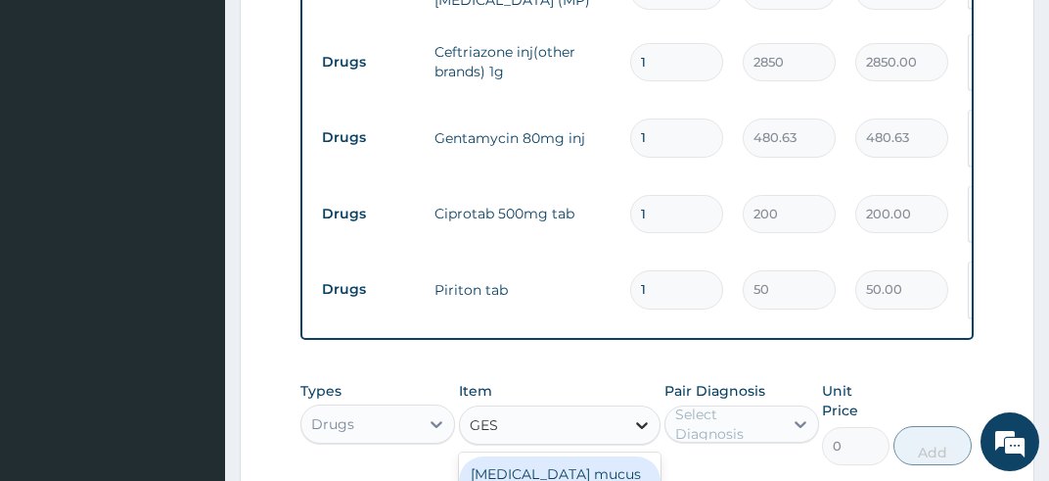
type input "GEST"
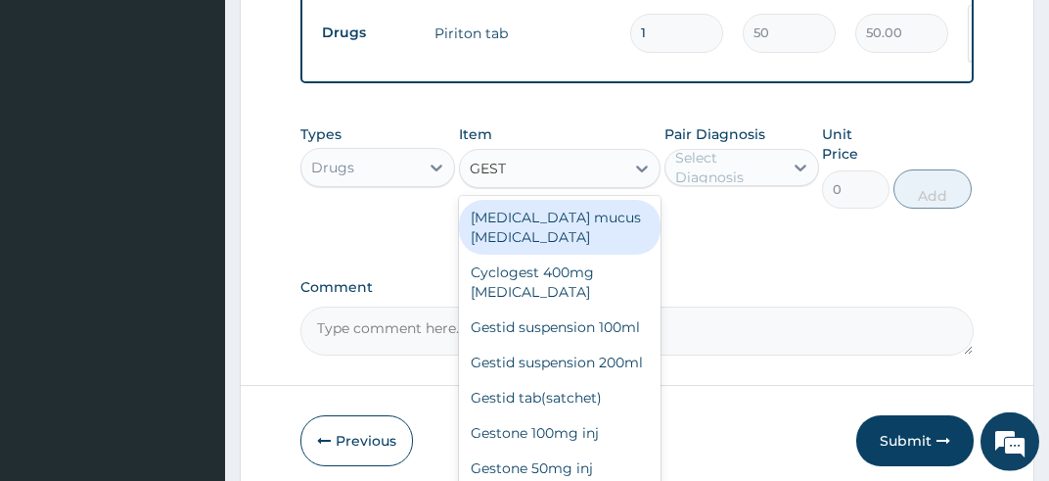
scroll to position [1242, 0]
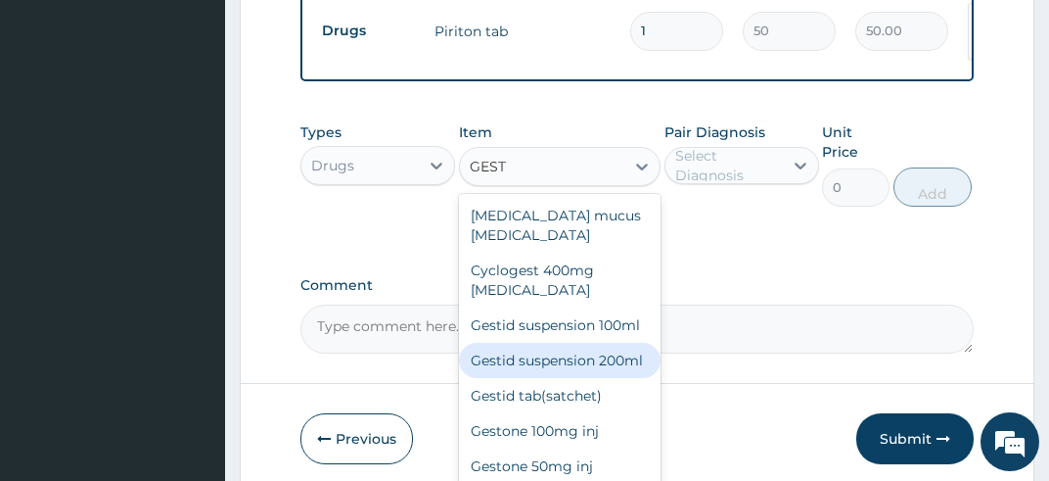
click at [538, 351] on div "Gestid suspension 200ml" at bounding box center [560, 360] width 203 height 35
type input "1800"
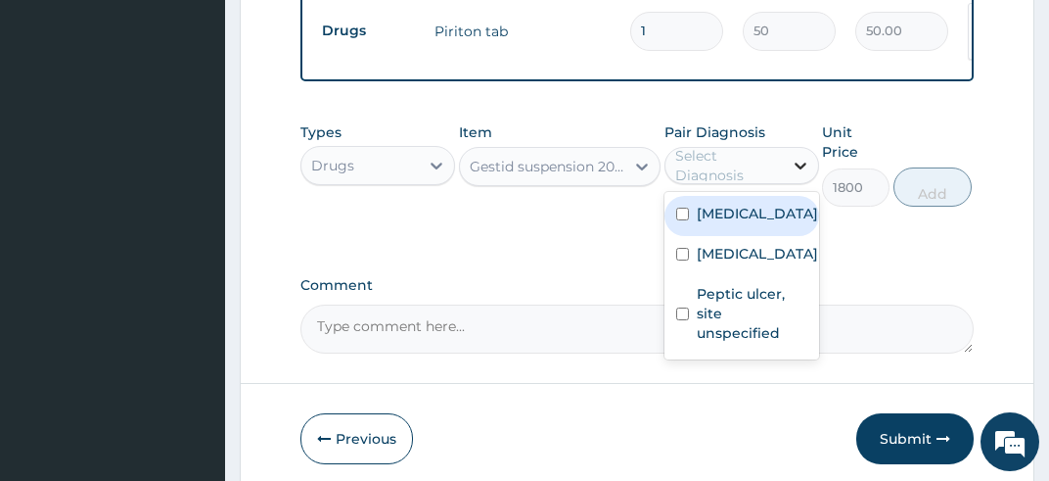
click at [807, 156] on icon at bounding box center [801, 166] width 20 height 20
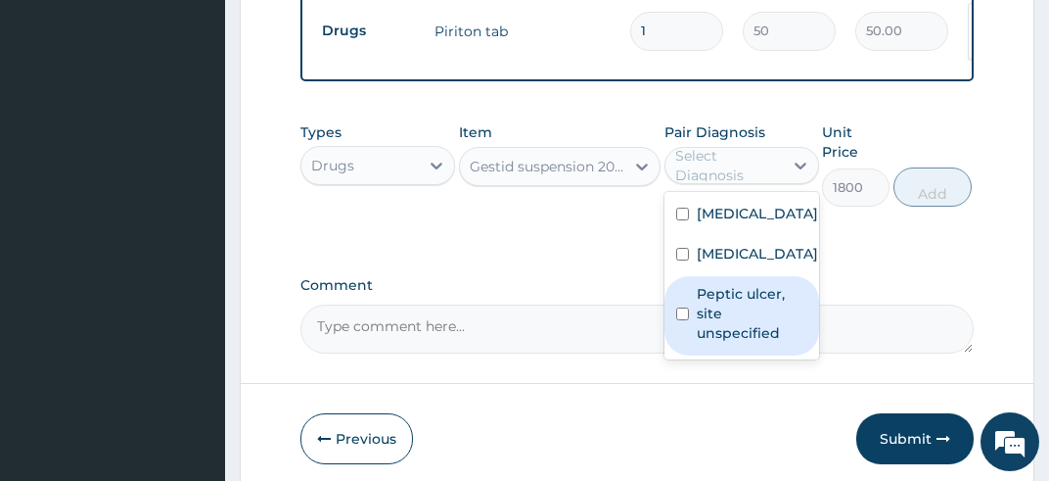
click at [682, 307] on input "checkbox" at bounding box center [682, 313] width 13 height 13
checkbox input "true"
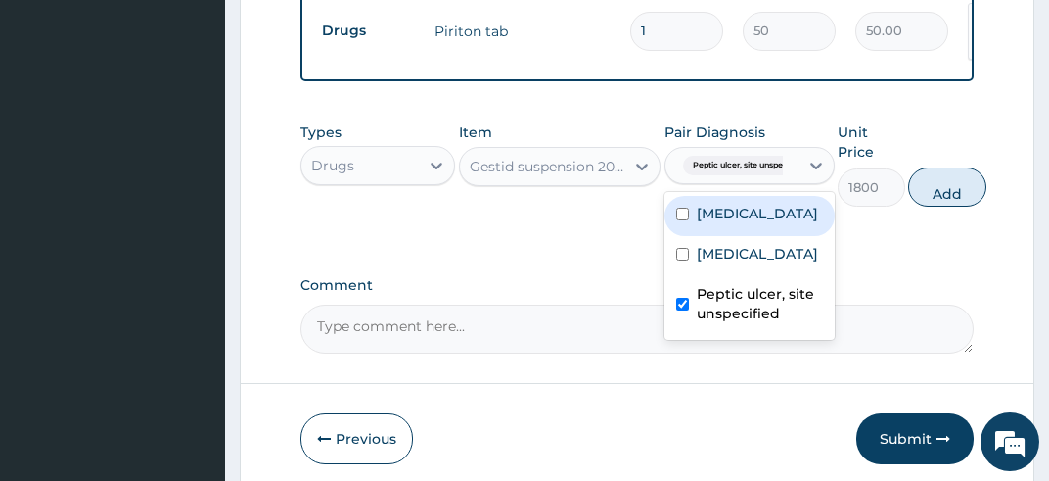
click at [682, 208] on input "checkbox" at bounding box center [682, 214] width 13 height 13
checkbox input "true"
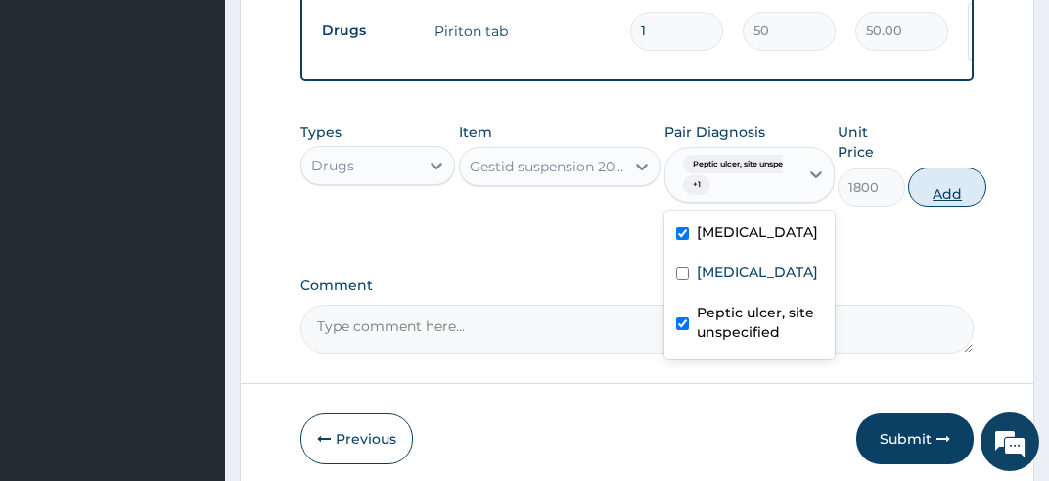
click at [950, 167] on button "Add" at bounding box center [947, 186] width 78 height 39
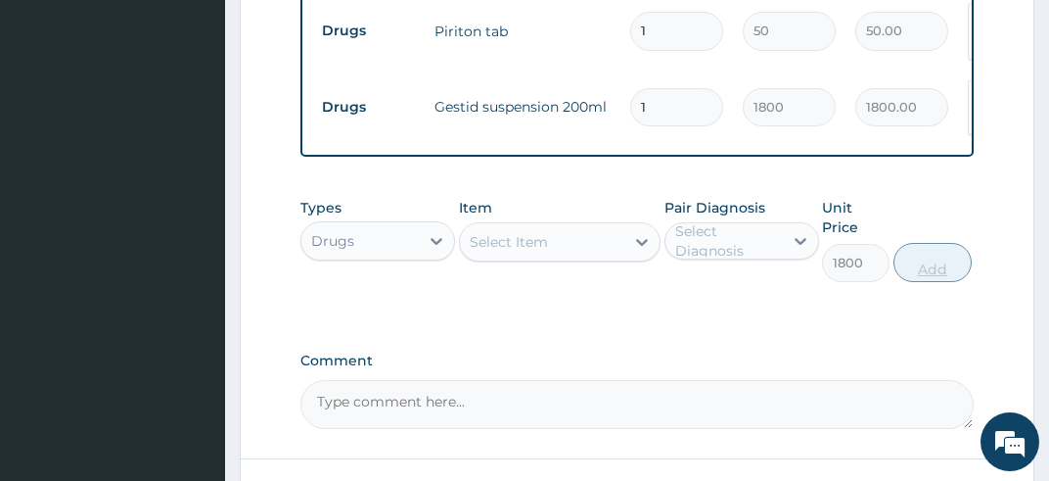
type input "0"
click at [637, 232] on icon at bounding box center [642, 242] width 20 height 20
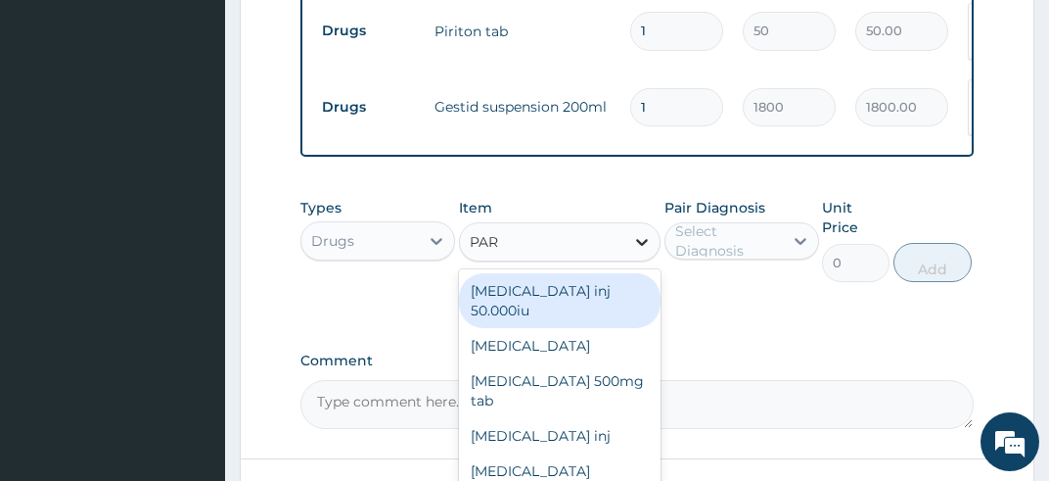
type input "PARA"
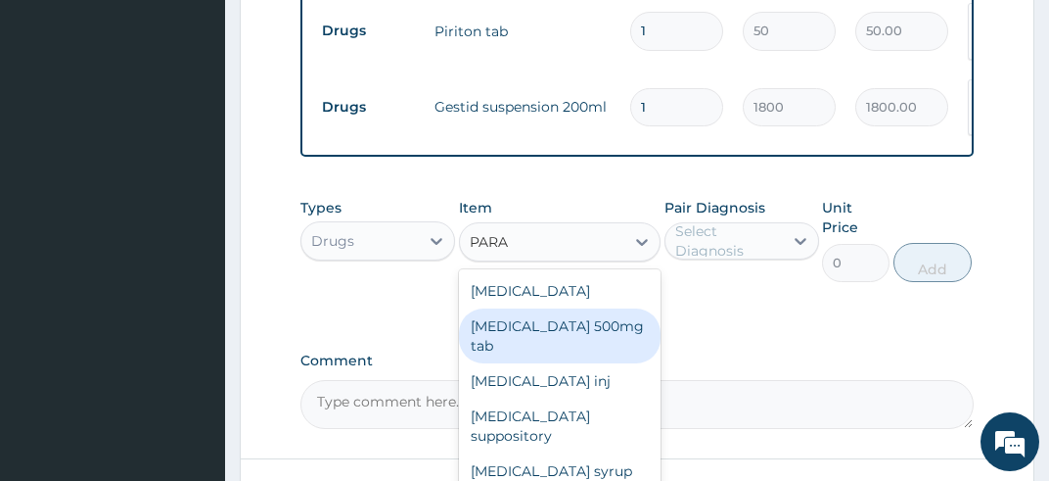
click at [616, 308] on div "[MEDICAL_DATA] 500mg tab" at bounding box center [560, 335] width 203 height 55
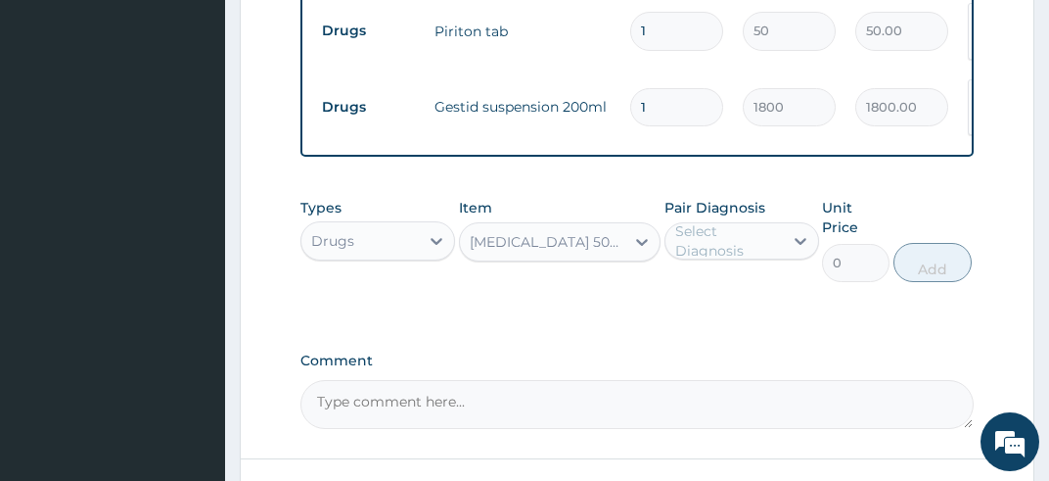
type input "64.43"
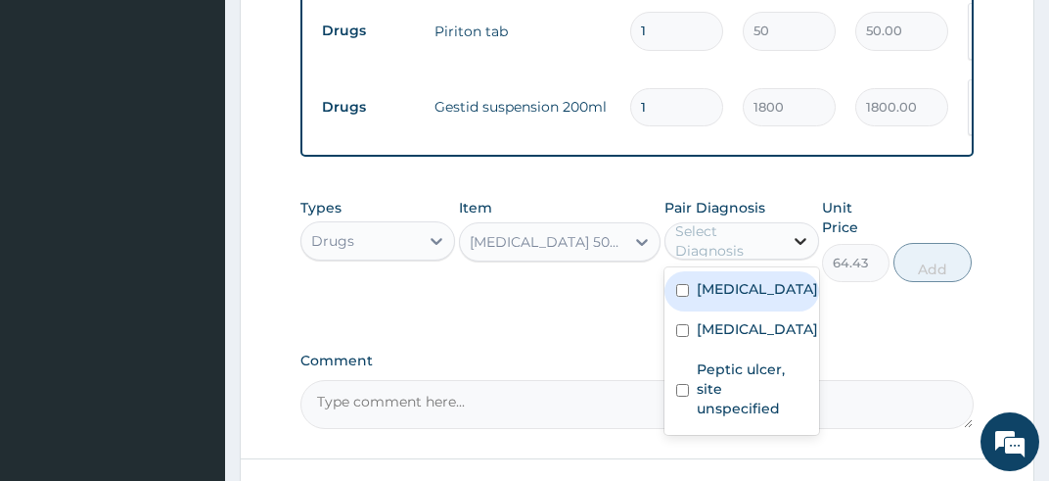
click at [801, 238] on icon at bounding box center [801, 241] width 12 height 7
click at [681, 284] on input "checkbox" at bounding box center [682, 290] width 13 height 13
checkbox input "true"
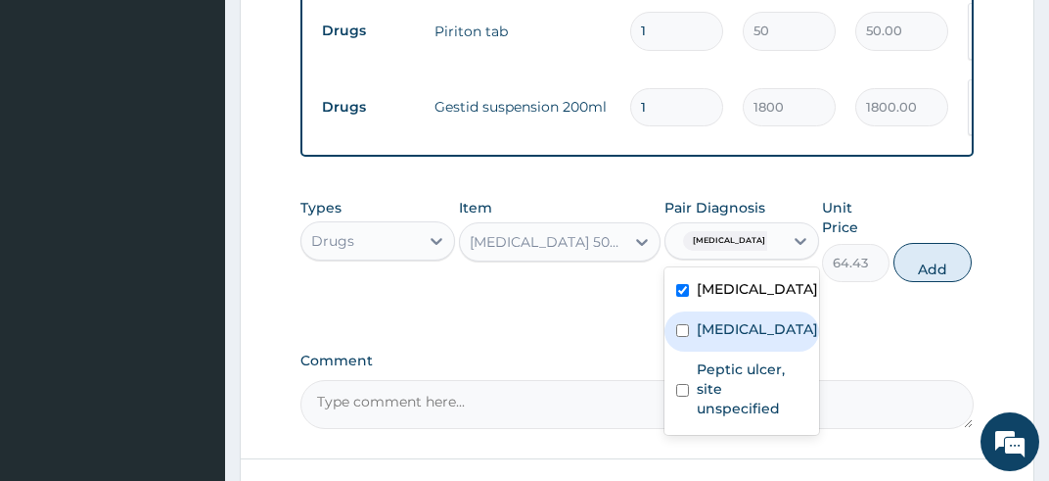
click at [680, 324] on input "checkbox" at bounding box center [682, 330] width 13 height 13
checkbox input "true"
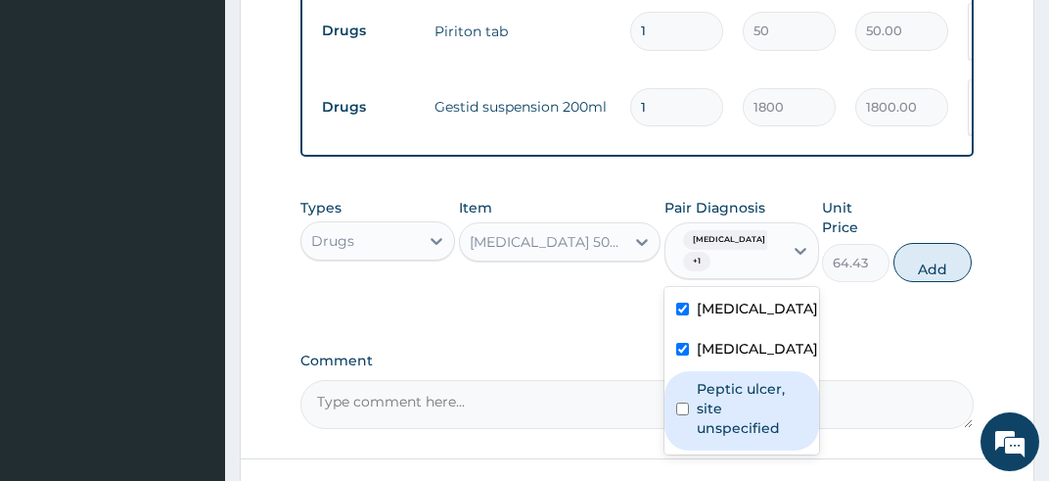
click at [680, 402] on input "checkbox" at bounding box center [682, 408] width 13 height 13
checkbox input "true"
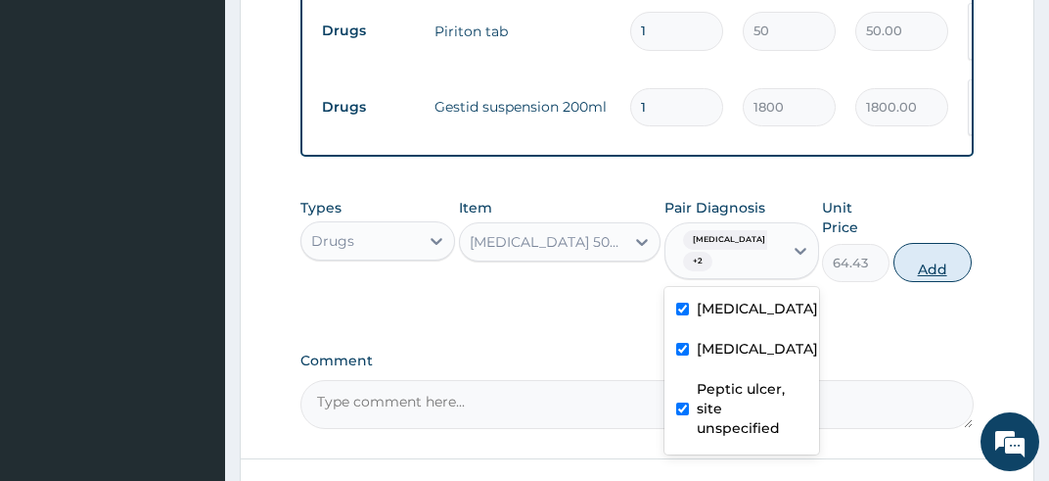
click at [941, 243] on button "Add" at bounding box center [933, 262] width 78 height 39
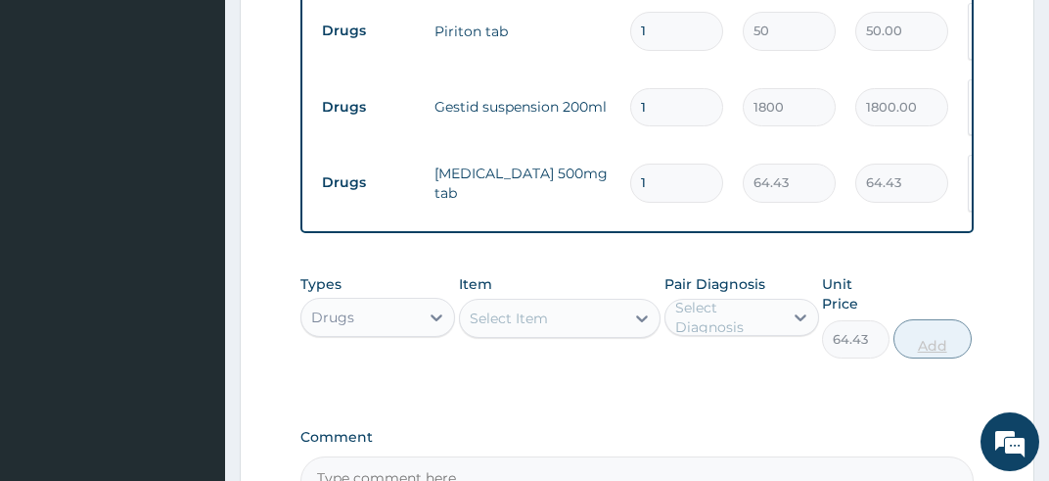
type input "0"
drag, startPoint x: 941, startPoint y: 215, endPoint x: 806, endPoint y: 268, distance: 145.1
click at [806, 268] on div "Types Drugs Item Select Item Pair Diagnosis Select Diagnosis Unit Price 0 Add" at bounding box center [638, 316] width 674 height 104
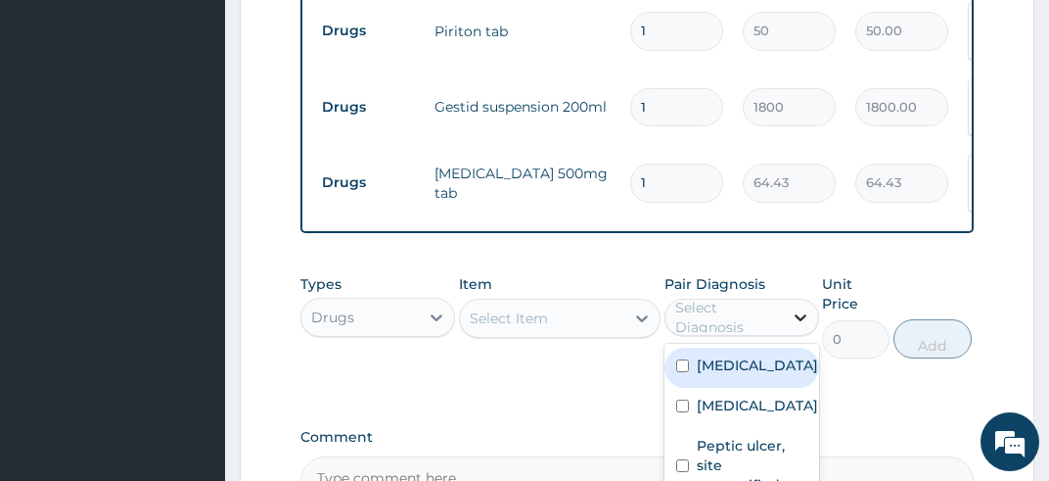
click at [806, 307] on icon at bounding box center [801, 317] width 20 height 20
type input "O"
click at [640, 308] on icon at bounding box center [642, 318] width 20 height 20
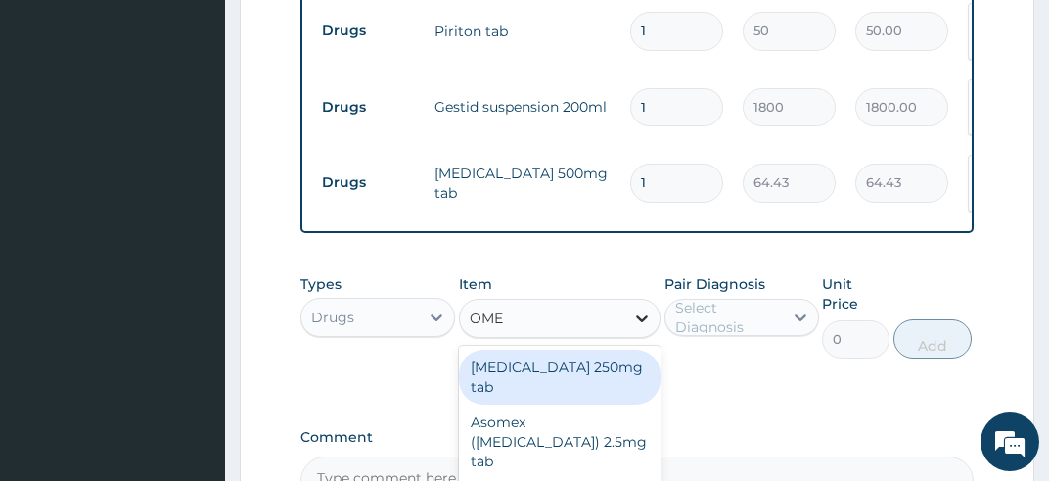
type input "OMEP"
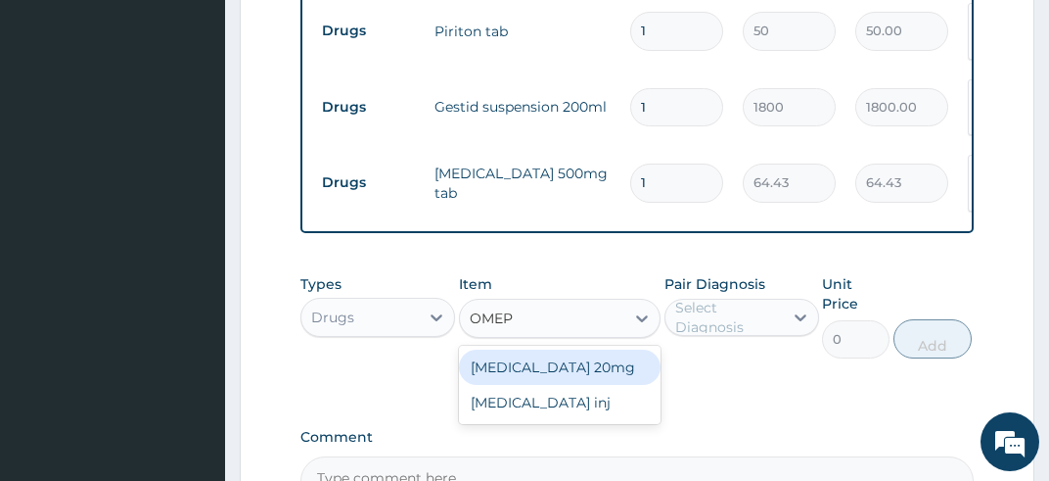
click at [609, 349] on div "[MEDICAL_DATA] 20mg" at bounding box center [560, 366] width 203 height 35
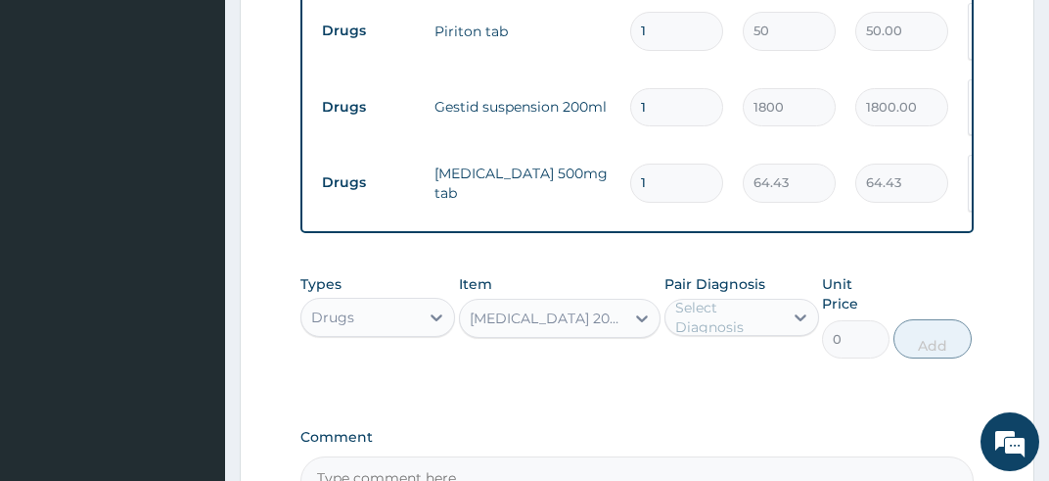
type input "120"
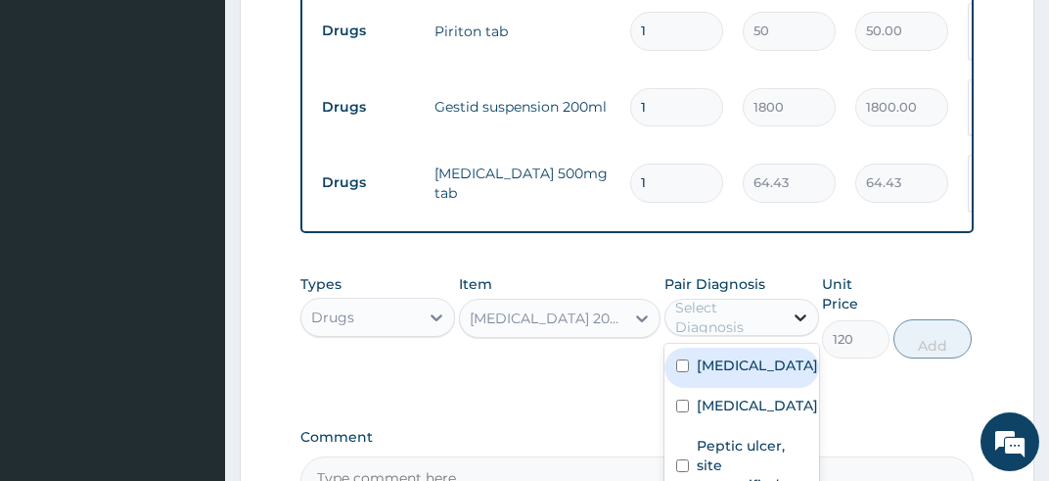
click at [795, 307] on icon at bounding box center [801, 317] width 20 height 20
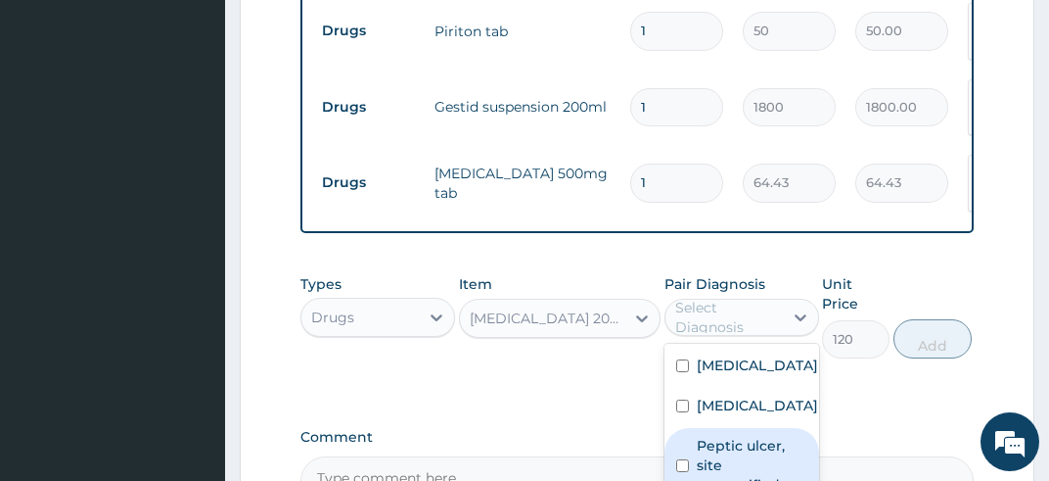
click at [680, 459] on input "checkbox" at bounding box center [682, 465] width 13 height 13
checkbox input "true"
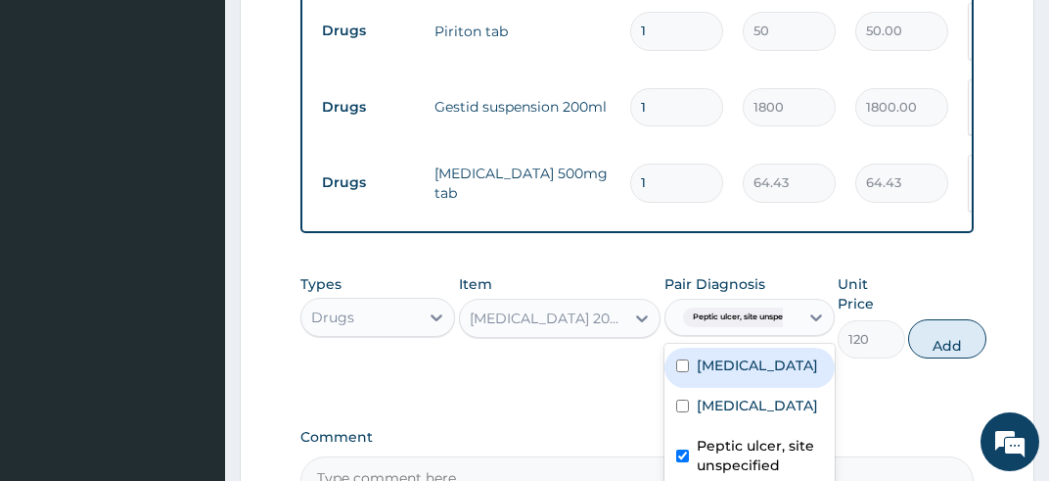
click at [685, 359] on input "checkbox" at bounding box center [682, 365] width 13 height 13
checkbox input "true"
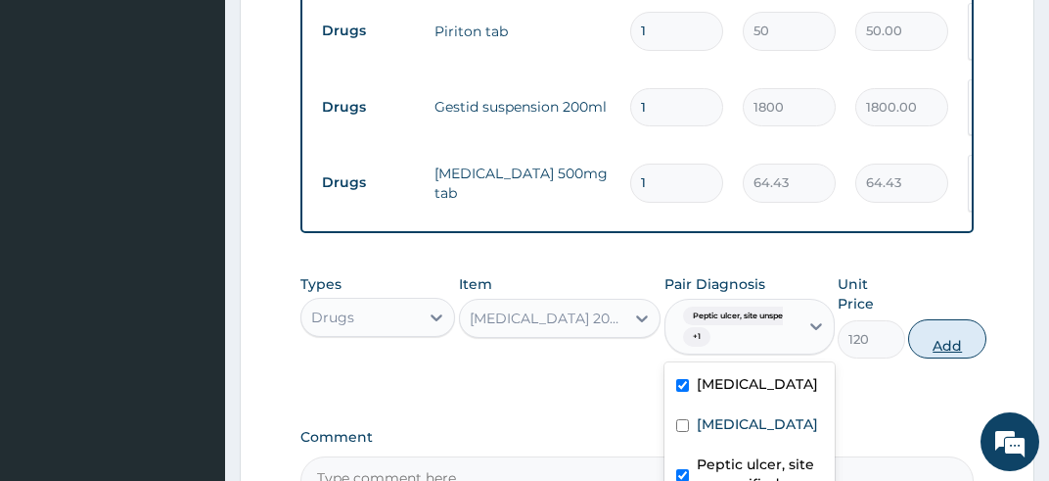
click at [945, 319] on button "Add" at bounding box center [947, 338] width 78 height 39
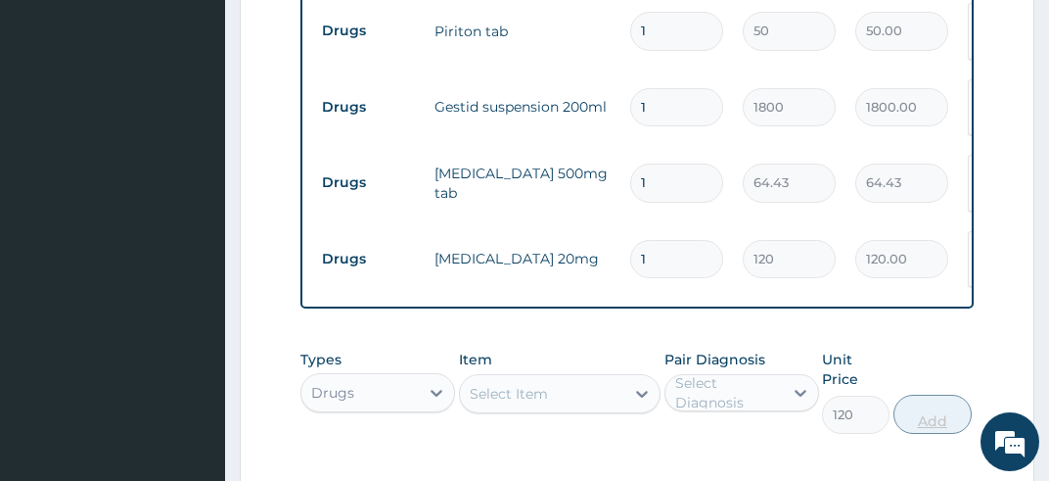
type input "0"
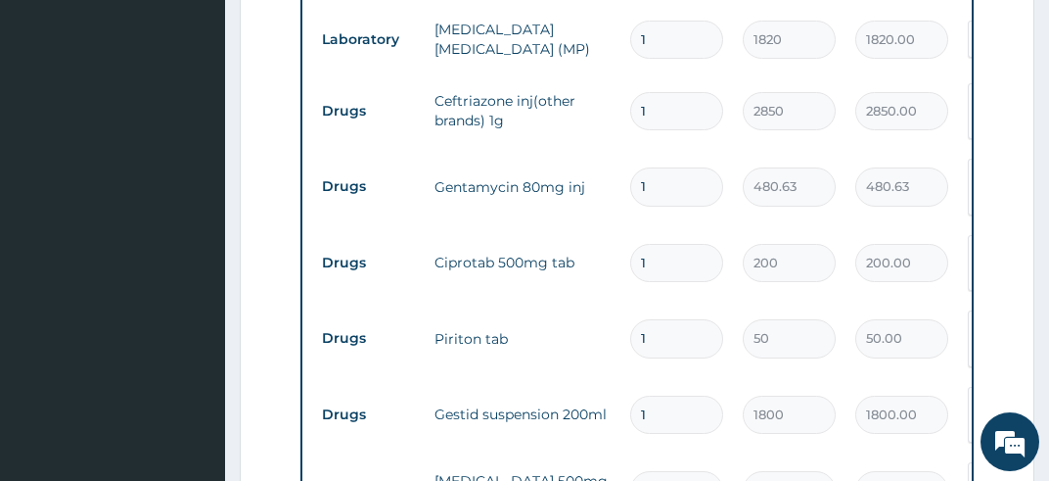
scroll to position [932, 0]
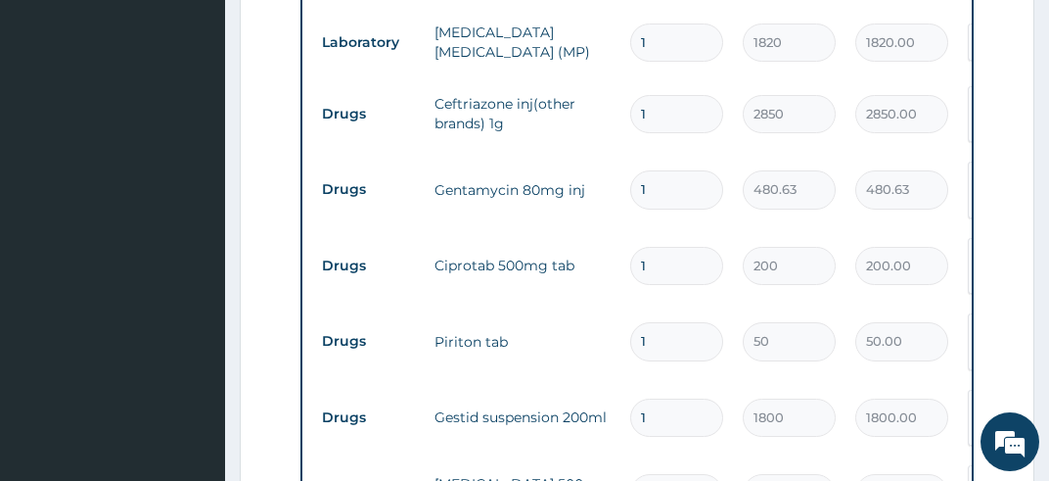
click at [652, 170] on input "1" at bounding box center [676, 189] width 93 height 38
type input "0.00"
type input "6"
type input "2883.78"
type input "6"
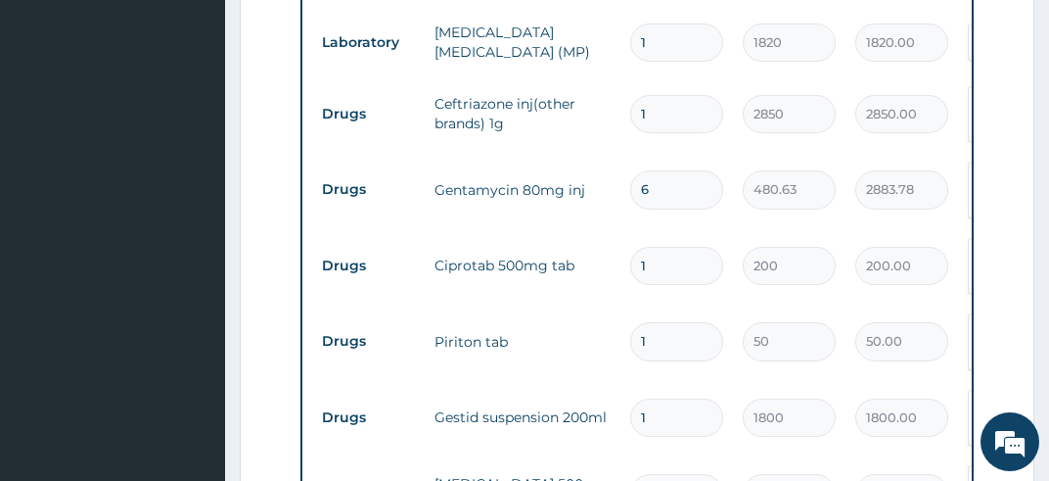
click at [654, 247] on input "1" at bounding box center [676, 266] width 93 height 38
type input "15"
type input "3000.00"
type input "15"
click at [653, 322] on input "1" at bounding box center [676, 341] width 93 height 38
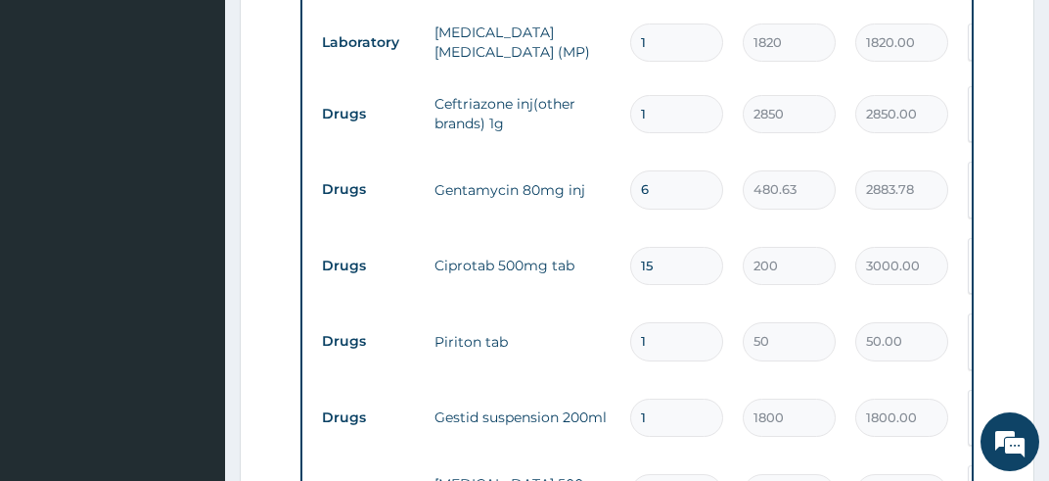
type input "10"
type input "500.00"
type input "10"
type input "0.00"
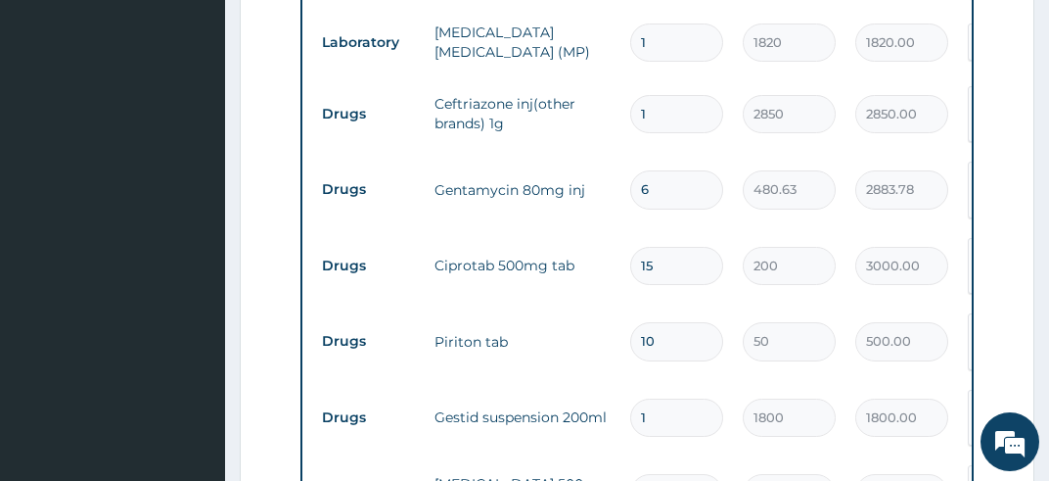
type input "3"
type input "193.29"
type input "30"
type input "1932.90"
type input "30"
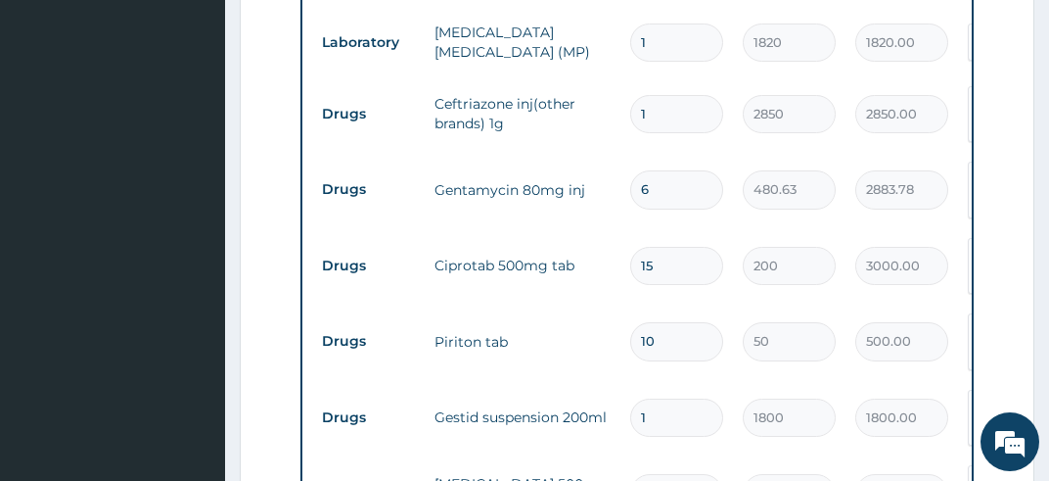
click at [1048, 461] on section "Step 2 of 2 PA Code / Prescription Code Enter Code(Secondary Care Only) Encount…" at bounding box center [637, 101] width 824 height 1889
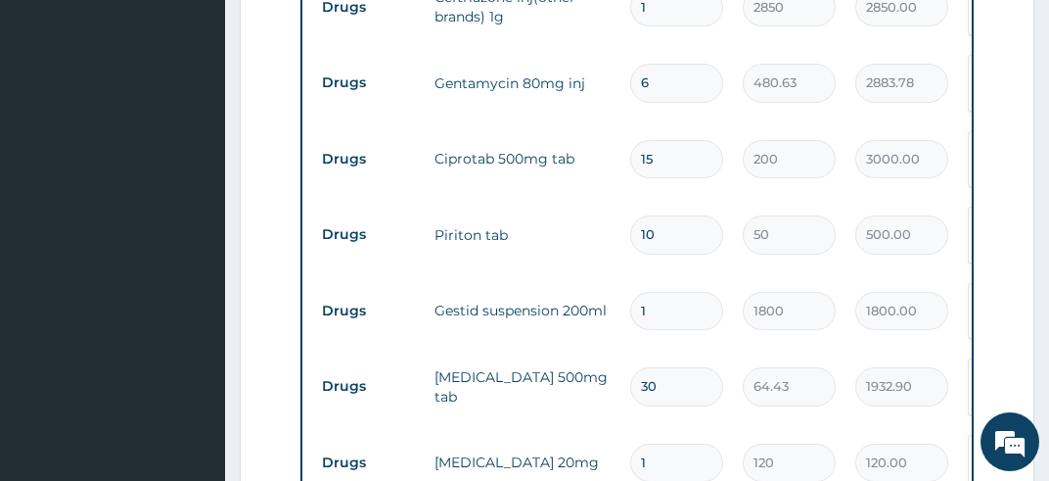
scroll to position [1139, 0]
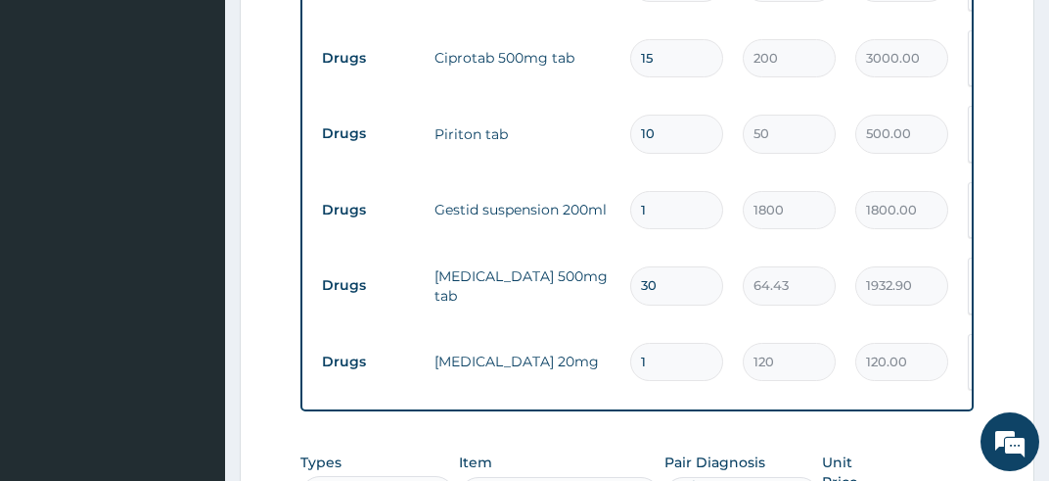
click at [653, 343] on input "1" at bounding box center [676, 362] width 93 height 38
type input "14"
type input "1680.00"
drag, startPoint x: 653, startPoint y: 292, endPoint x: 772, endPoint y: 323, distance: 123.5
click at [723, 343] on input "14" at bounding box center [676, 362] width 93 height 38
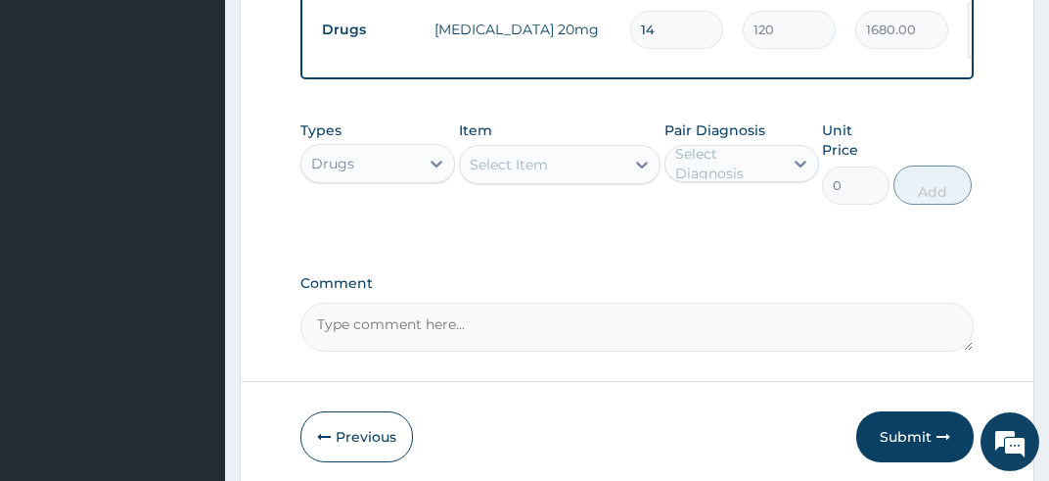
scroll to position [1496, 0]
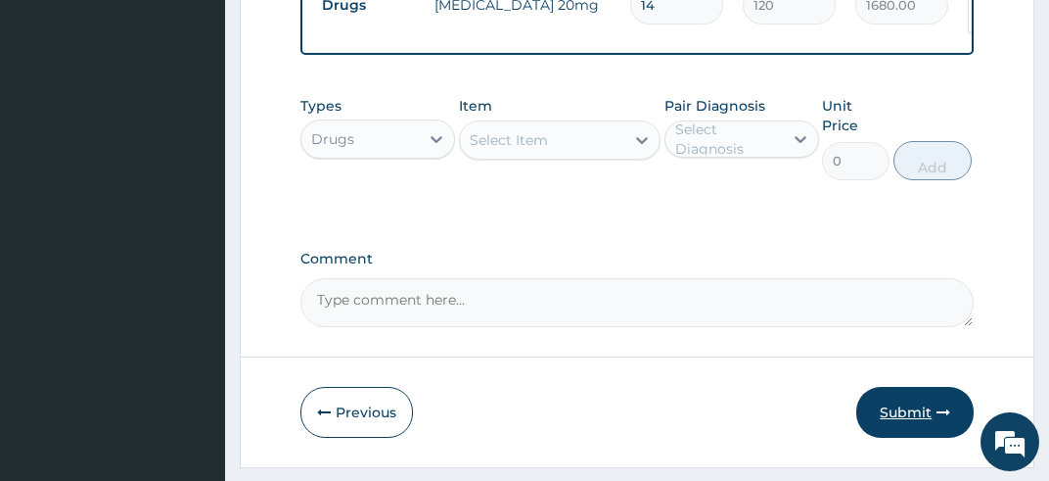
type input "14"
click at [914, 387] on button "Submit" at bounding box center [915, 412] width 117 height 51
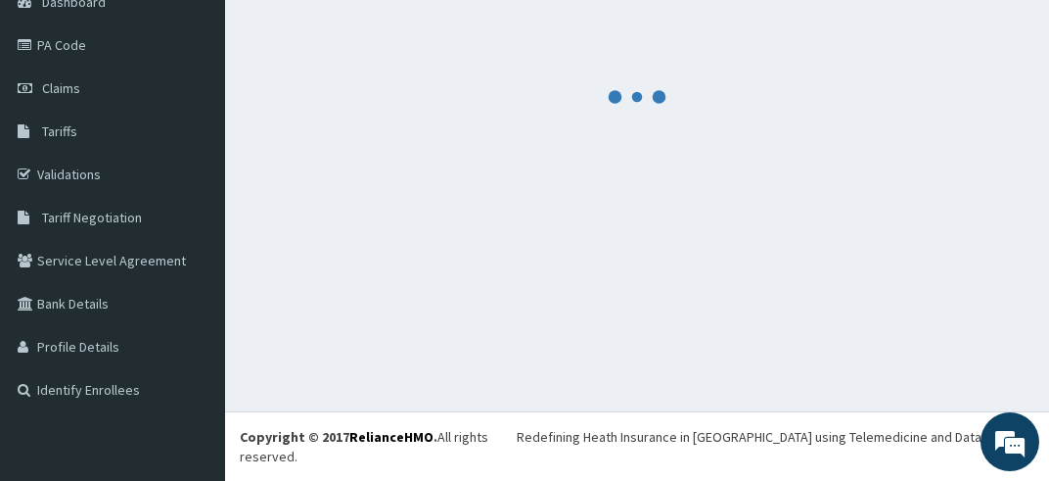
scroll to position [192, 0]
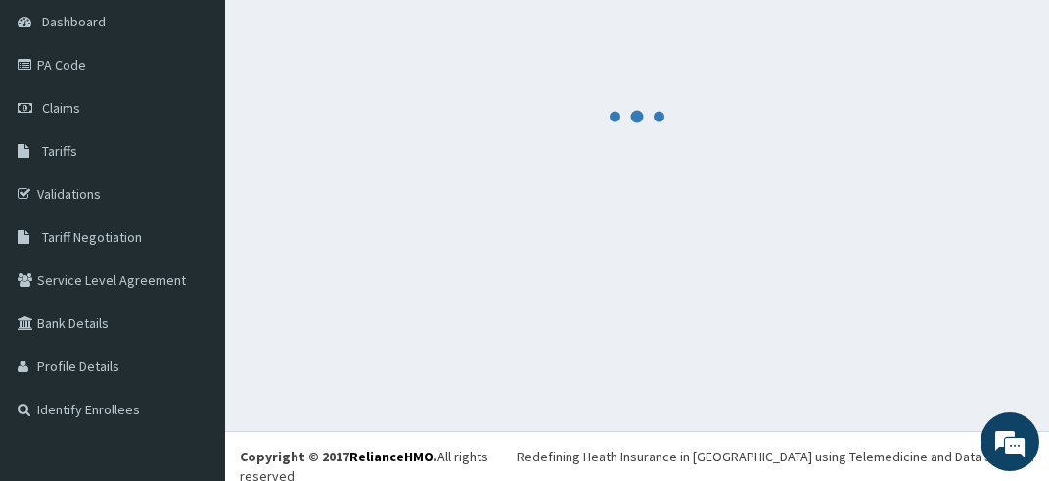
click at [914, 368] on div "Add New Claim Dashboard Claims New Claim" at bounding box center [637, 144] width 824 height 574
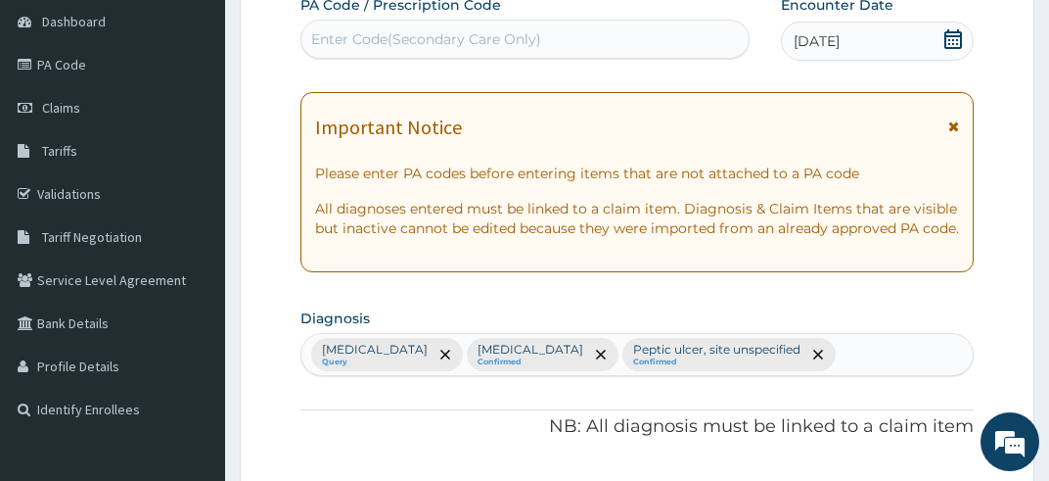
click at [958, 130] on icon at bounding box center [954, 126] width 11 height 14
click at [958, 334] on div "[MEDICAL_DATA] Query [MEDICAL_DATA] Confirmed [MEDICAL_DATA], site unspecified …" at bounding box center [638, 354] width 673 height 41
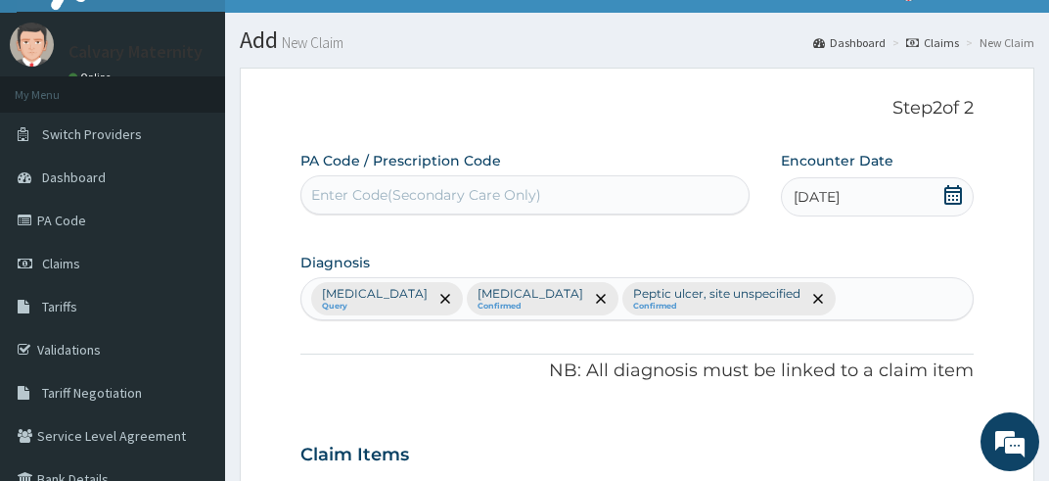
scroll to position [0, 0]
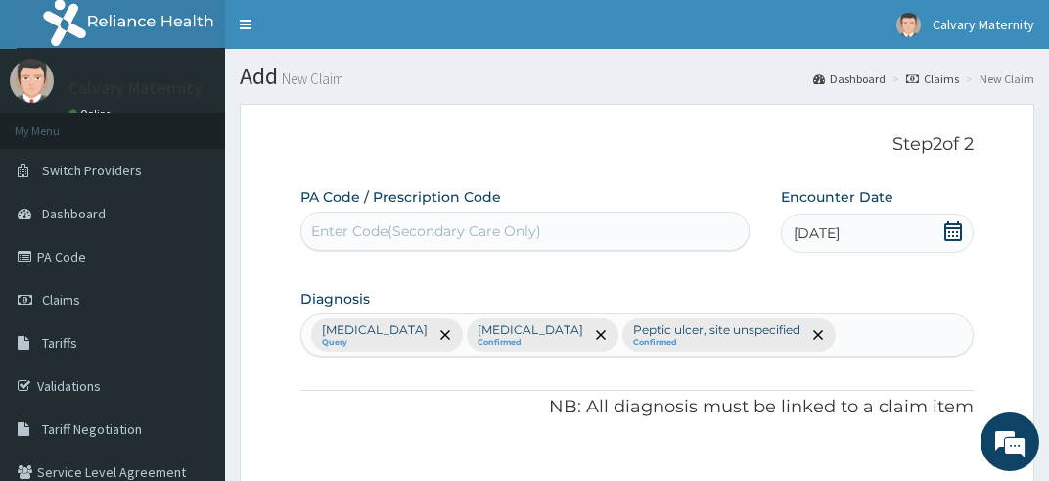
drag, startPoint x: 1056, startPoint y: 15, endPoint x: 1057, endPoint y: 71, distance: 56.8
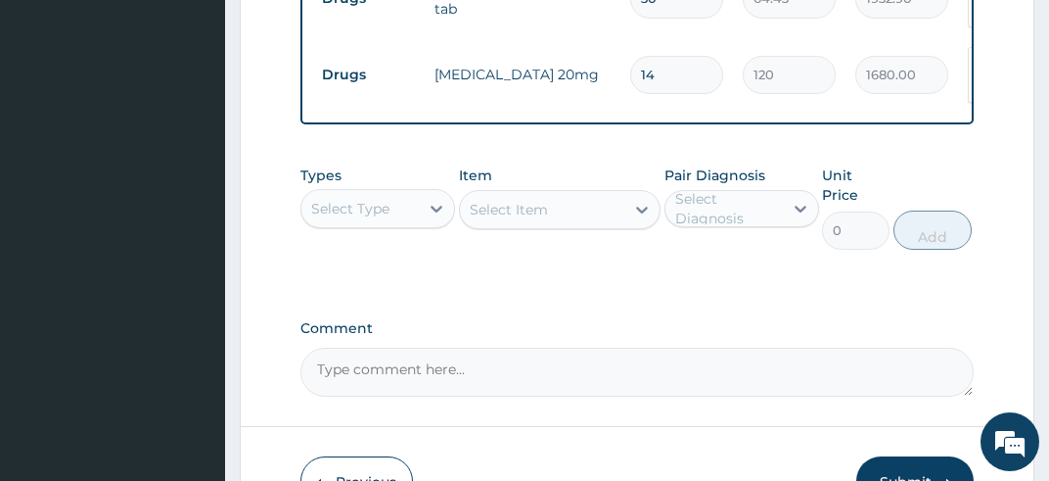
scroll to position [1496, 0]
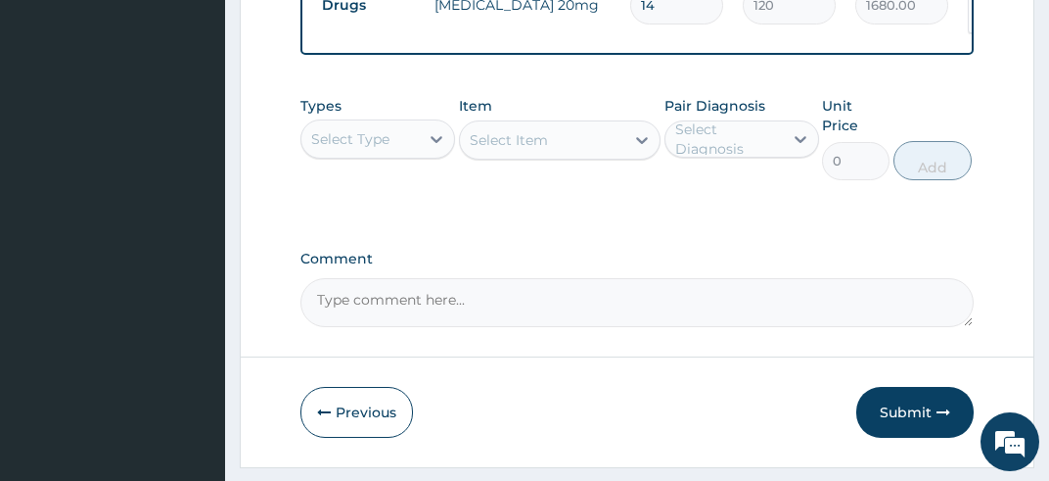
drag, startPoint x: 1056, startPoint y: 475, endPoint x: 622, endPoint y: 420, distance: 438.1
click at [327, 405] on icon "button" at bounding box center [324, 412] width 14 height 14
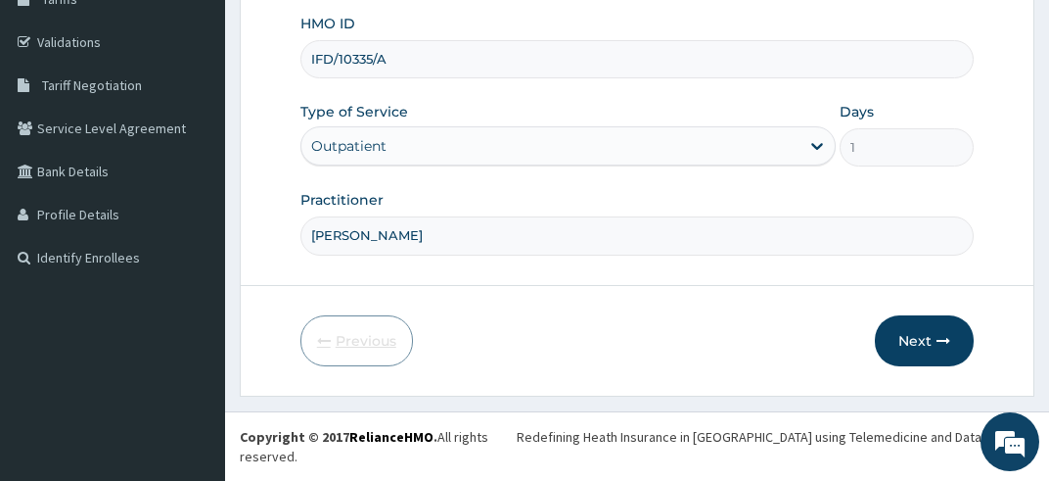
scroll to position [321, 0]
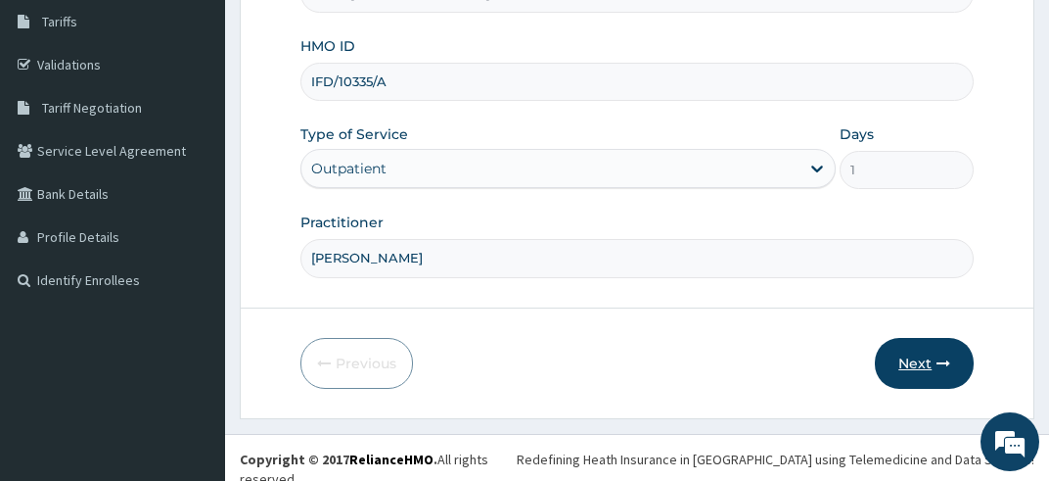
click at [934, 367] on button "Next" at bounding box center [924, 363] width 99 height 51
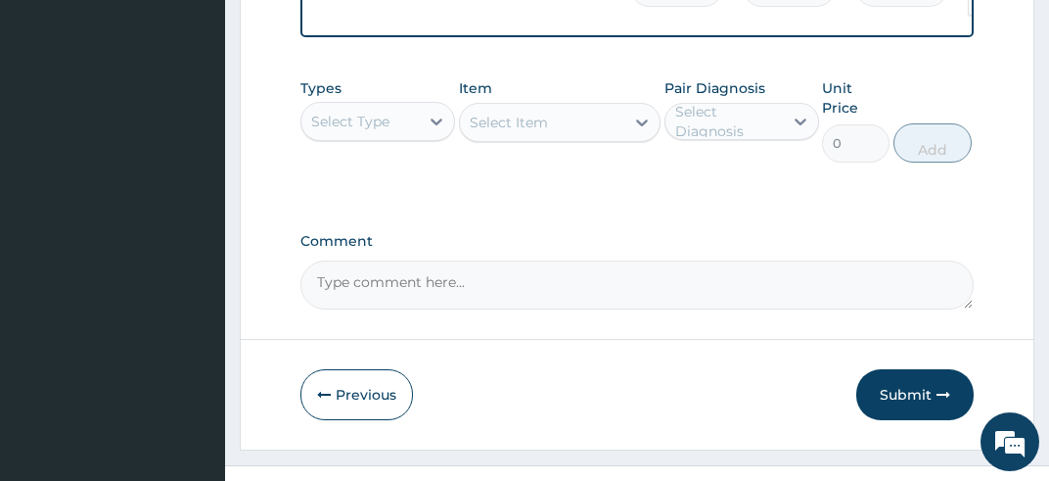
scroll to position [1727, 0]
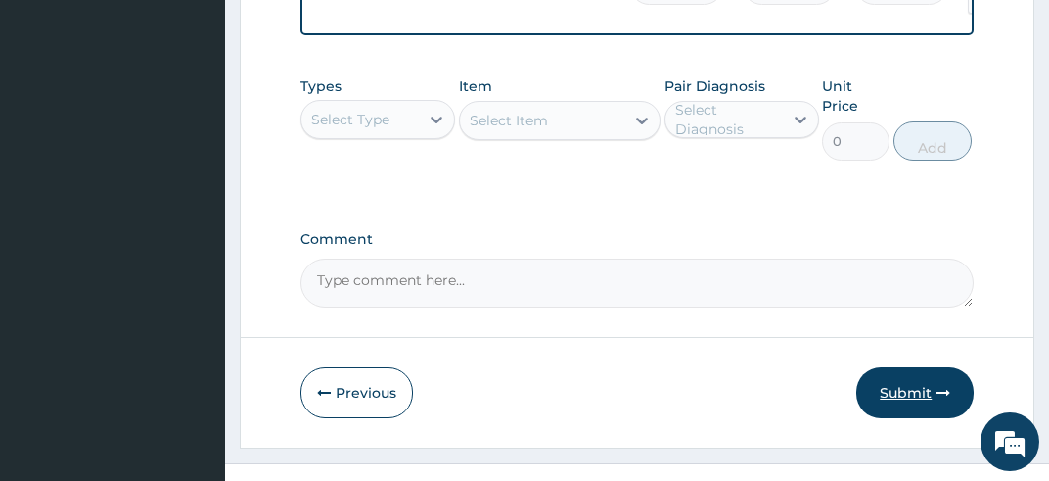
click at [914, 367] on button "Submit" at bounding box center [915, 392] width 117 height 51
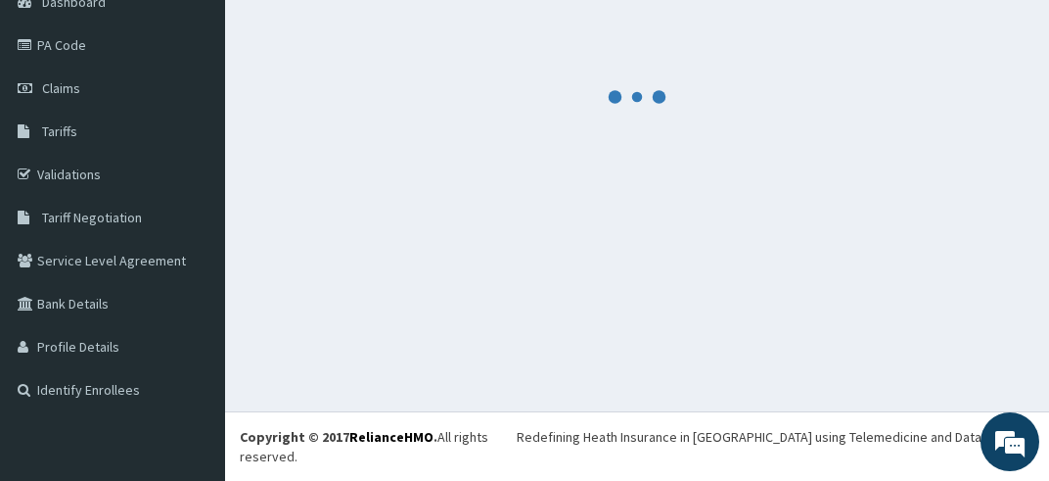
scroll to position [192, 0]
